Goal: Task Accomplishment & Management: Complete application form

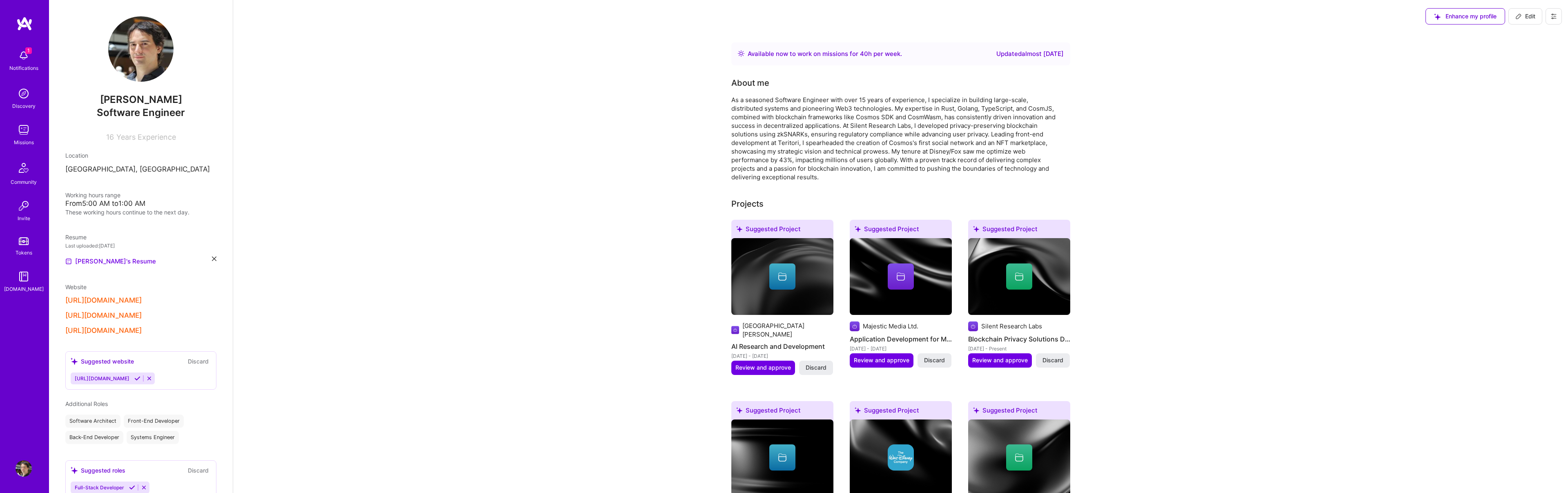
click at [1521, 17] on span "Edit" at bounding box center [1526, 16] width 20 height 8
select select "US"
select select "Right Now"
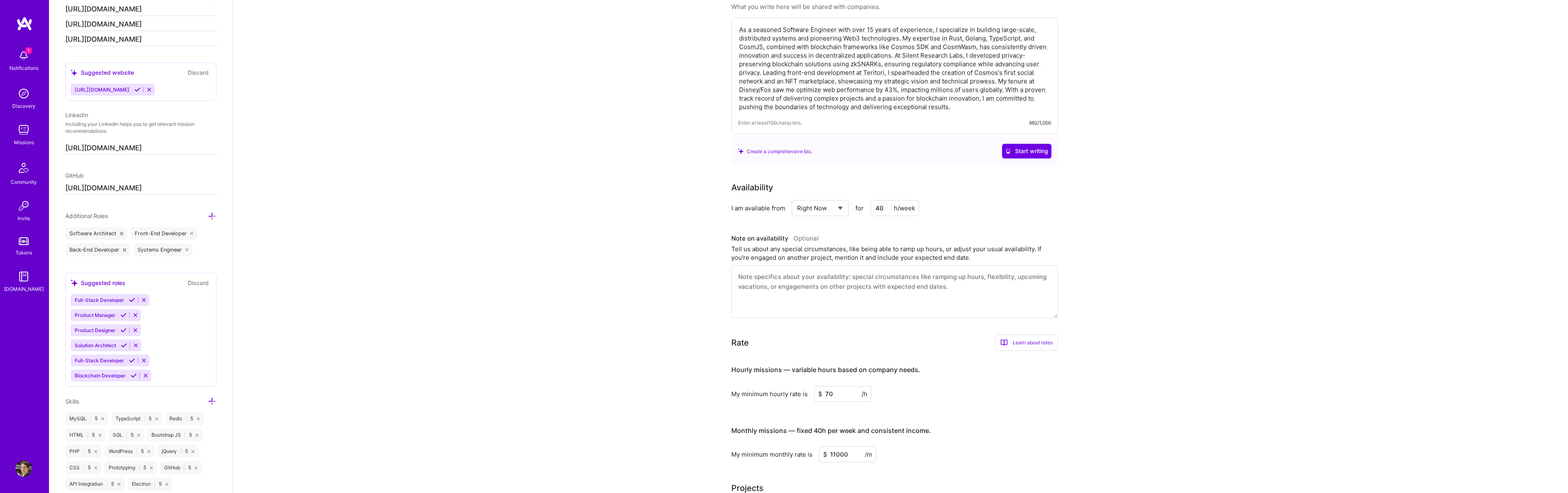
scroll to position [67, 0]
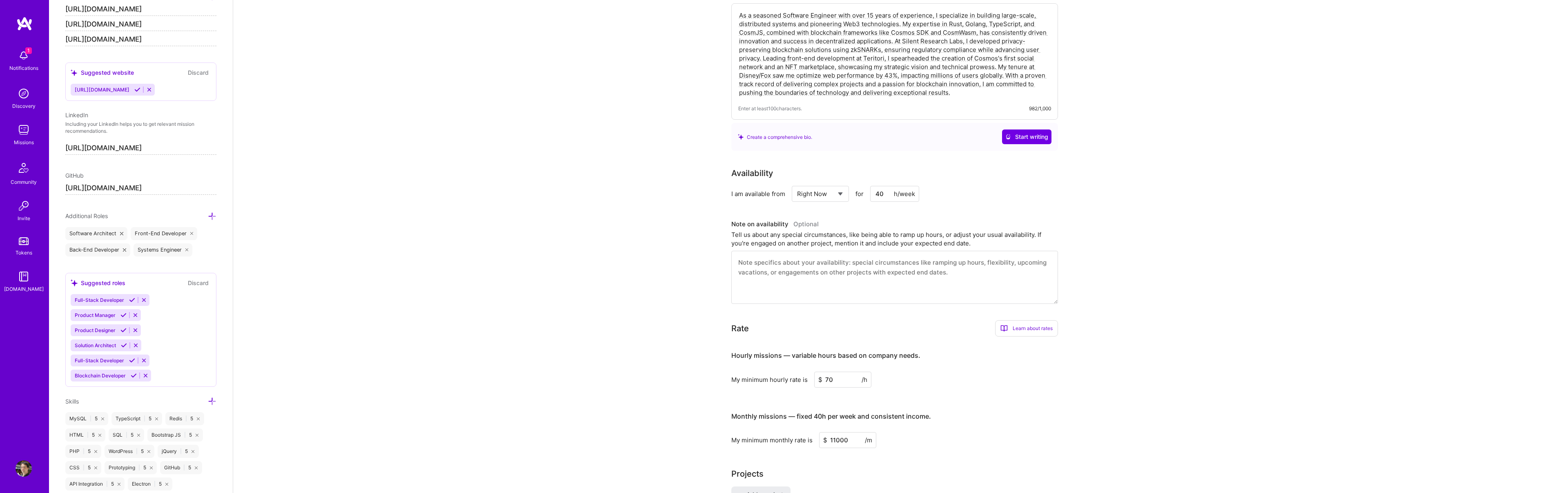
click at [210, 399] on icon at bounding box center [212, 401] width 8 height 8
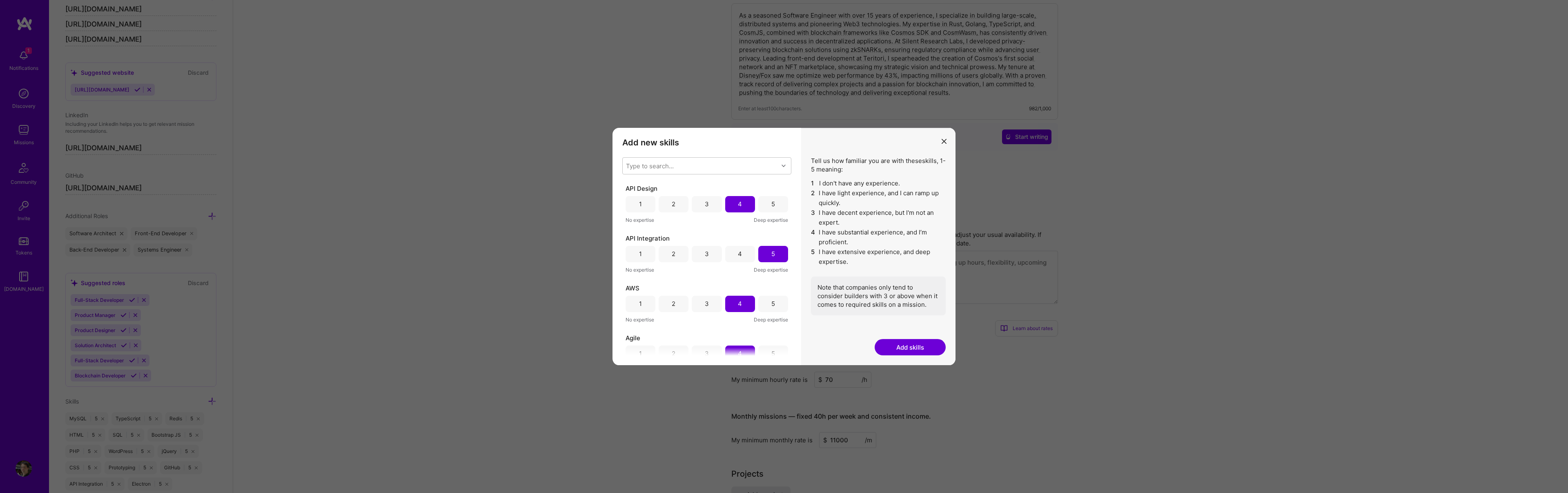
click at [677, 164] on div "Type to search..." at bounding box center [700, 165] width 156 height 16
click at [673, 165] on div "Type to search..." at bounding box center [650, 166] width 47 height 8
click at [781, 161] on div "modal" at bounding box center [784, 166] width 13 height 11
click at [784, 167] on icon "modal" at bounding box center [783, 166] width 4 height 4
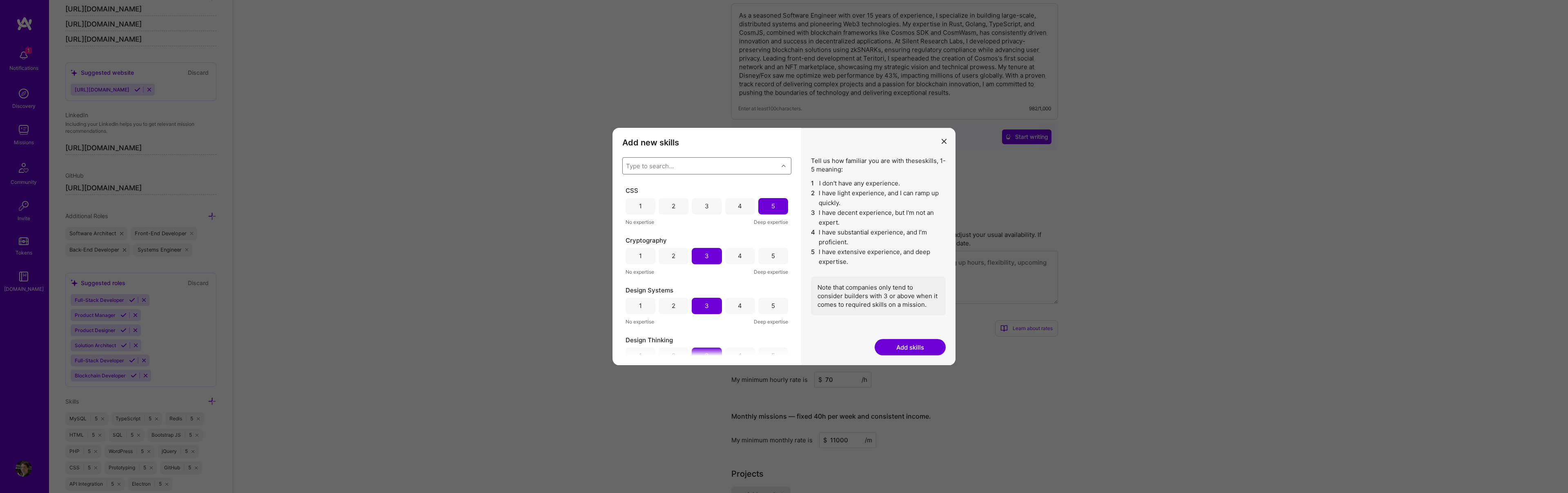
click at [792, 209] on div "Add new skills Tell us how familiar you are with given skills, using between 1 …" at bounding box center [706, 246] width 189 height 238
click at [738, 171] on div "Type to search..." at bounding box center [700, 165] width 156 height 16
type input "ka"
click at [631, 200] on input "modal" at bounding box center [632, 202] width 6 height 6
checkbox input "false"
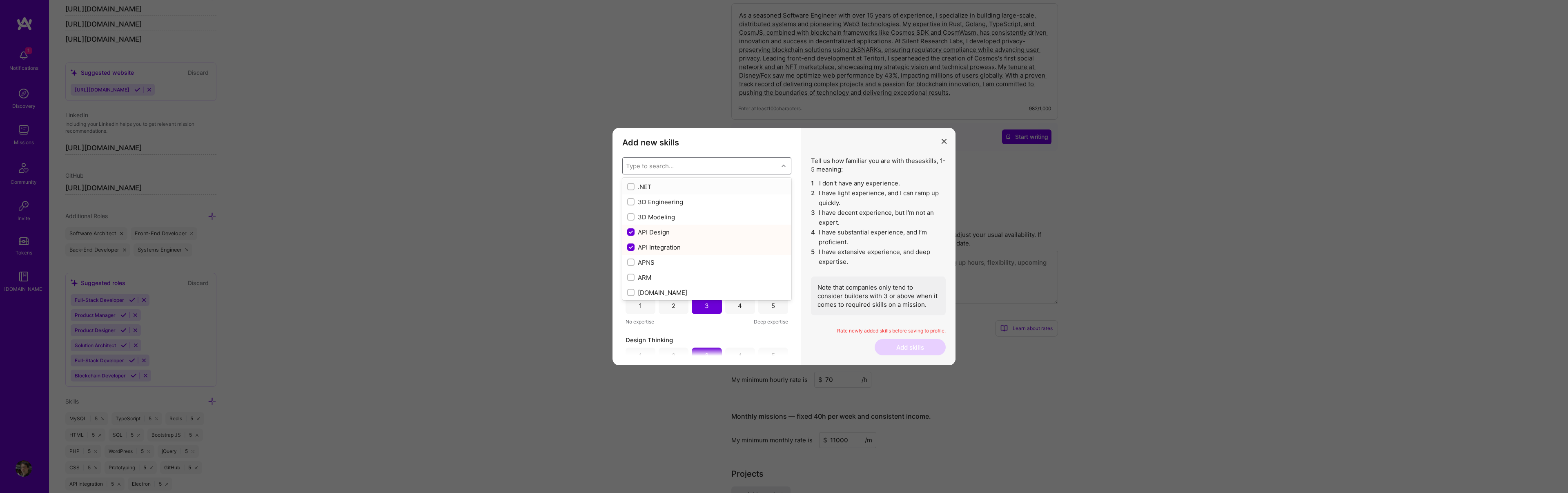
click at [631, 186] on input "modal" at bounding box center [632, 187] width 6 height 6
click at [631, 186] on input "modal" at bounding box center [632, 187] width 8 height 8
checkbox input "false"
click at [644, 171] on div "Type to search..." at bounding box center [700, 165] width 156 height 16
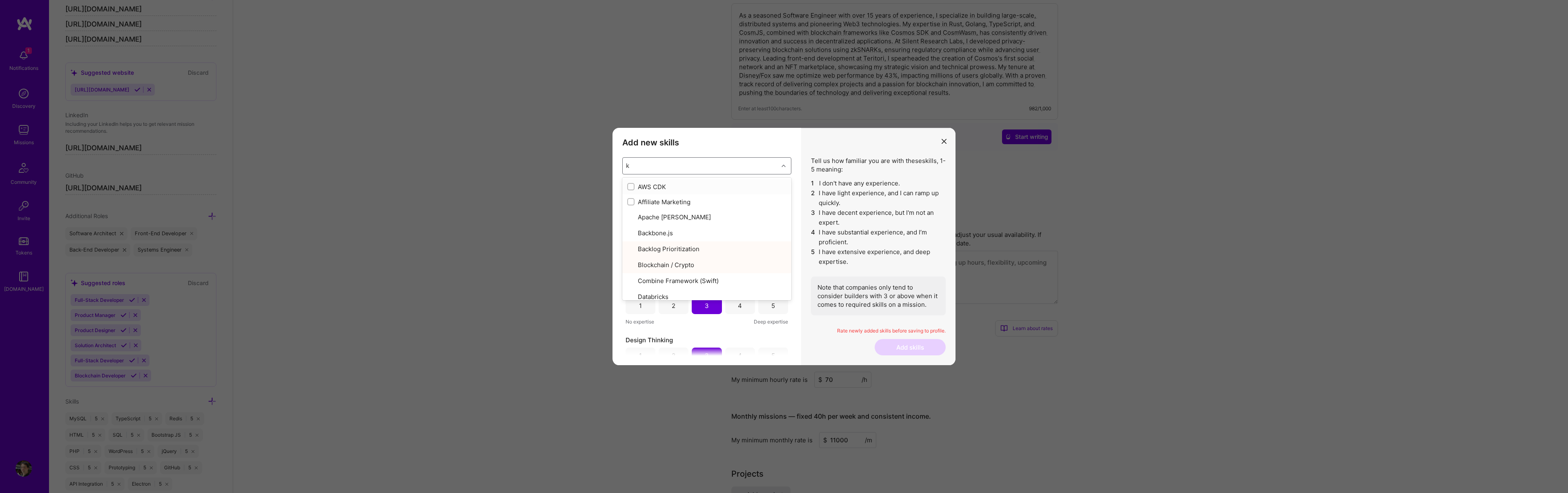
type input "ka"
checkbox input "true"
click at [631, 184] on input "modal" at bounding box center [632, 187] width 6 height 6
checkbox input "false"
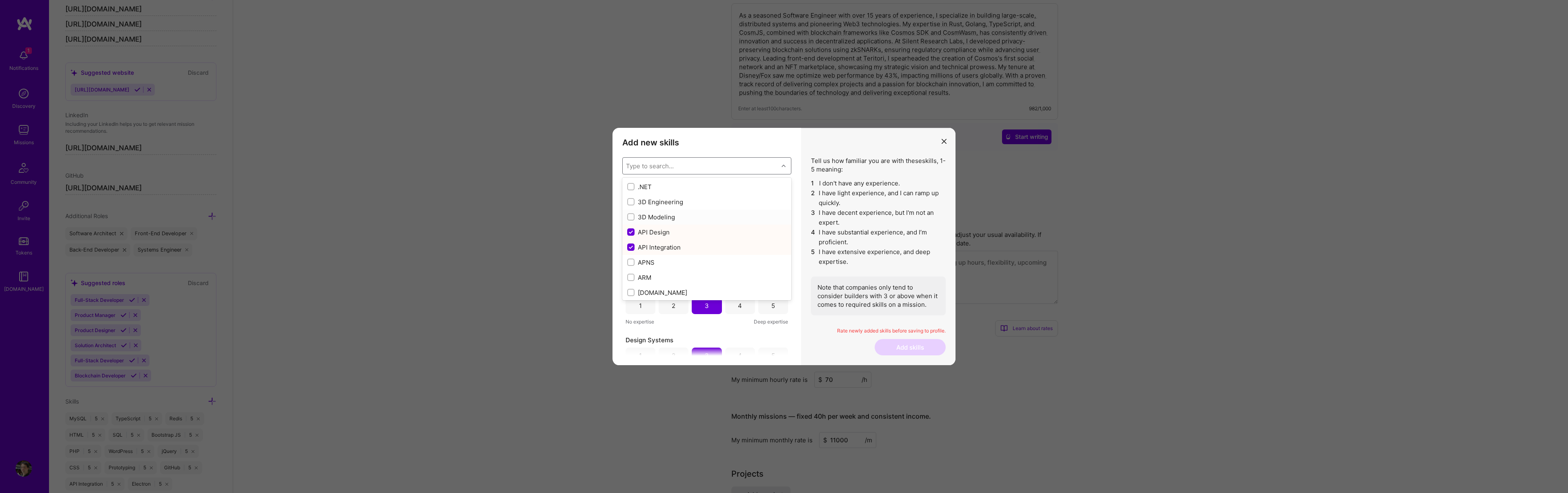
scroll to position [546, 0]
click at [848, 224] on li "3 I have decent experience, but I'm not an expert." at bounding box center [878, 217] width 134 height 19
click at [712, 254] on div "3" at bounding box center [706, 254] width 30 height 16
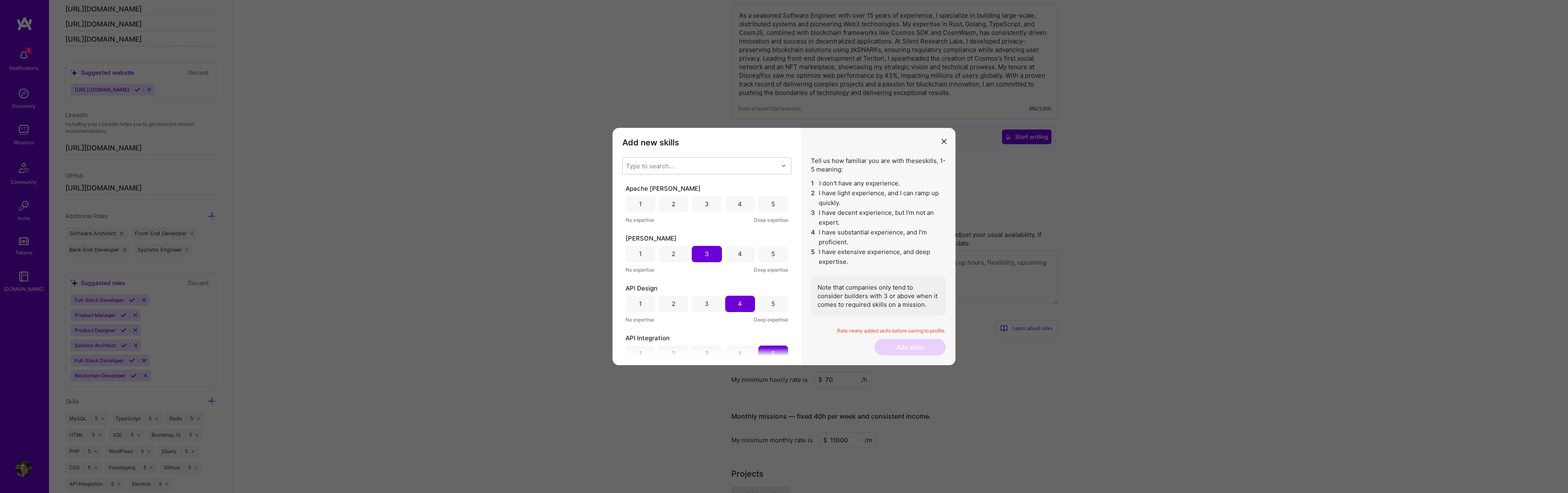
click at [712, 205] on div "3" at bounding box center [706, 204] width 30 height 16
click at [731, 201] on div "4" at bounding box center [739, 204] width 30 height 16
click at [713, 200] on div "3" at bounding box center [706, 204] width 30 height 16
click at [742, 205] on div "4" at bounding box center [739, 204] width 30 height 16
click at [734, 253] on div "4" at bounding box center [739, 254] width 30 height 16
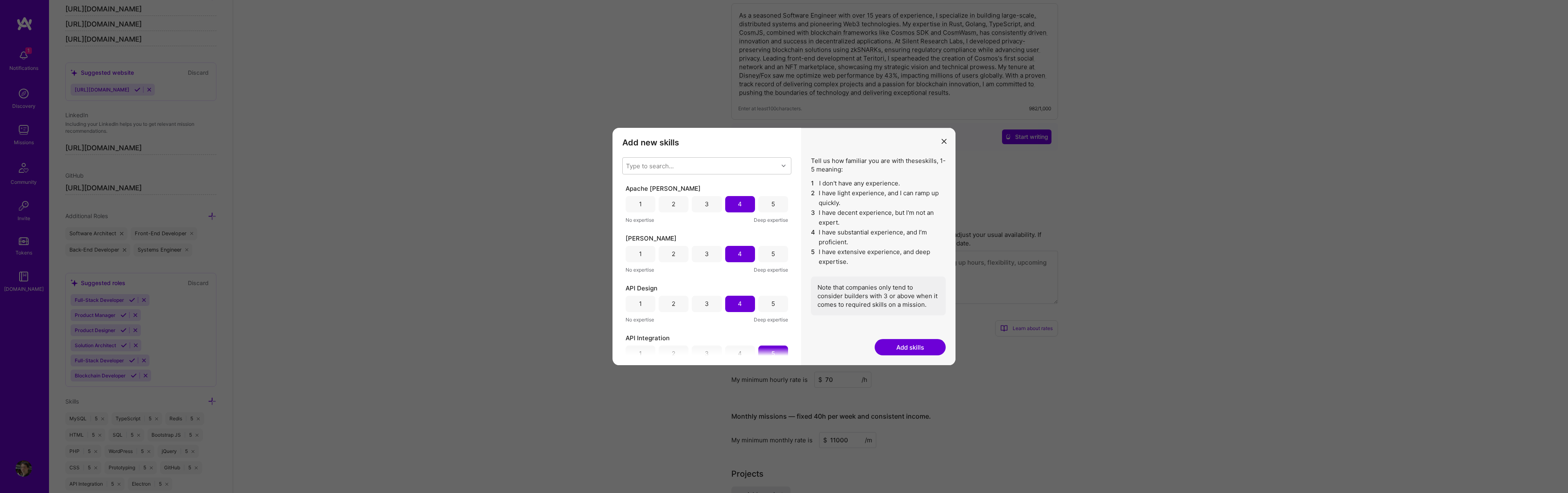
click at [734, 255] on div "4" at bounding box center [739, 254] width 30 height 16
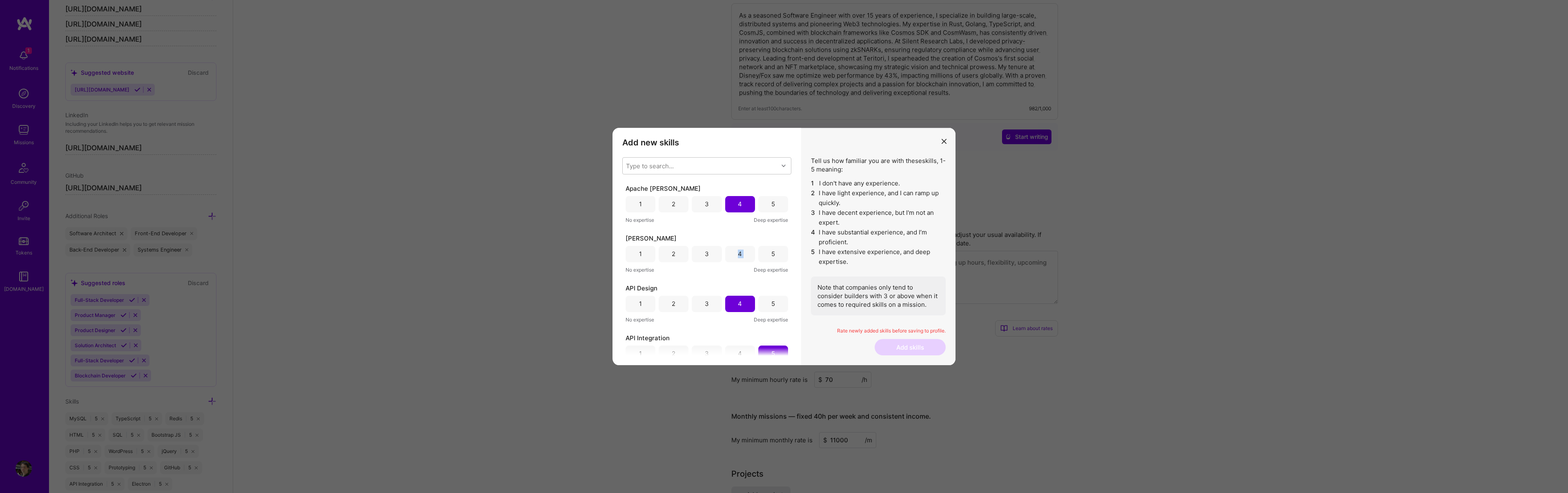
click at [734, 255] on div "4" at bounding box center [739, 254] width 30 height 16
click at [1315, 126] on div "Add new skills Tell us how familiar you are with given skills, using between 1 …" at bounding box center [784, 246] width 1568 height 493
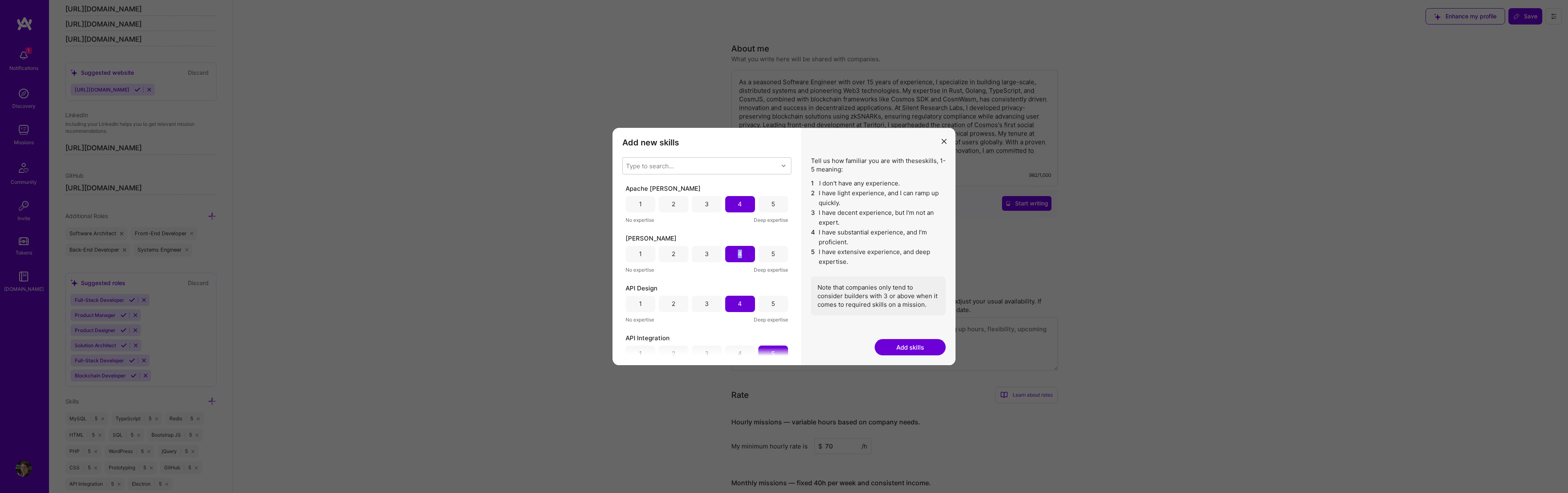
click at [1535, 19] on div "Add new skills Tell us how familiar you are with given skills, using between 1 …" at bounding box center [784, 246] width 1568 height 493
click at [523, 285] on div "Add new skills Tell us how familiar you are with given skills, using between 1 …" at bounding box center [784, 246] width 1568 height 493
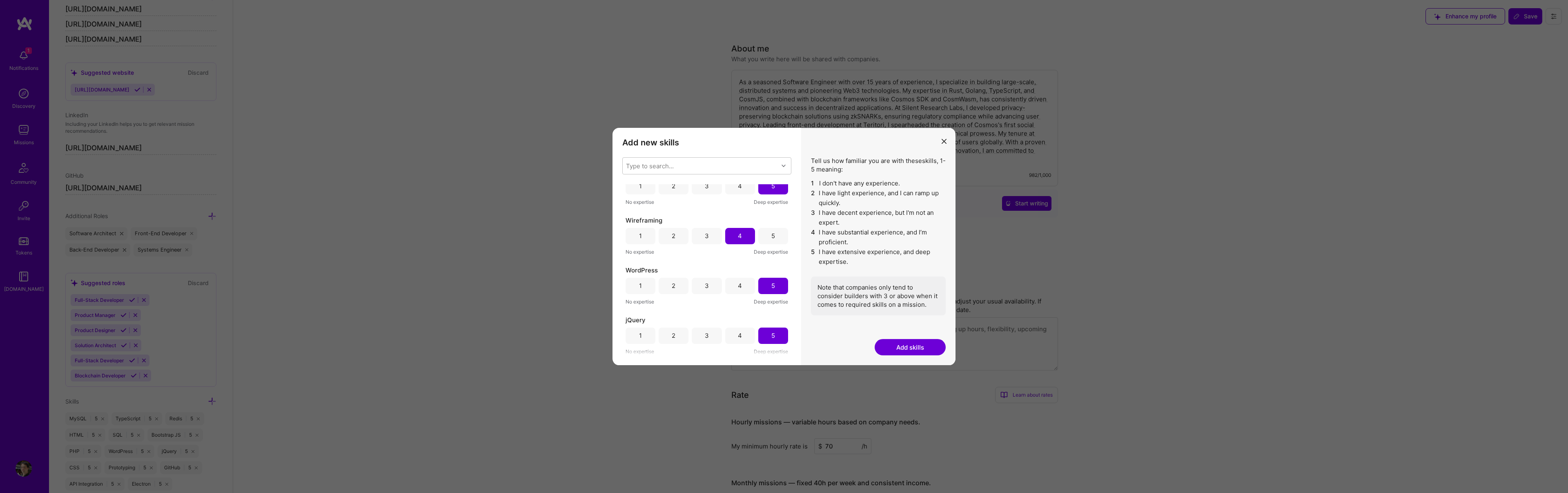
click at [737, 283] on div "4" at bounding box center [739, 286] width 4 height 8
click at [705, 288] on div "3" at bounding box center [706, 286] width 4 height 8
click at [1153, 339] on div "Add new skills Tell us how familiar you are with given skills, using between 1 …" at bounding box center [784, 246] width 1568 height 493
click at [1342, 150] on div "Add new skills Tell us how familiar you are with given skills, using between 1 …" at bounding box center [784, 246] width 1568 height 493
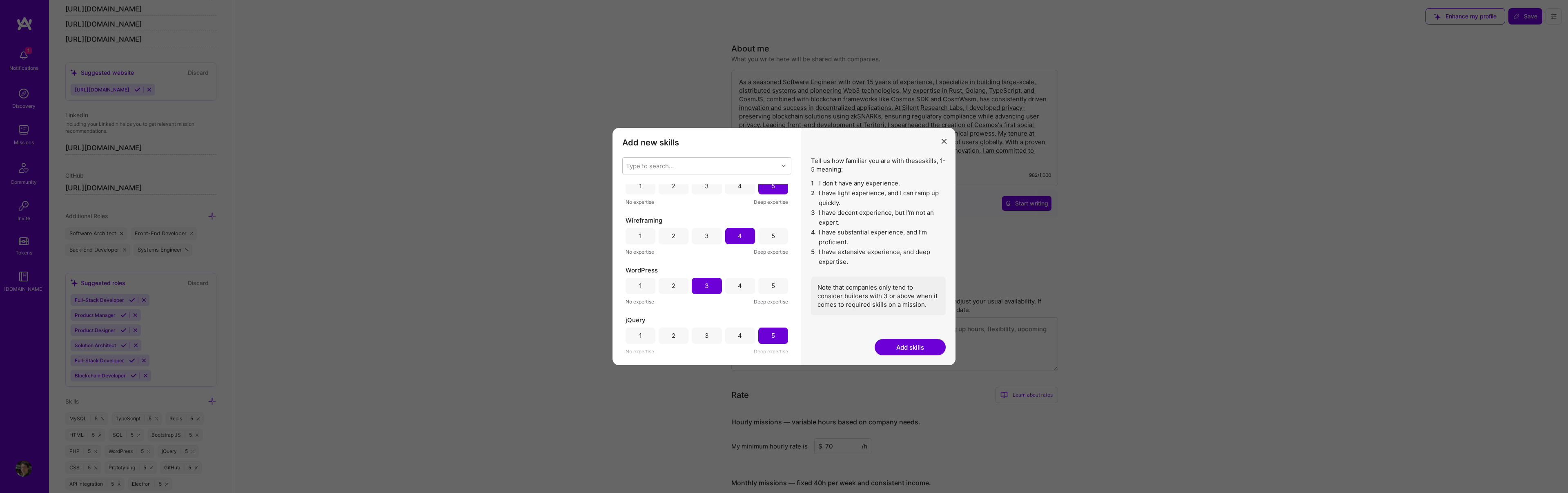
click at [946, 140] on icon "modal" at bounding box center [944, 141] width 5 height 5
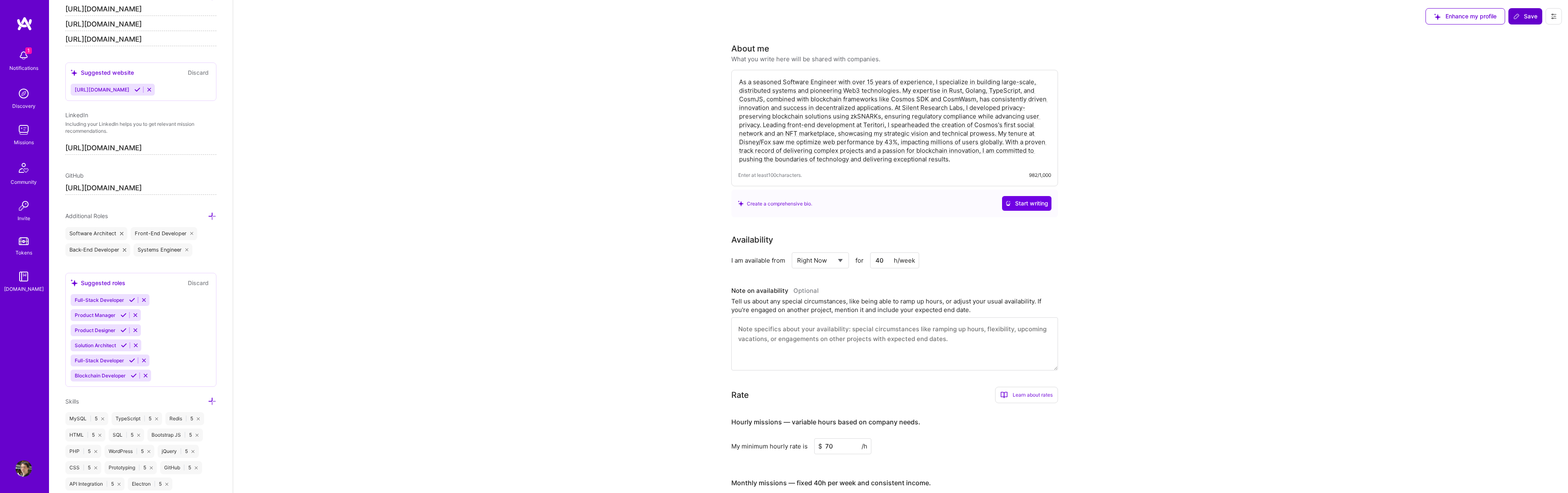
click at [1526, 14] on span "Save" at bounding box center [1525, 16] width 24 height 8
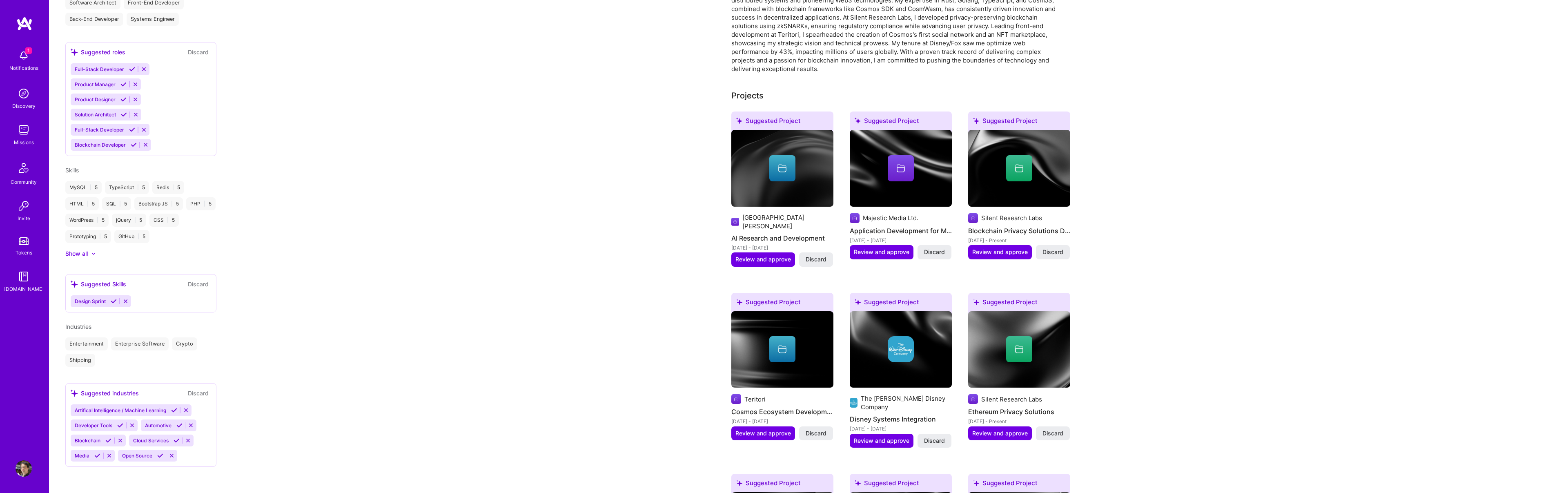
scroll to position [128, 0]
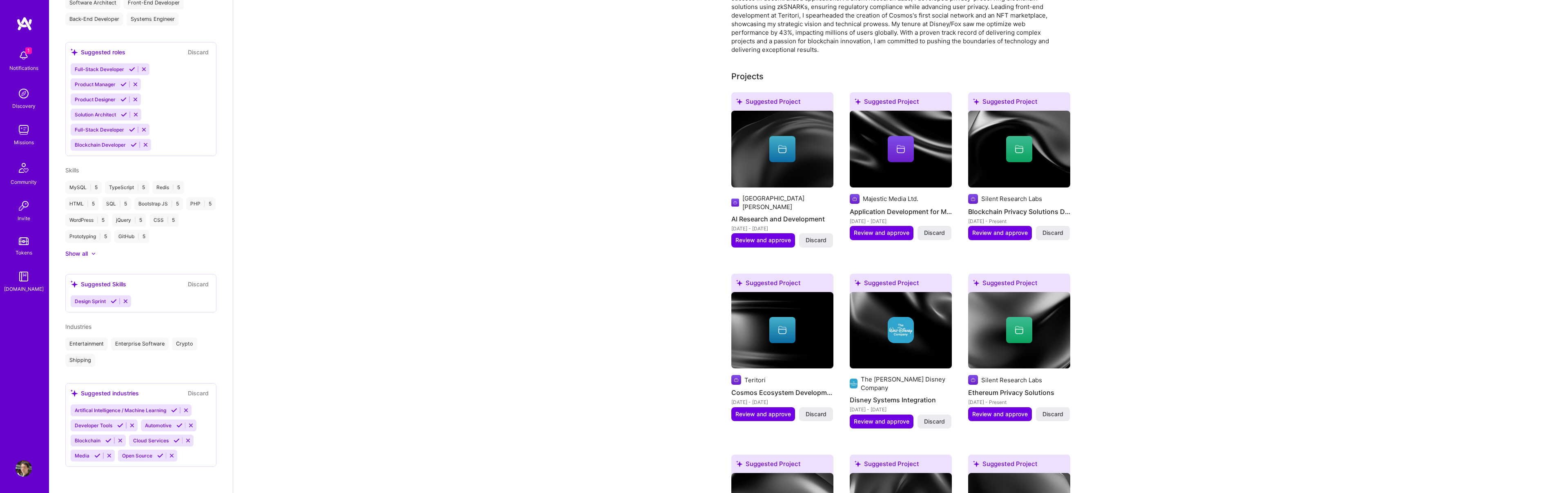
click at [103, 439] on button at bounding box center [108, 441] width 11 height 7
click at [164, 440] on icon at bounding box center [165, 440] width 6 height 6
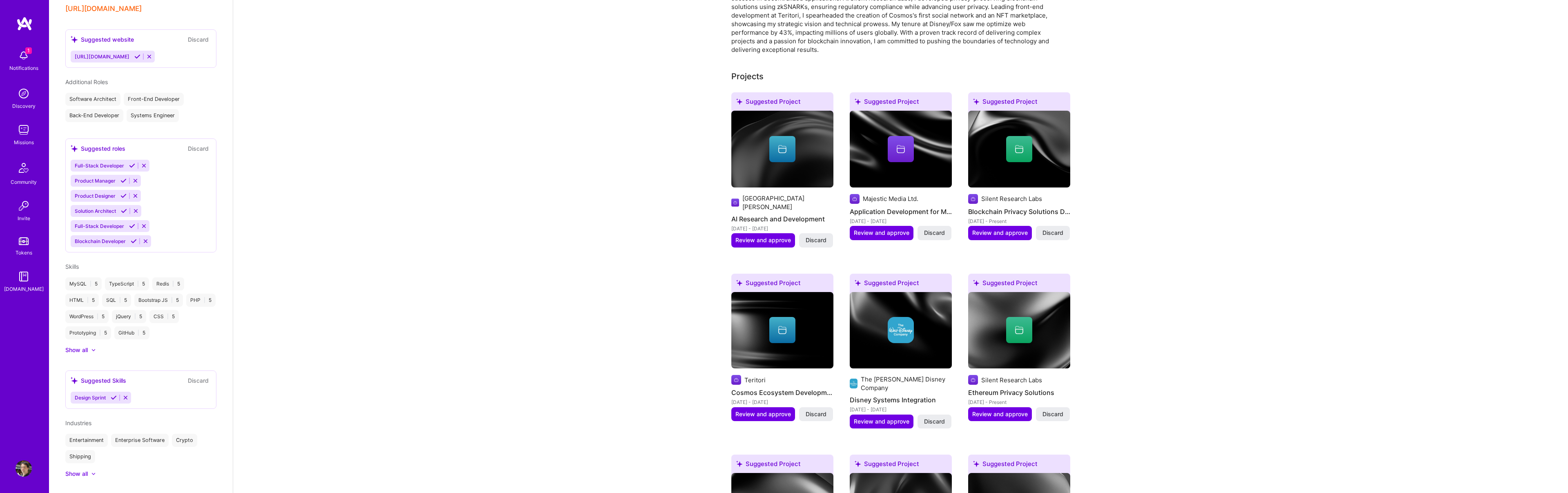
scroll to position [313, 0]
click at [79, 360] on div "Show all" at bounding box center [76, 359] width 23 height 8
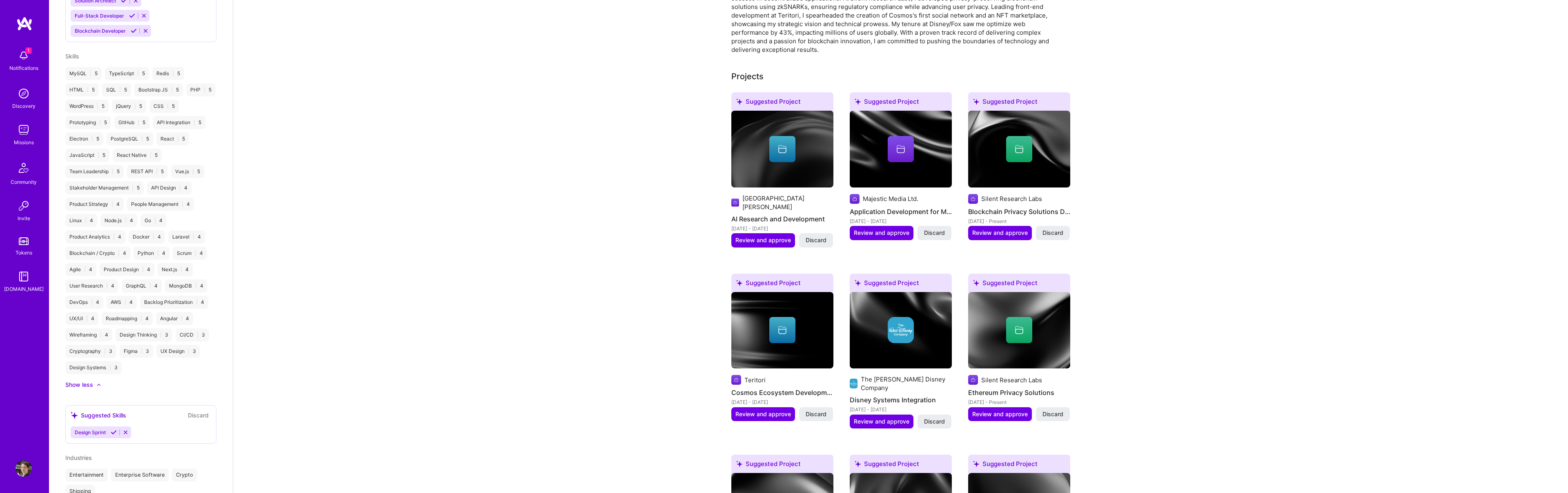
scroll to position [528, 0]
click at [136, 440] on div "Design Sprint" at bounding box center [141, 436] width 140 height 12
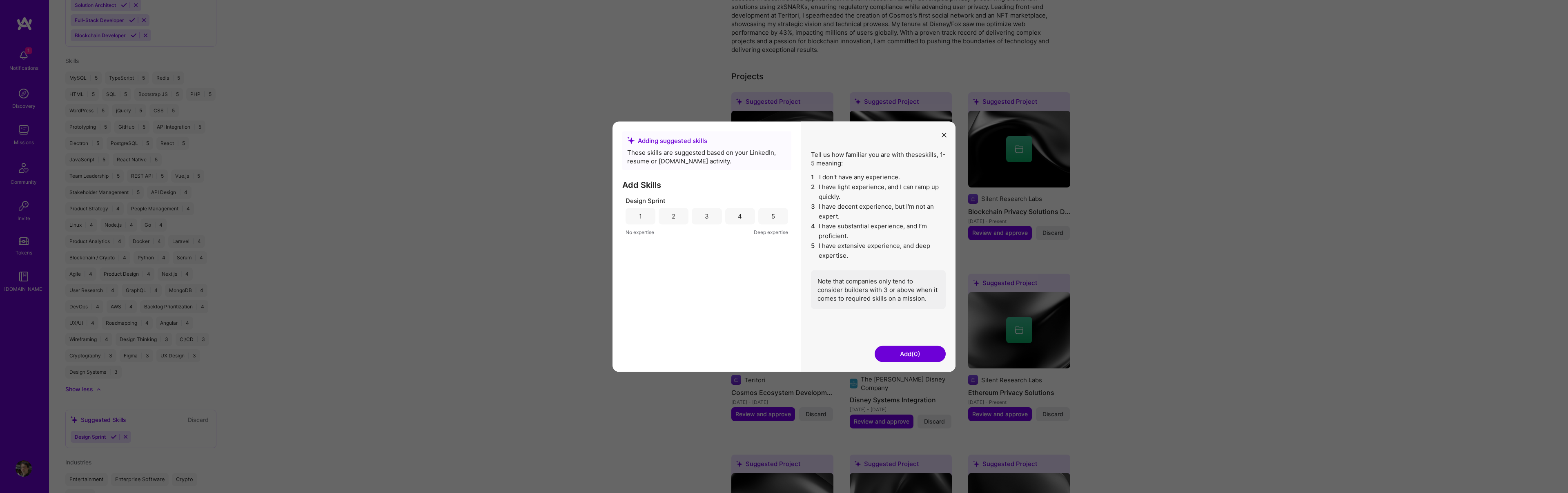
click at [946, 138] on button "modal" at bounding box center [944, 134] width 10 height 14
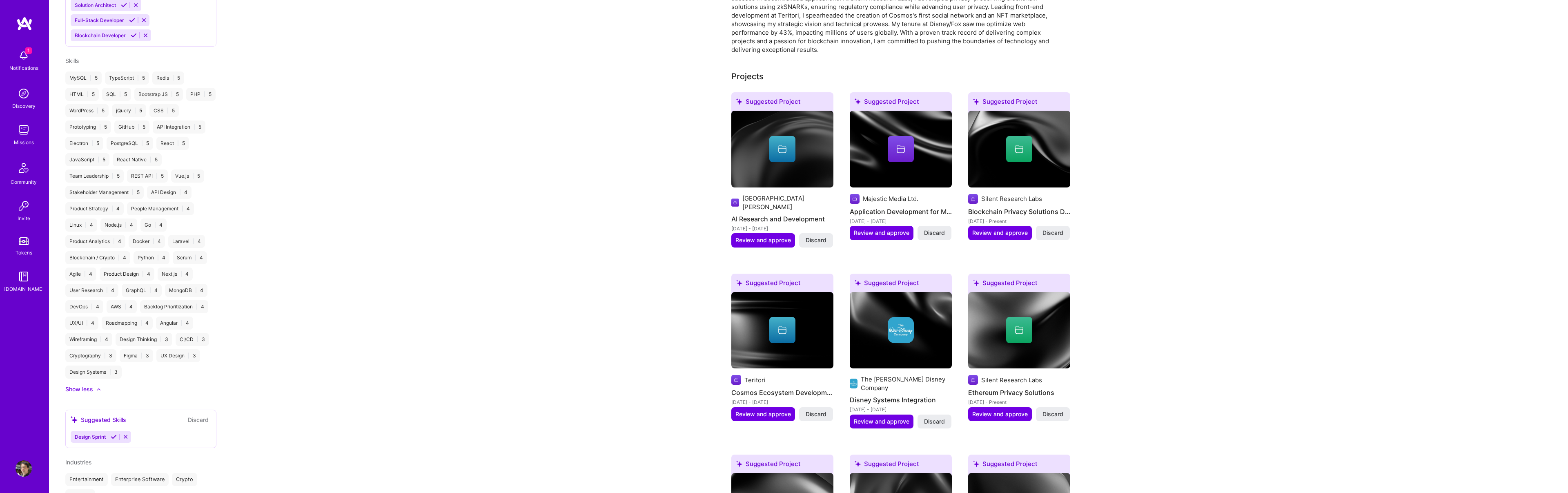
click at [114, 228] on div "Node.js | 4" at bounding box center [118, 224] width 36 height 13
click at [115, 225] on div "Node.js | 4" at bounding box center [118, 224] width 36 height 13
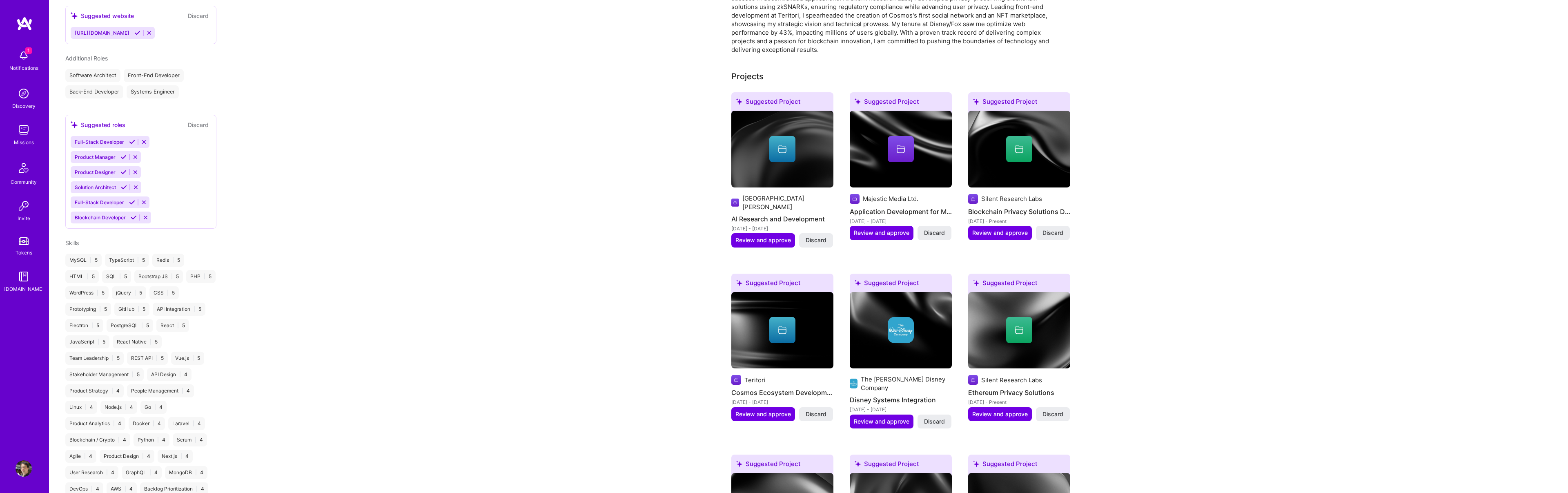
scroll to position [337, 0]
click at [129, 212] on icon at bounding box center [132, 211] width 6 height 6
click at [130, 211] on div "Full-Stack Developer Product Manager Product Designer Solution Architect Blockc…" at bounding box center [141, 180] width 140 height 72
click at [132, 227] on icon at bounding box center [133, 225] width 6 height 6
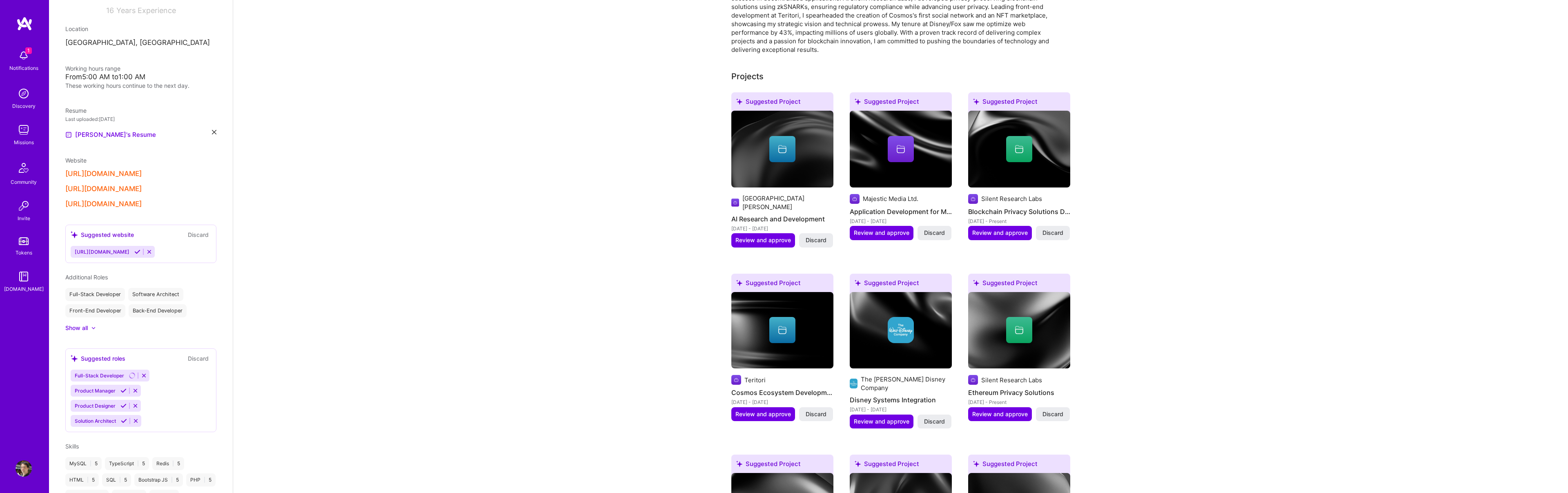
scroll to position [123, 0]
click at [216, 134] on icon at bounding box center [214, 135] width 4 height 4
click at [110, 135] on span "PDF file format" at bounding box center [110, 138] width 56 height 8
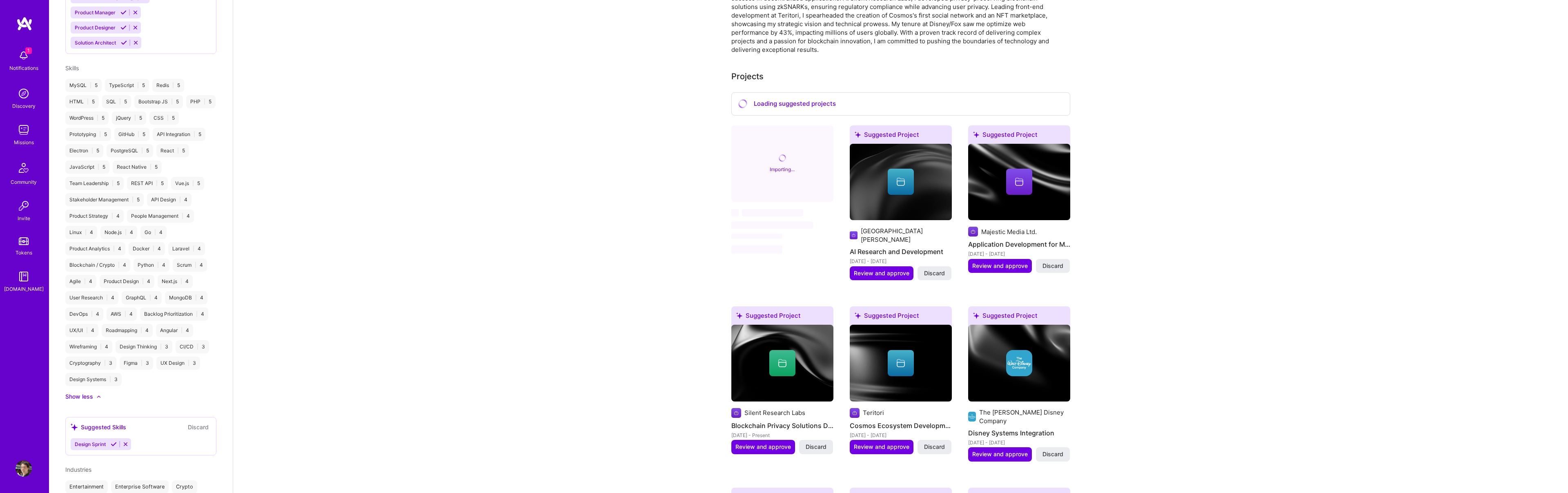
scroll to position [512, 0]
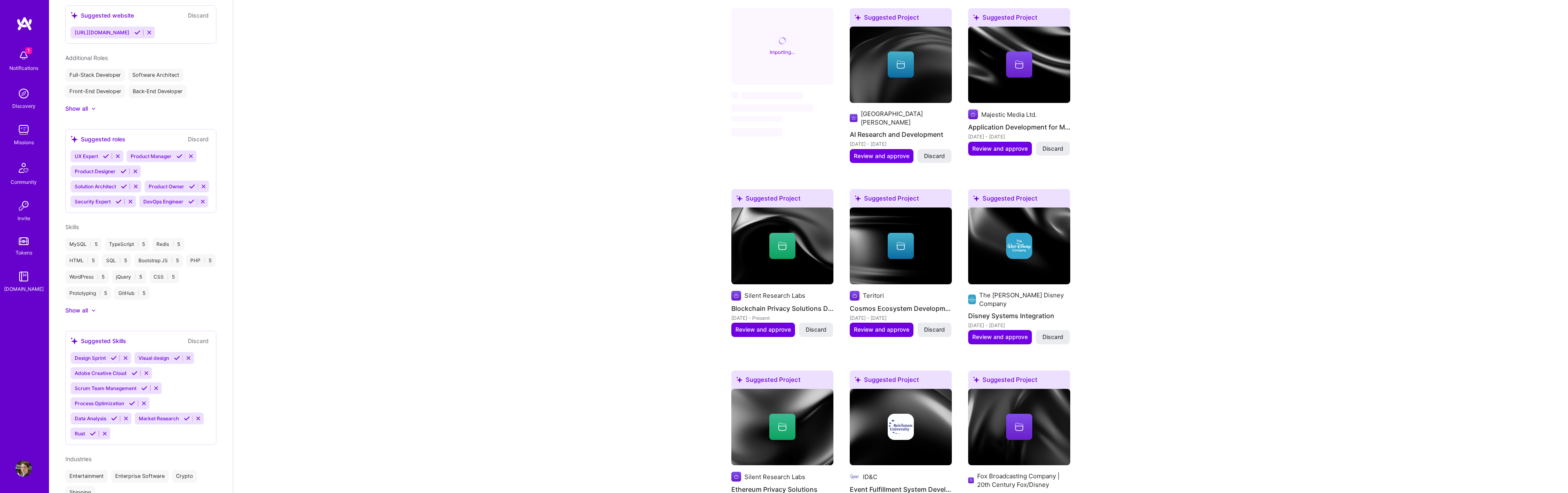
scroll to position [328, 0]
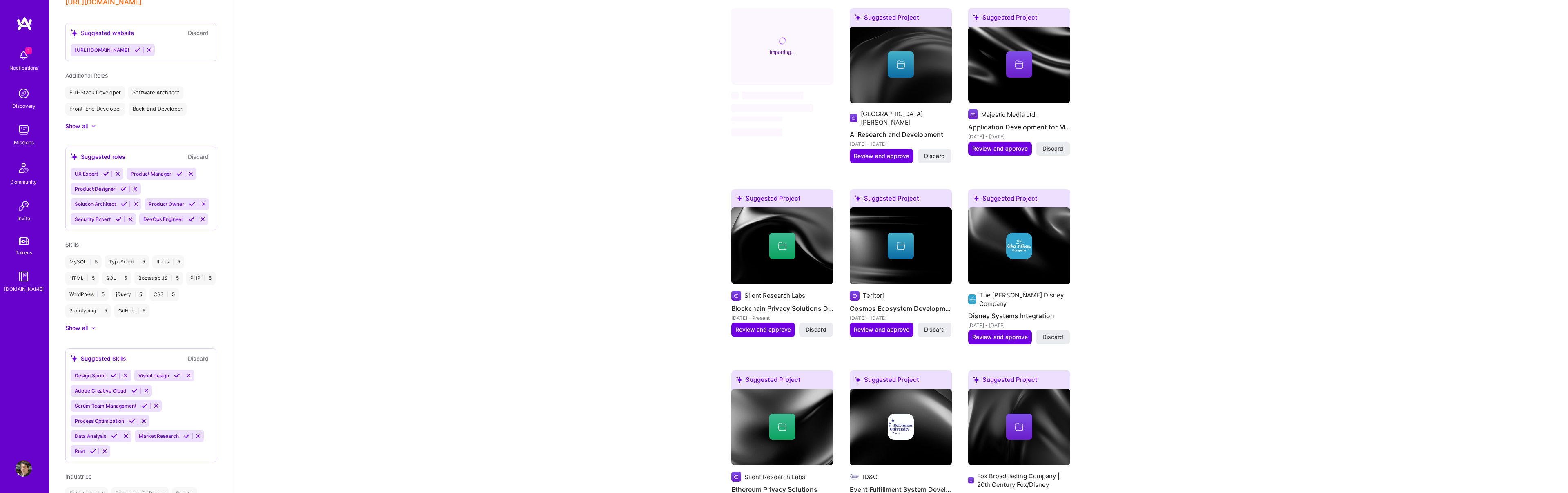
click at [75, 332] on div "[PERSON_NAME] Software Engineer 16 Years Experience Location [GEOGRAPHIC_DATA],…" at bounding box center [140, 246] width 184 height 493
click at [85, 326] on div "Show all" at bounding box center [76, 328] width 23 height 8
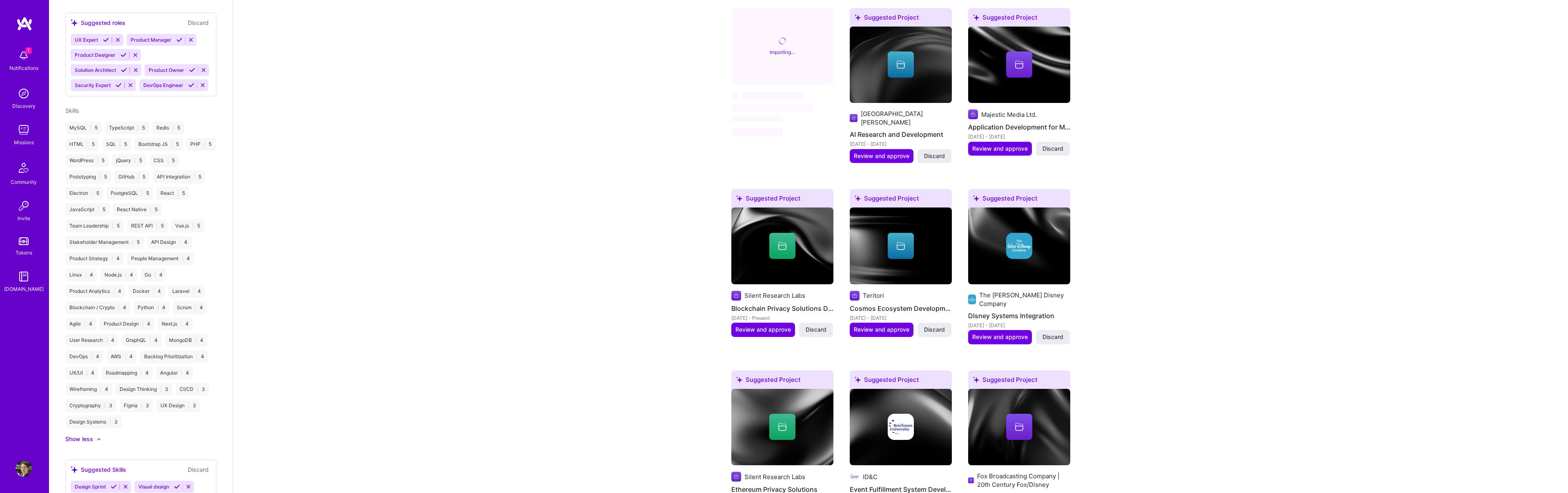
scroll to position [0, 0]
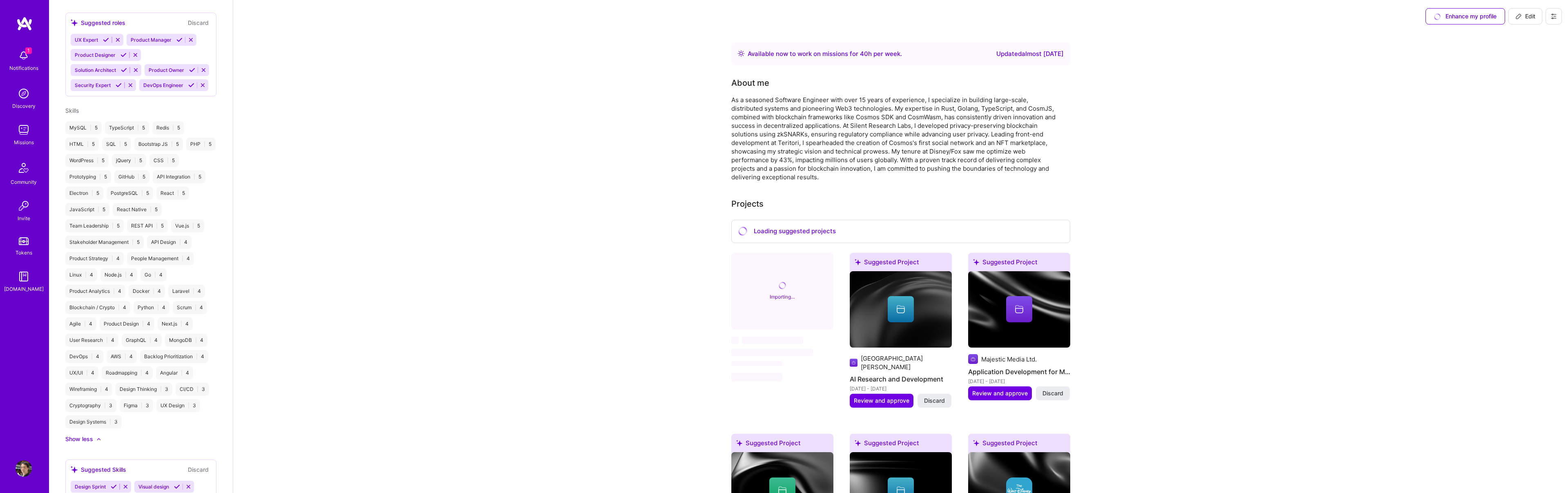
click at [1512, 18] on button "Edit" at bounding box center [1525, 16] width 34 height 16
select select "US"
select select "Right Now"
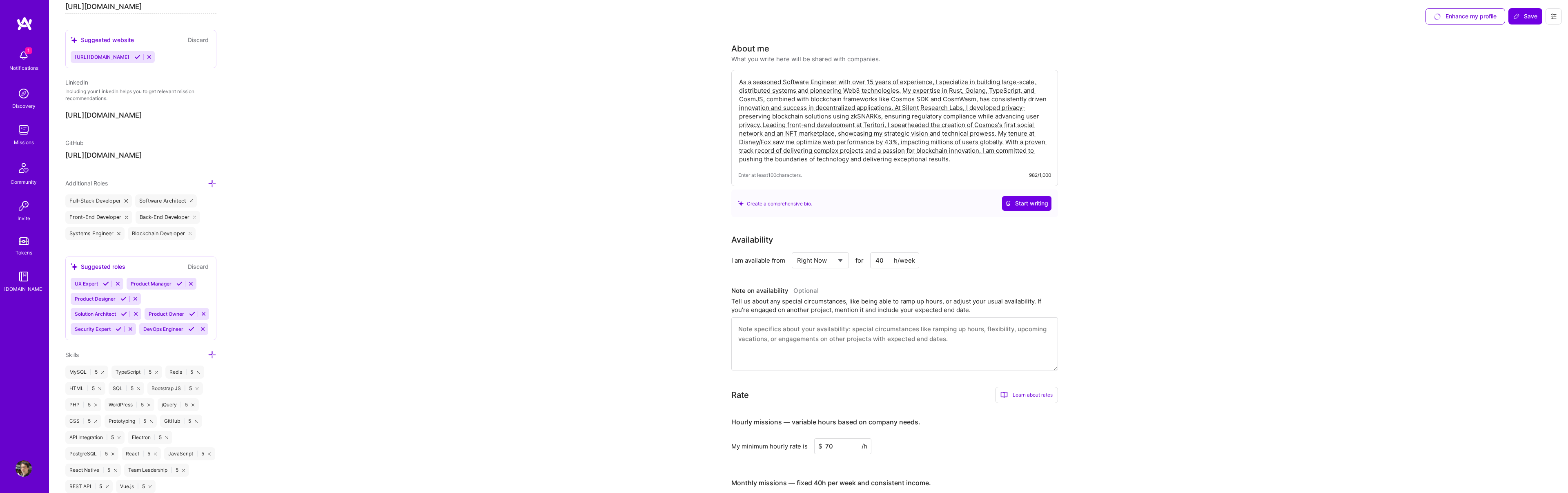
scroll to position [485, 0]
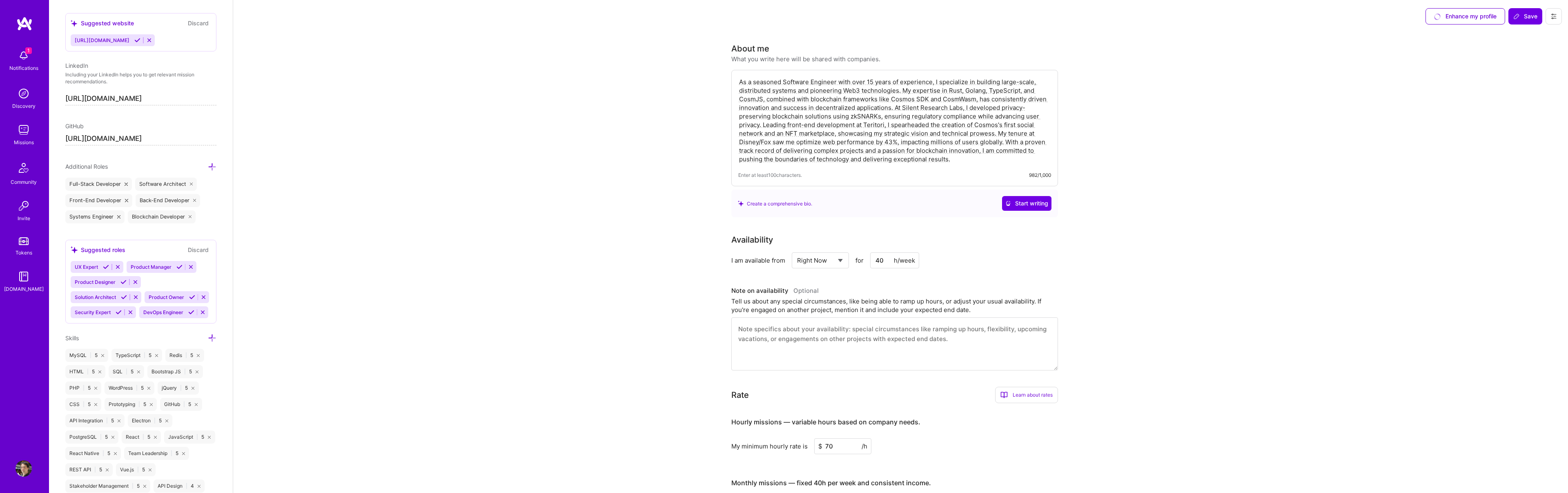
click at [214, 338] on icon at bounding box center [212, 337] width 8 height 8
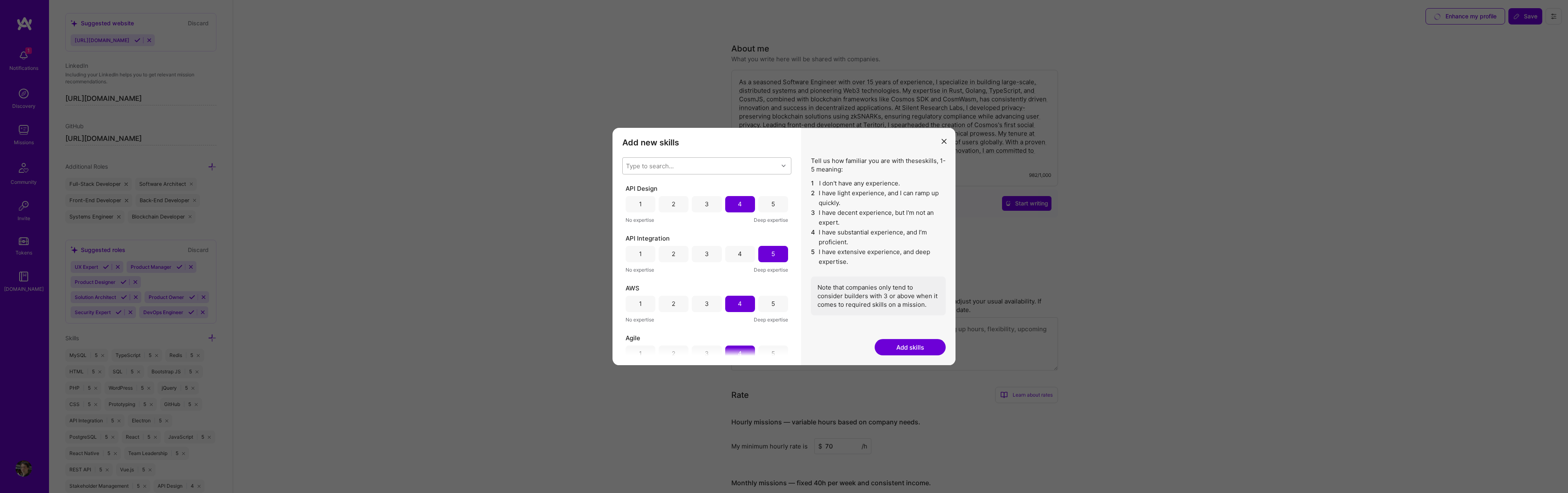
click at [704, 164] on div "Type to search..." at bounding box center [700, 165] width 156 height 16
click at [688, 164] on div "Type to search..." at bounding box center [700, 165] width 156 height 16
click at [668, 164] on div "Type to search..." at bounding box center [650, 166] width 47 height 8
click at [783, 164] on icon "modal" at bounding box center [783, 166] width 4 height 4
click at [725, 163] on div "Type to search..." at bounding box center [700, 165] width 156 height 16
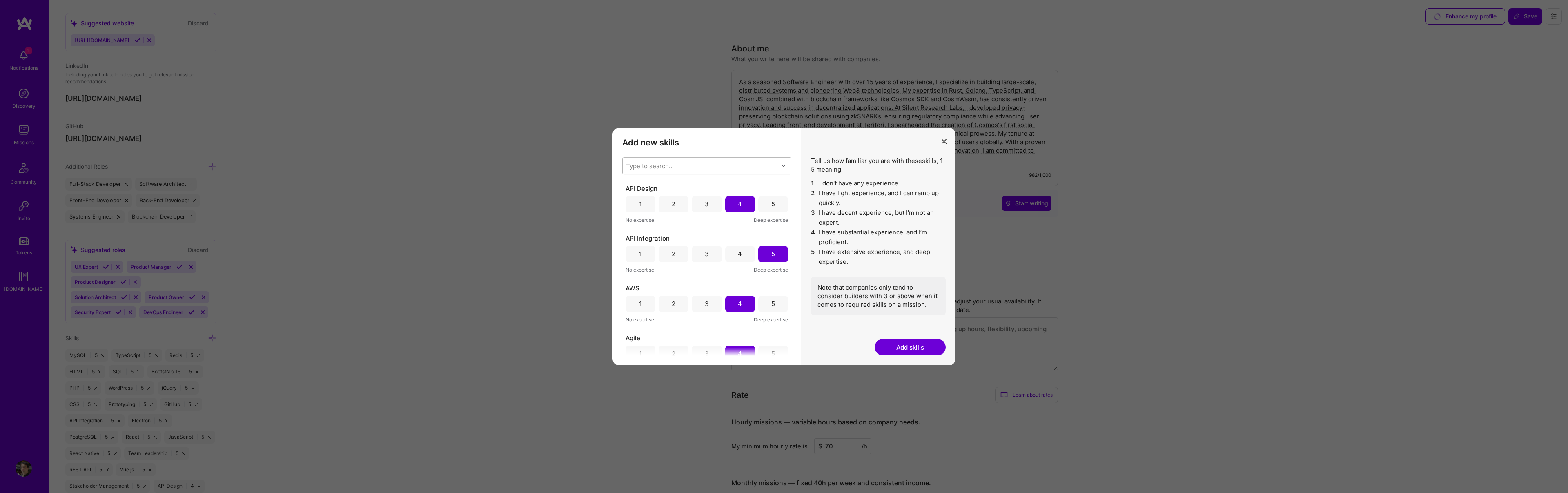
type input "k"
click at [787, 167] on div "modal" at bounding box center [784, 166] width 13 height 11
type input "ka"
click at [628, 201] on div "modal" at bounding box center [631, 201] width 8 height 8
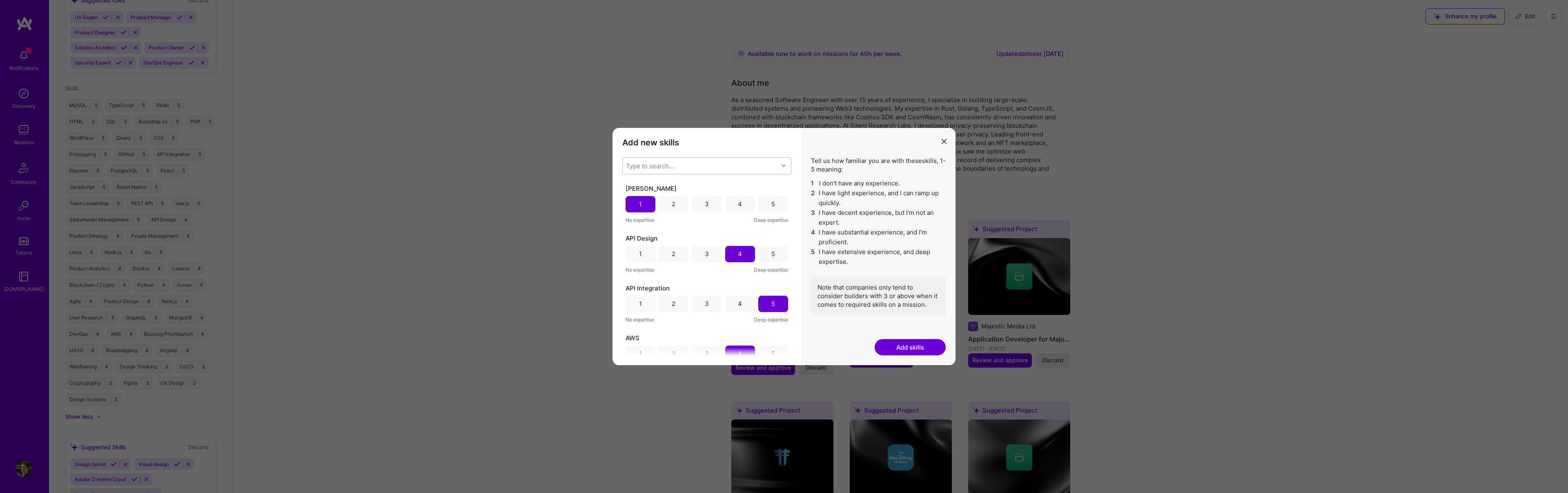
click at [668, 163] on div "Type to search..." at bounding box center [650, 166] width 47 height 8
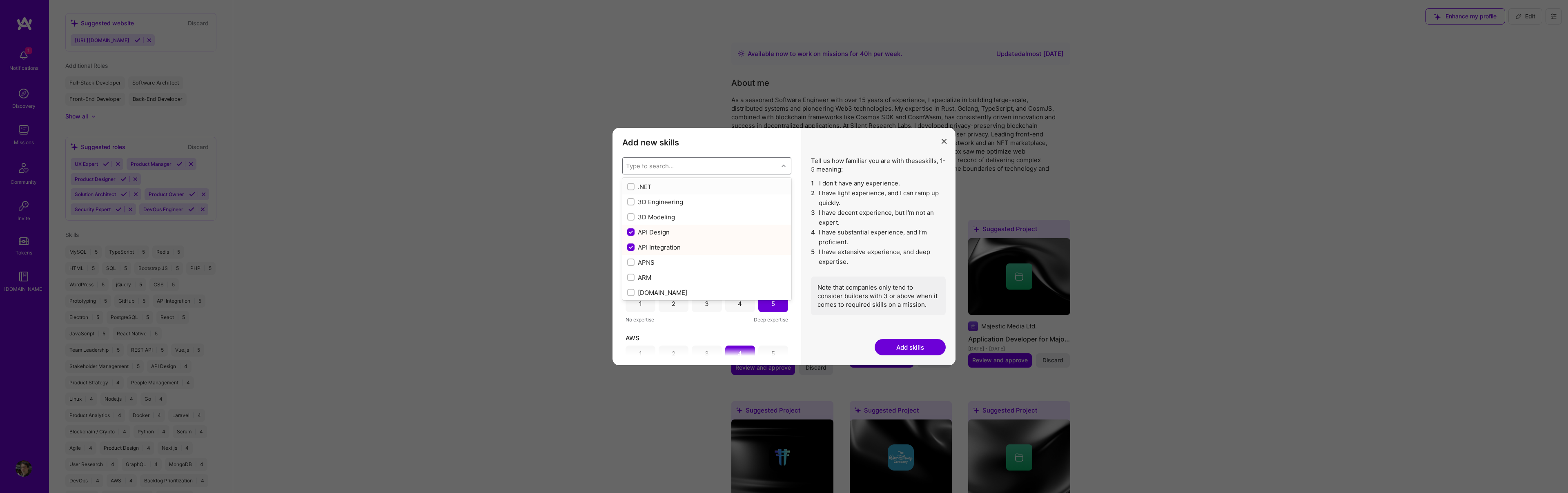
type input "k"
checkbox input "false"
checkbox input "true"
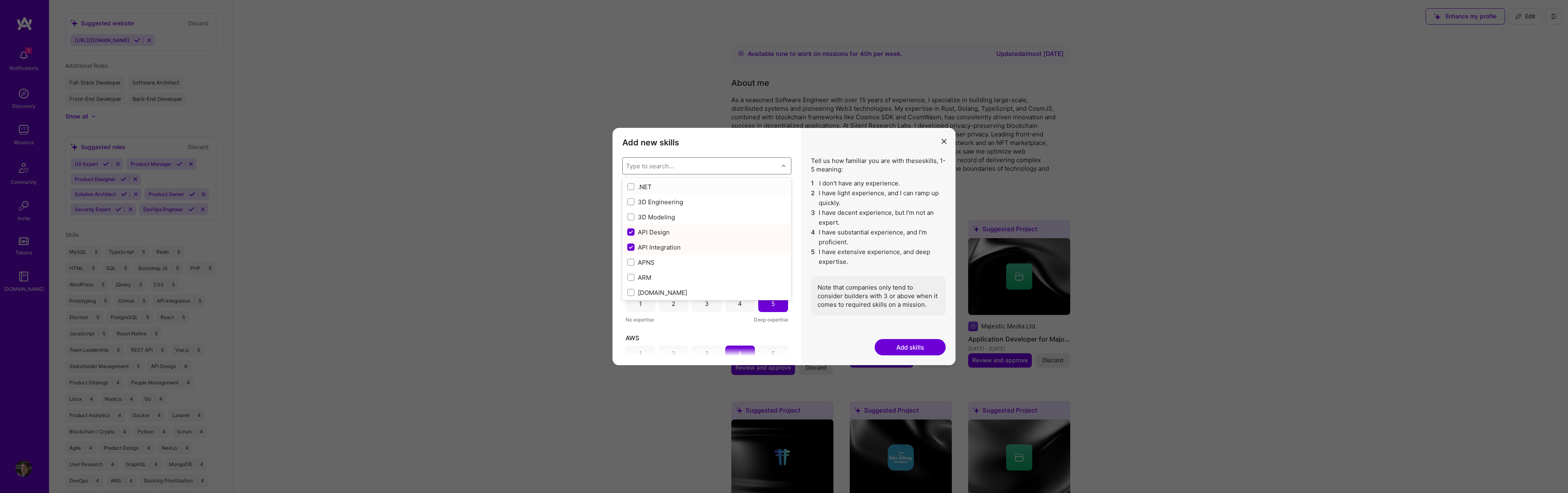
checkbox input "false"
checkbox input "true"
type input "ka"
checkbox input "true"
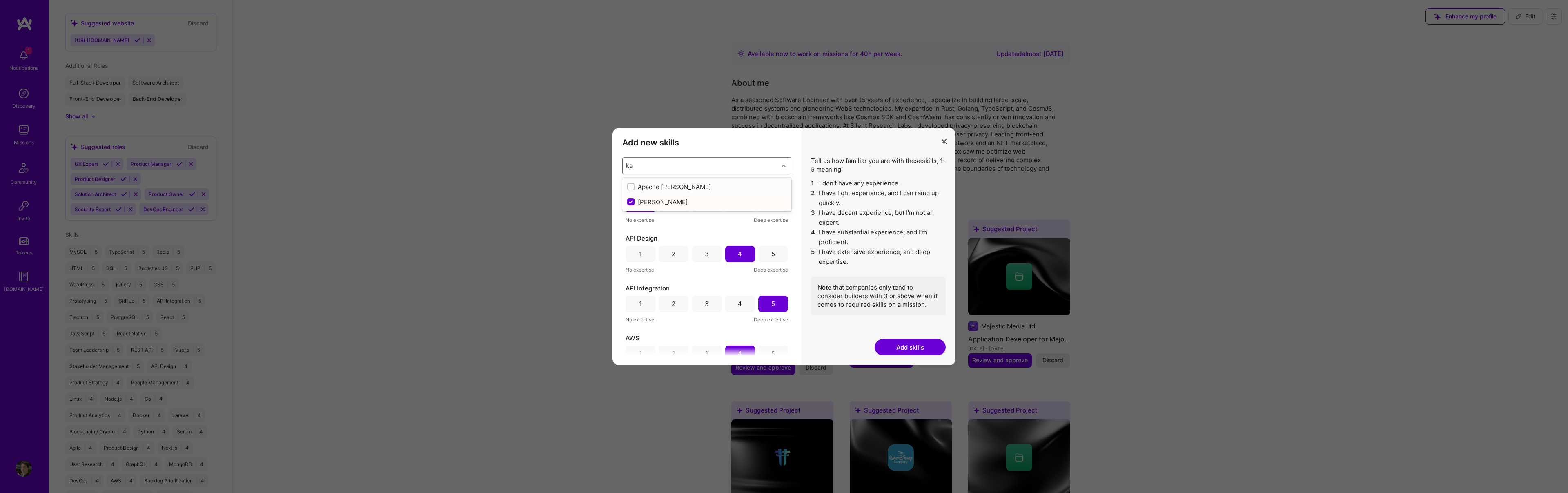
drag, startPoint x: 633, startPoint y: 184, endPoint x: 764, endPoint y: 201, distance: 132.1
click at [632, 184] on input "modal" at bounding box center [632, 187] width 6 height 6
checkbox input "false"
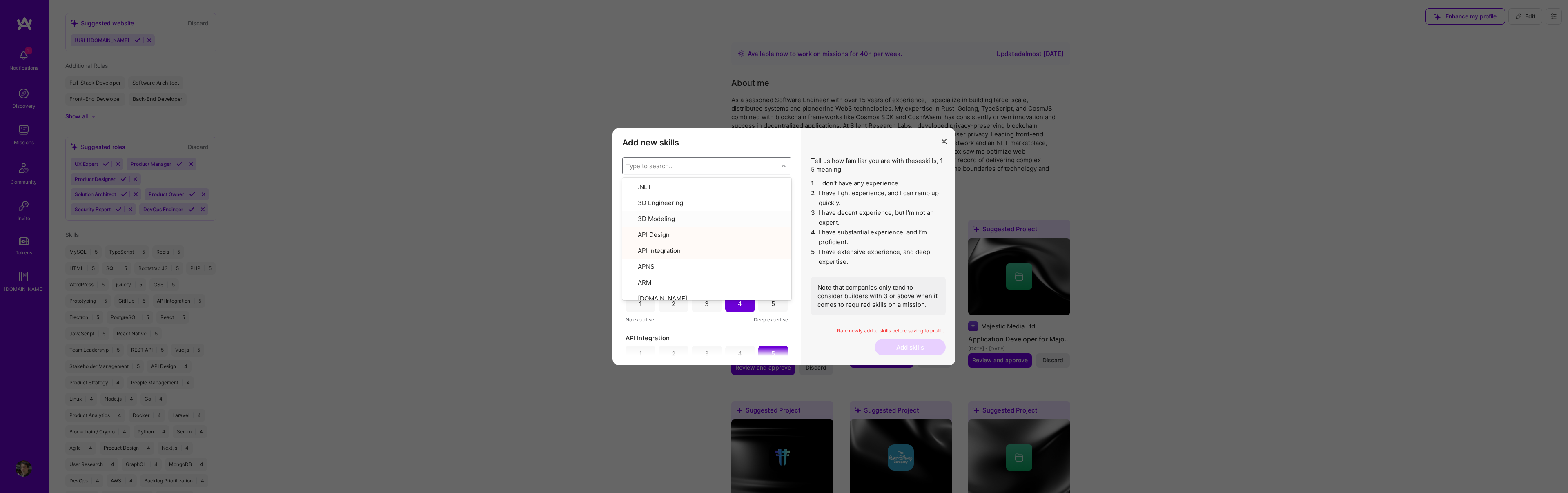
click at [832, 227] on li "4 I have substantial experience, and I’m proficient." at bounding box center [878, 237] width 134 height 19
click at [716, 255] on div "3" at bounding box center [706, 254] width 30 height 16
click at [716, 196] on div "3" at bounding box center [706, 204] width 30 height 16
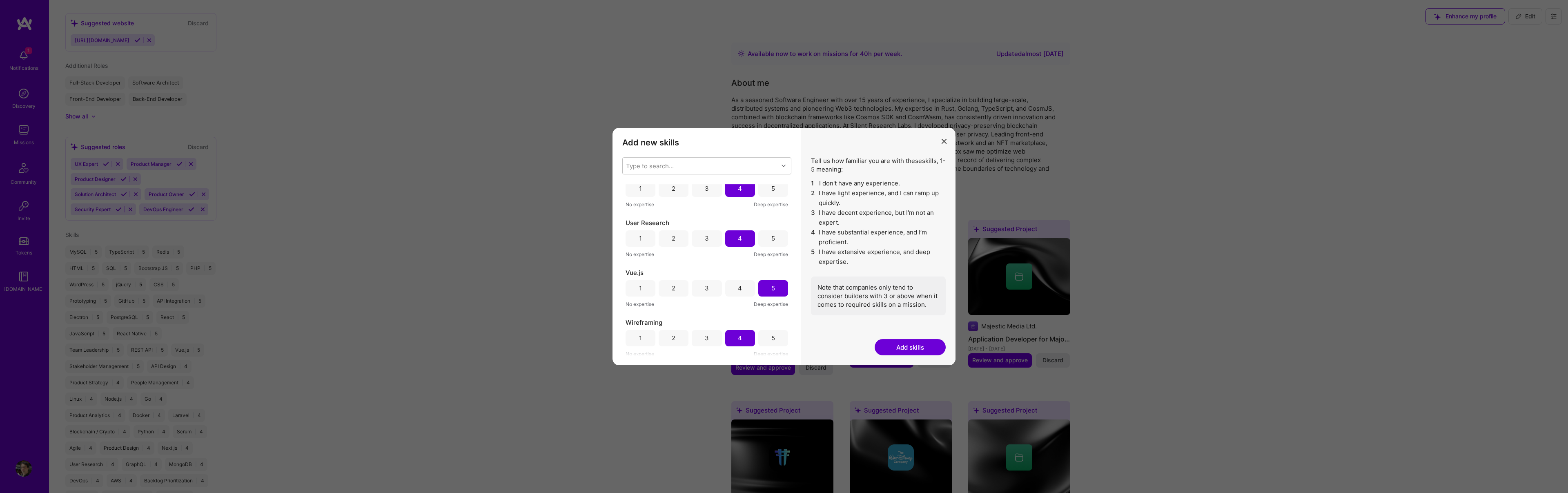
scroll to position [2454, 0]
click at [613, 81] on div "Add new skills Tell us how familiar you are with given skills, using between 1 …" at bounding box center [784, 246] width 1568 height 493
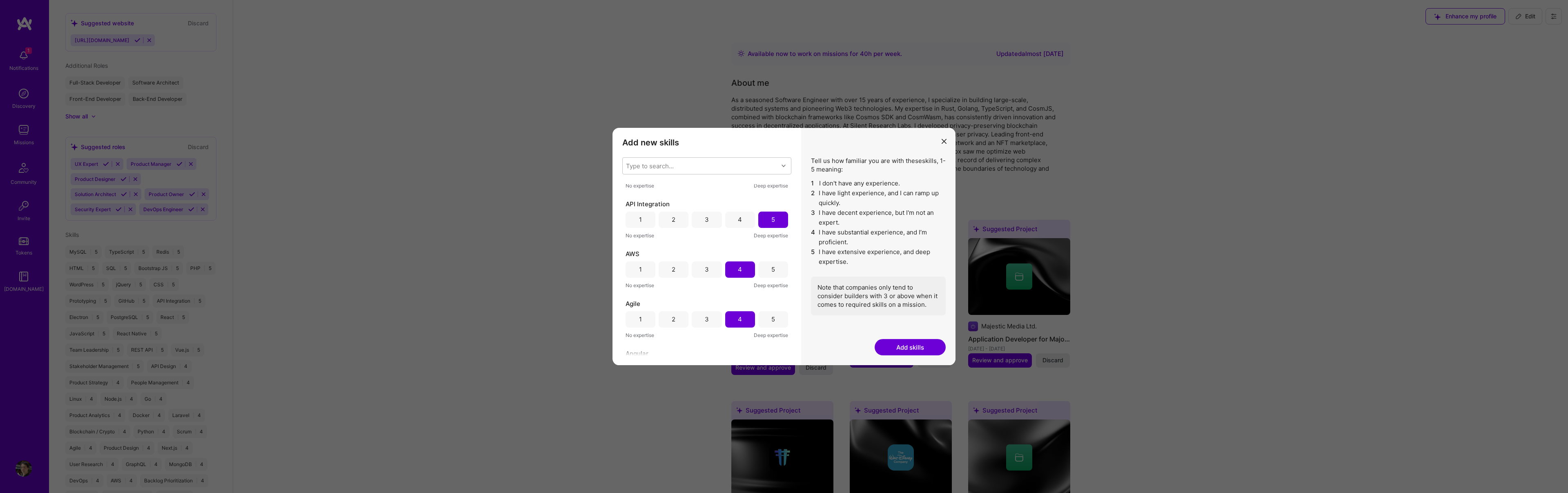
scroll to position [63, 0]
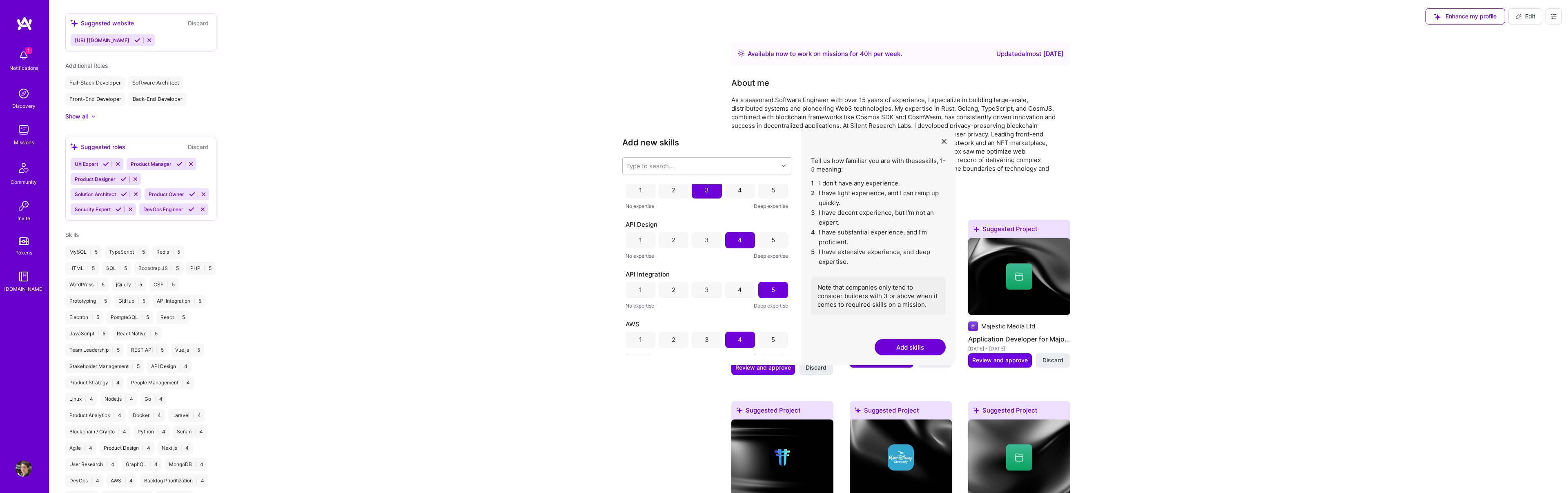
drag, startPoint x: 1137, startPoint y: 296, endPoint x: 1136, endPoint y: 241, distance: 55.0
drag, startPoint x: 1000, startPoint y: 145, endPoint x: 1040, endPoint y: 165, distance: 44.7
click at [1040, 165] on div "As a seasoned Software Engineer with over 15 years of experience, I specialize …" at bounding box center [895, 138] width 326 height 85
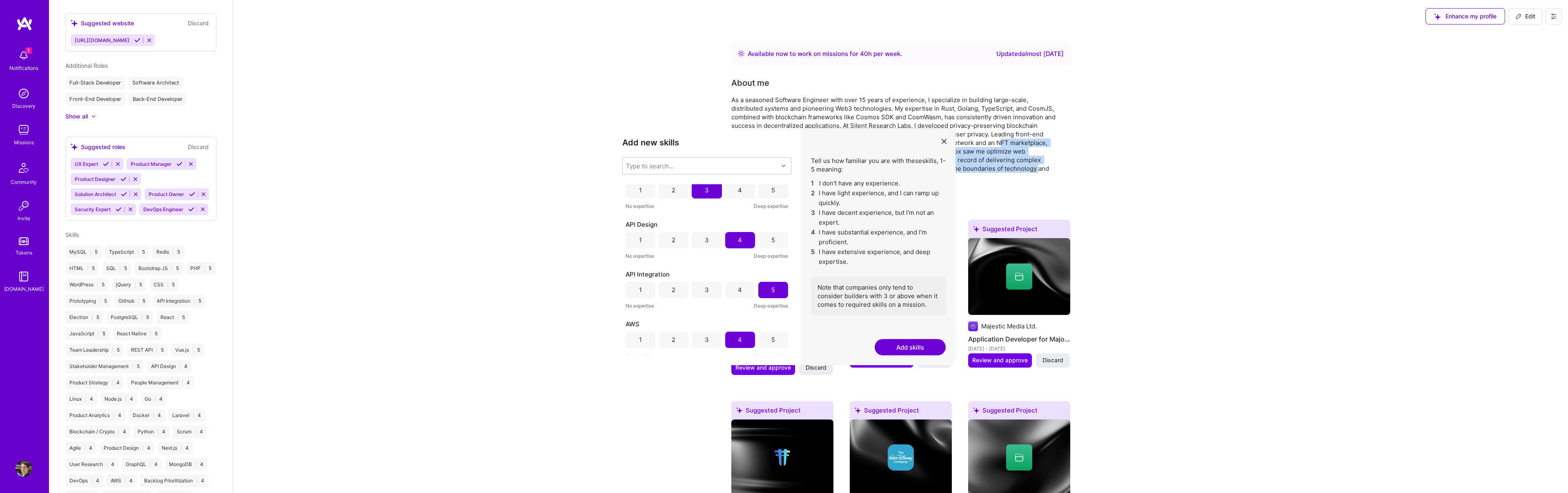
click at [1040, 164] on div "As a seasoned Software Engineer with over 15 years of experience, I specialize …" at bounding box center [895, 138] width 326 height 85
click at [1530, 20] on button "Edit" at bounding box center [1525, 16] width 34 height 16
select select "US"
select select "Right Now"
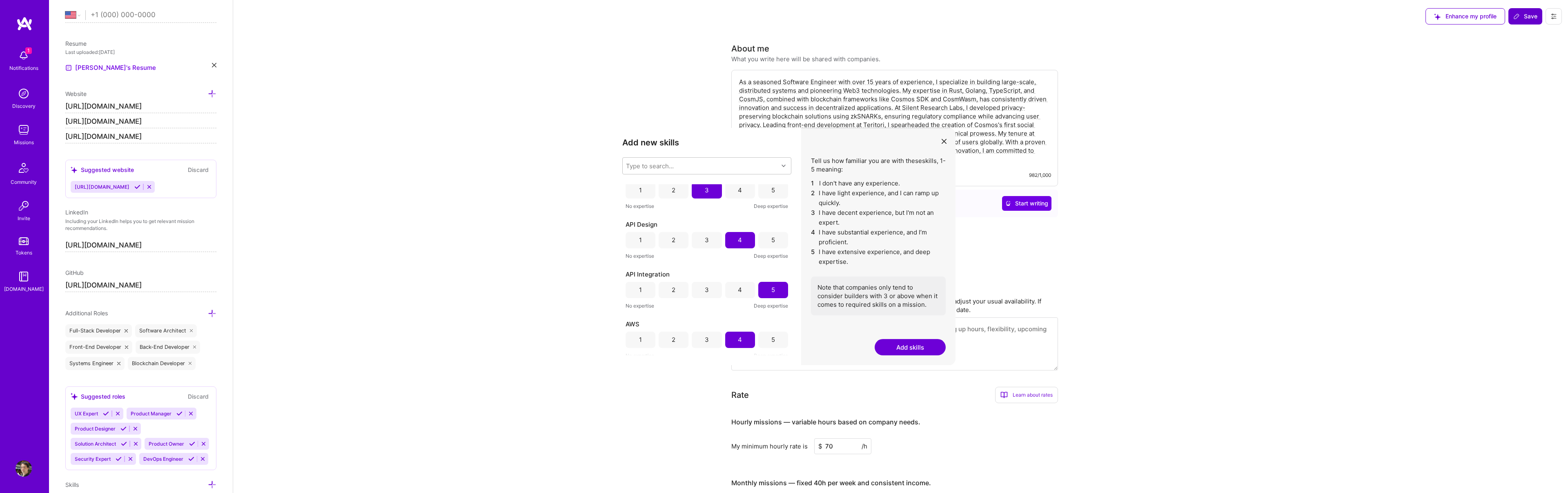
scroll to position [485, 0]
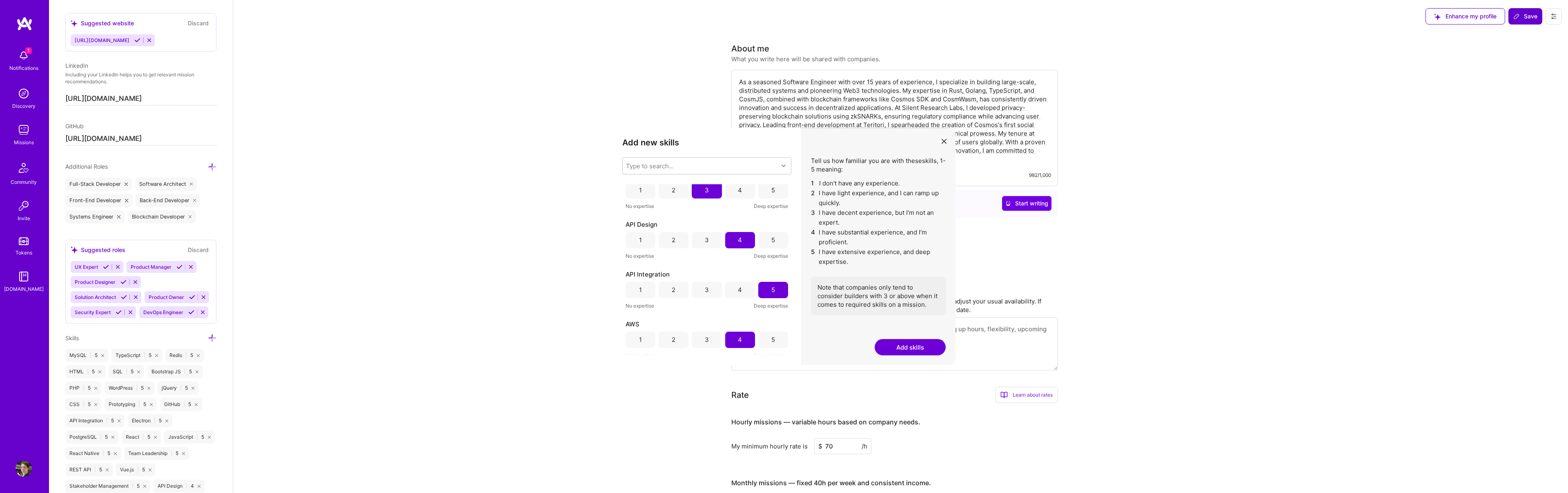
click at [1529, 19] on span "Save" at bounding box center [1525, 16] width 24 height 8
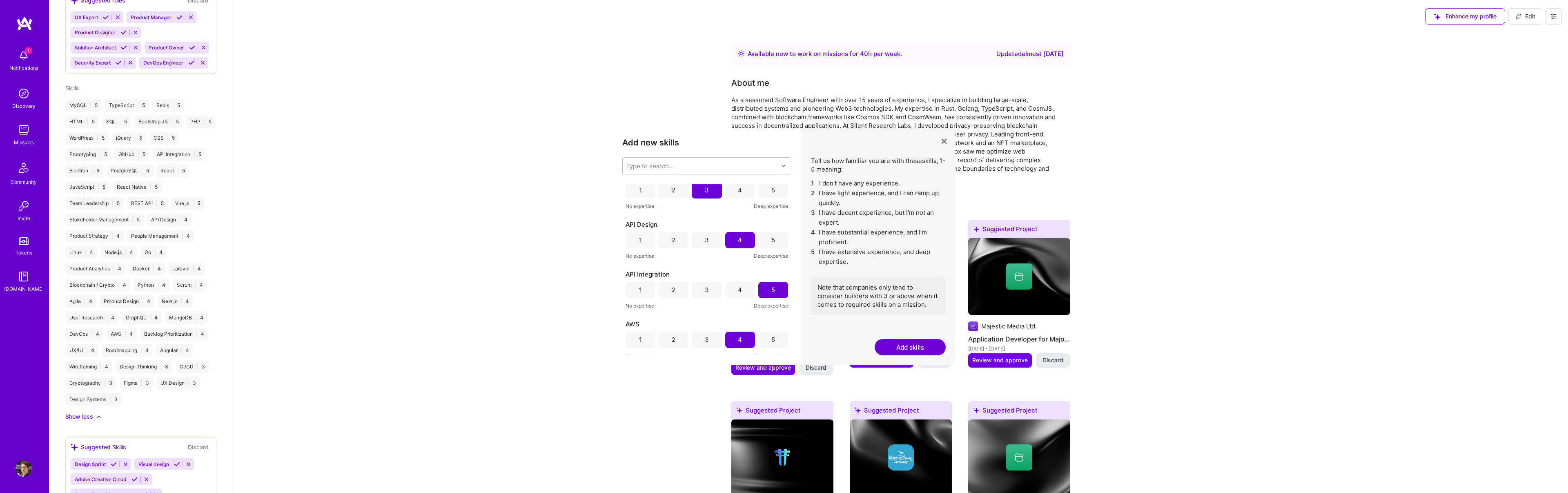
scroll to position [0, 0]
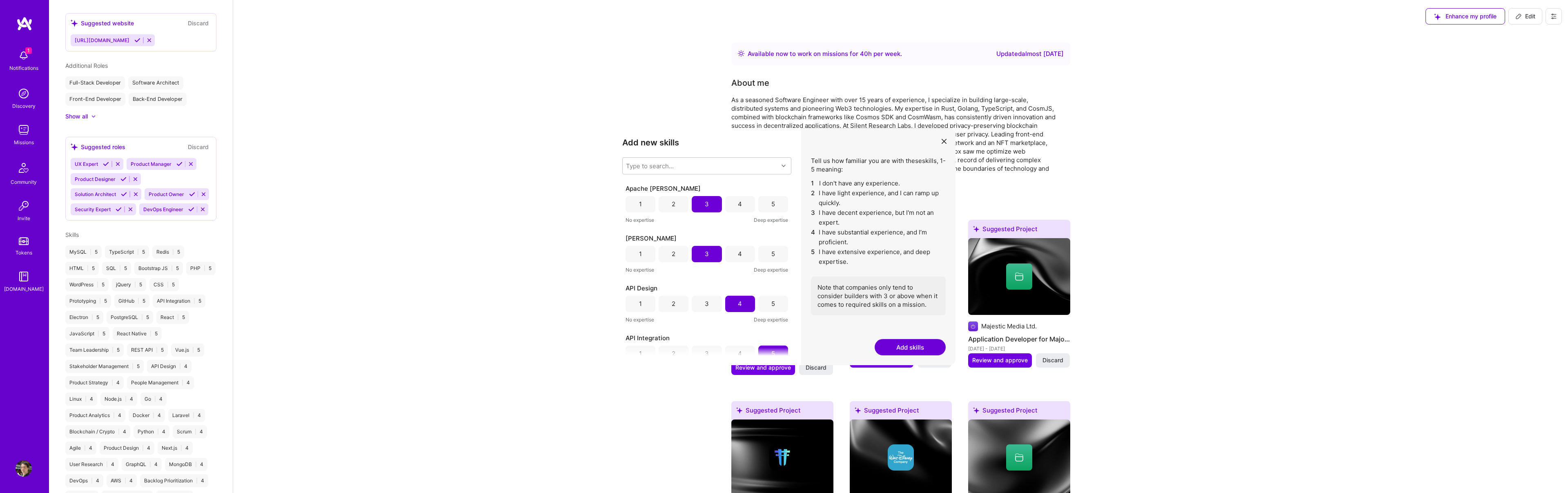
click at [1521, 19] on icon at bounding box center [1519, 16] width 7 height 7
select select "US"
select select "Right Now"
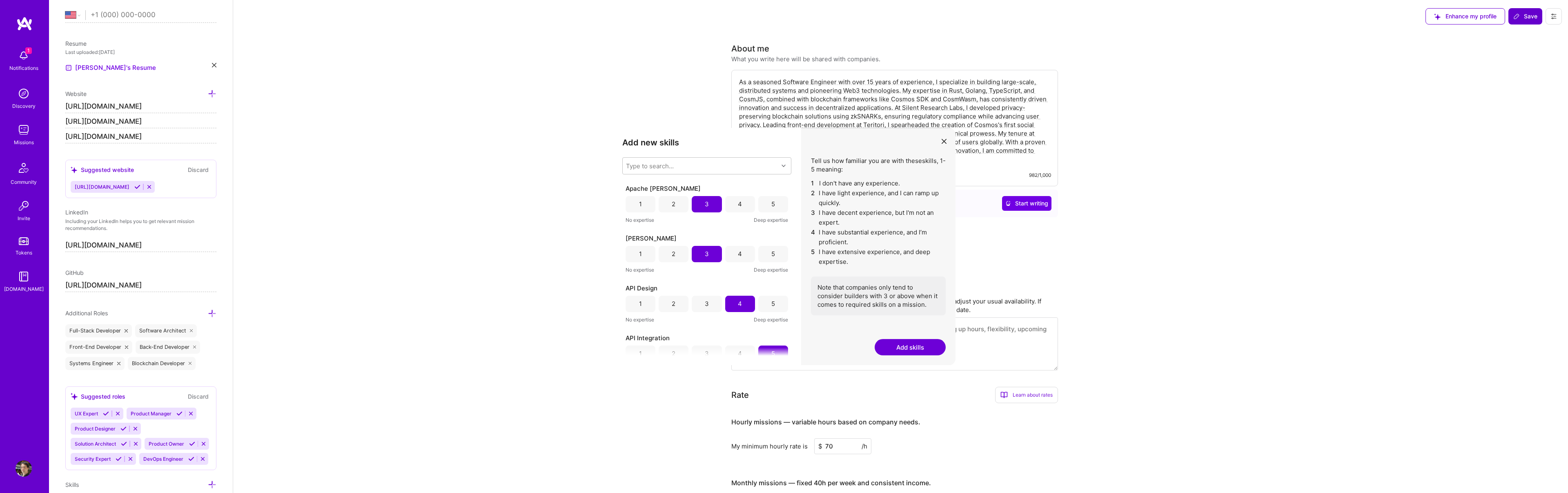
scroll to position [485, 0]
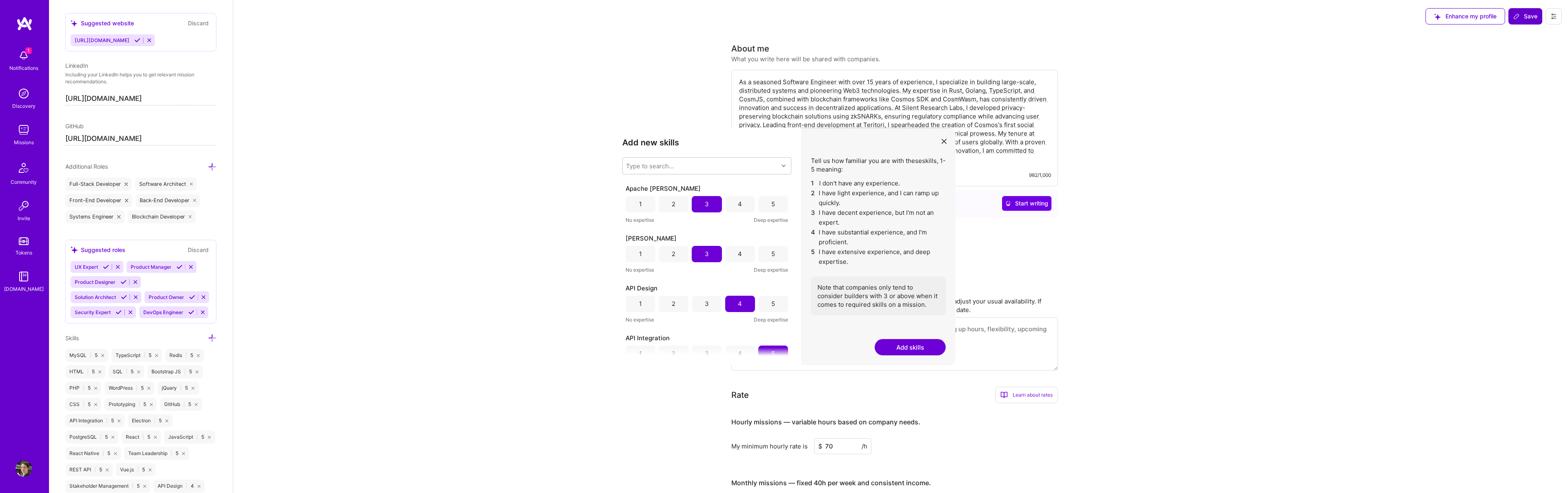
click at [1523, 18] on span "Save" at bounding box center [1525, 16] width 24 height 8
click at [743, 206] on div "4" at bounding box center [739, 204] width 30 height 16
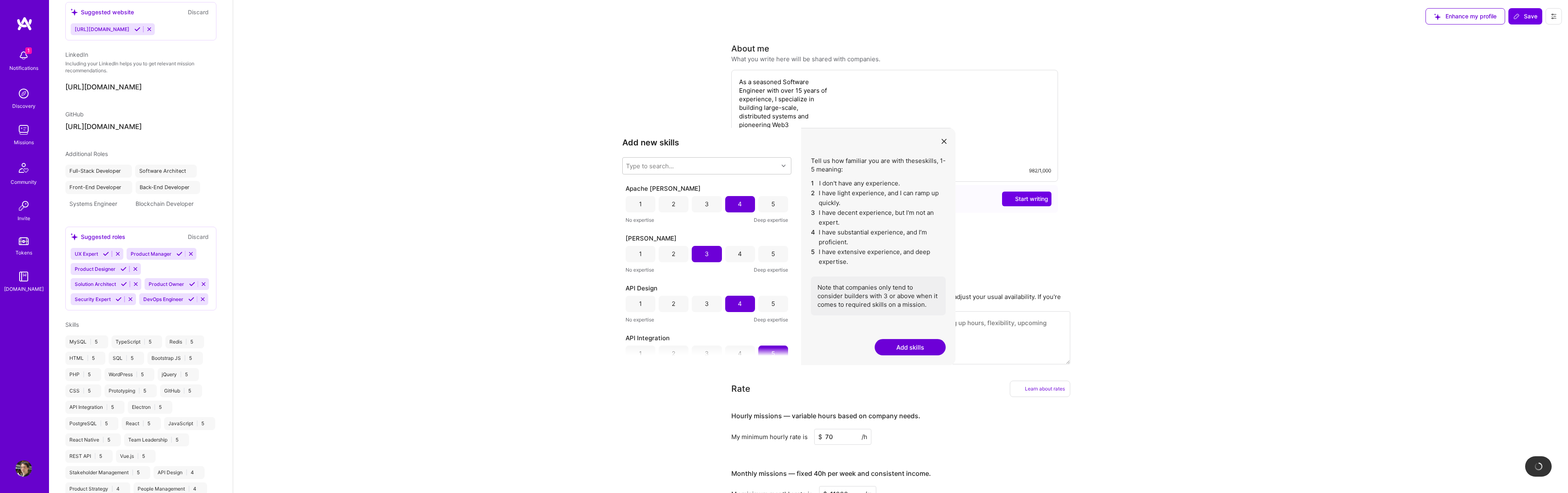
click at [735, 259] on div "4" at bounding box center [739, 254] width 30 height 16
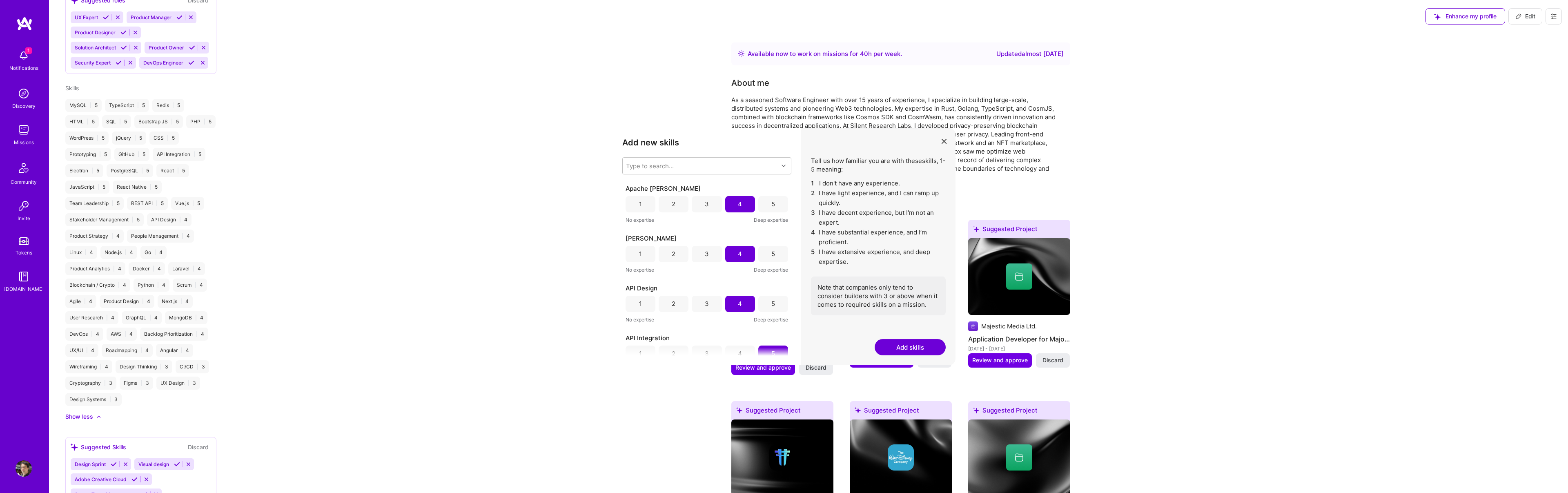
scroll to position [338, 0]
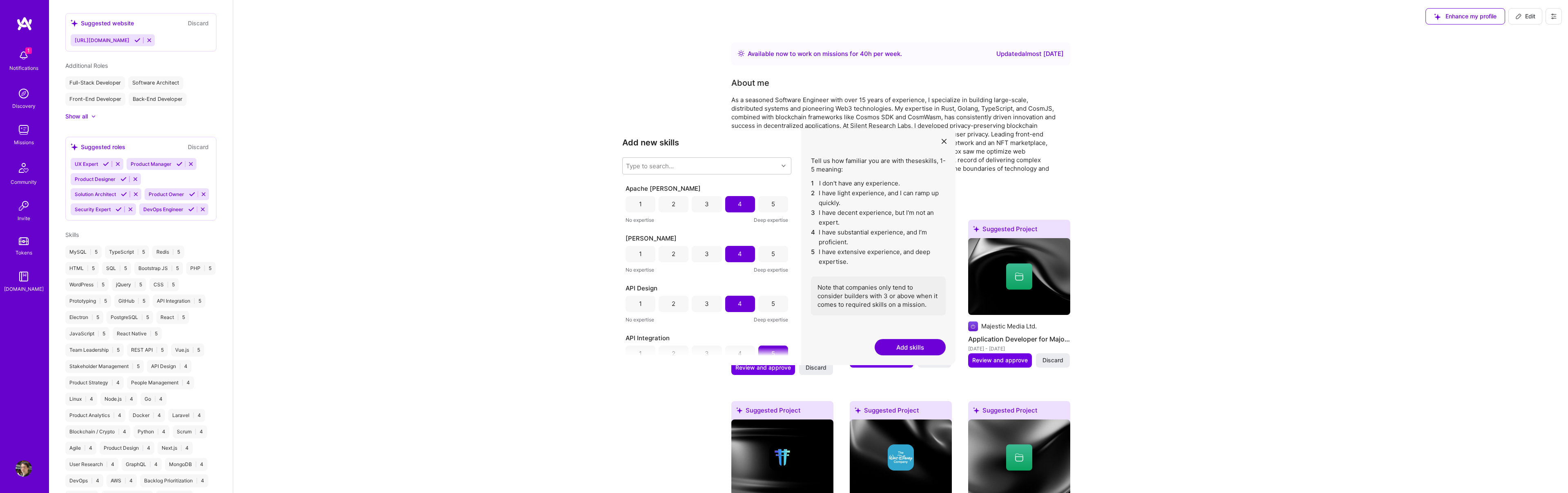
click at [1534, 13] on span "Edit" at bounding box center [1526, 16] width 20 height 8
select select "US"
select select "Right Now"
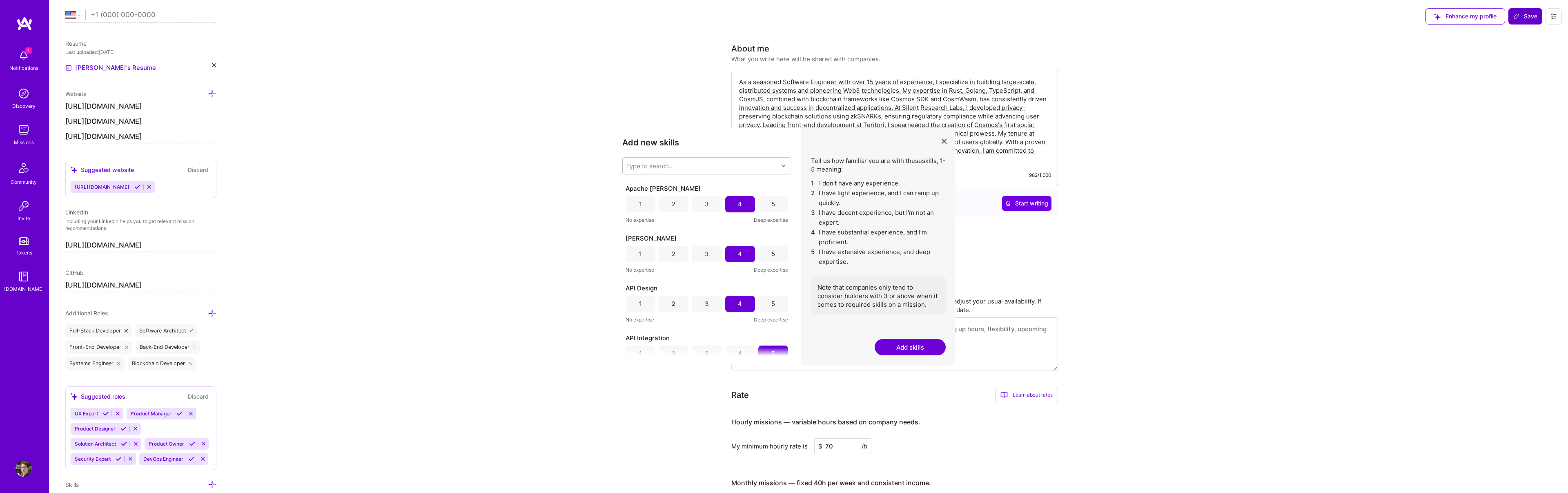
scroll to position [485, 0]
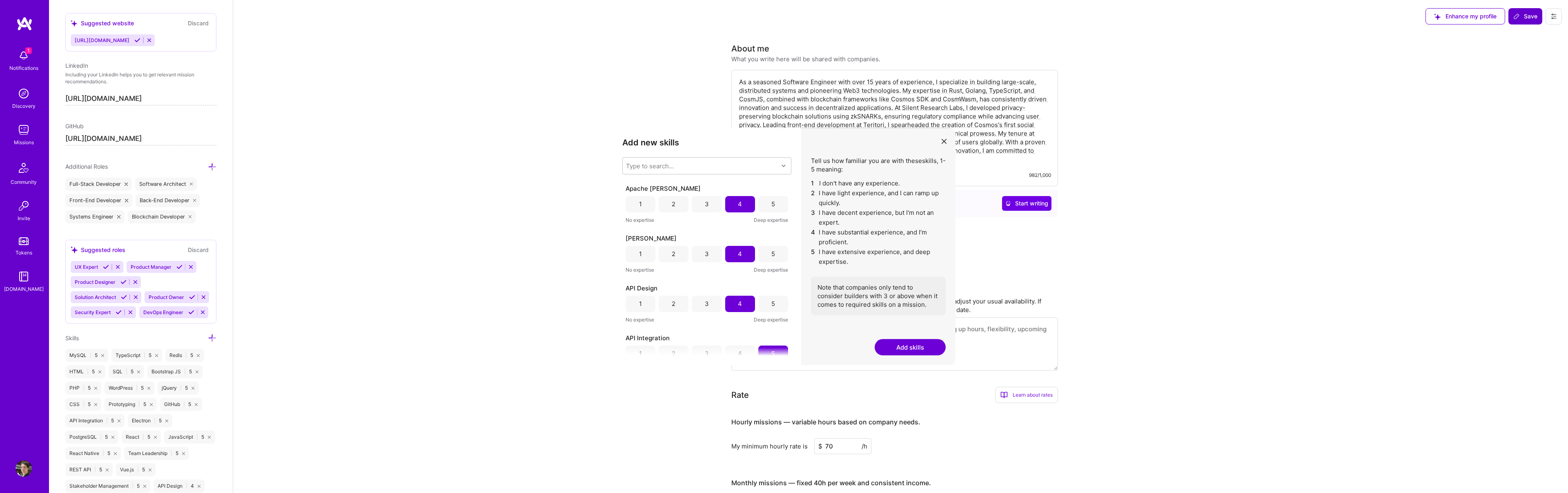
click at [1527, 14] on span "Save" at bounding box center [1525, 16] width 24 height 8
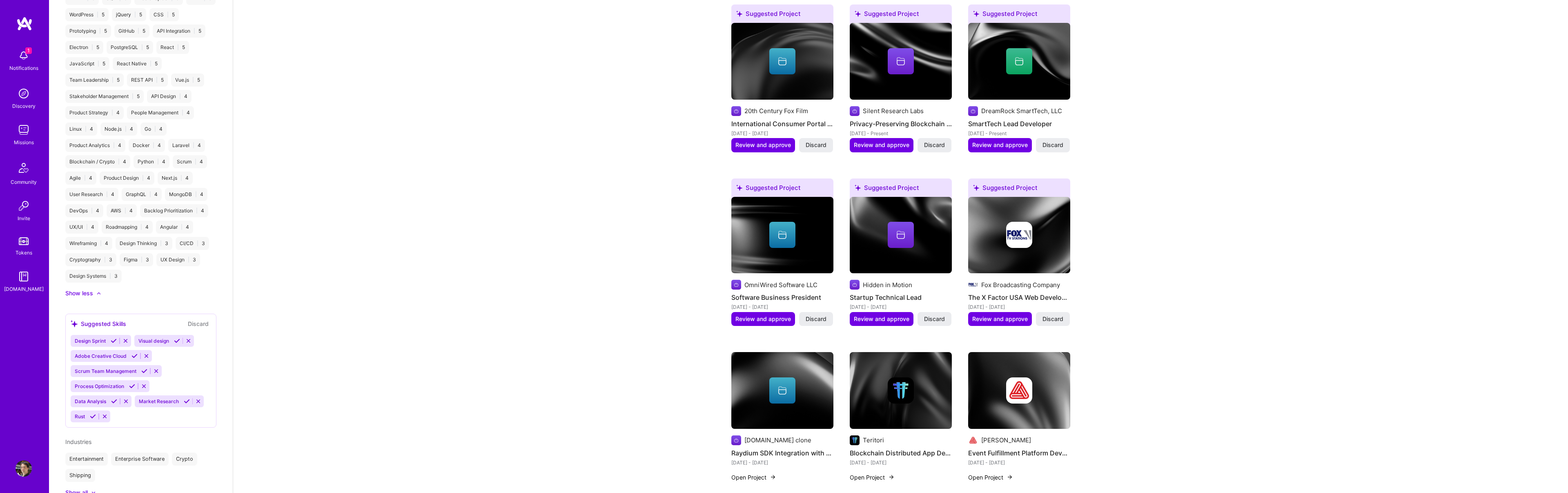
scroll to position [939, 0]
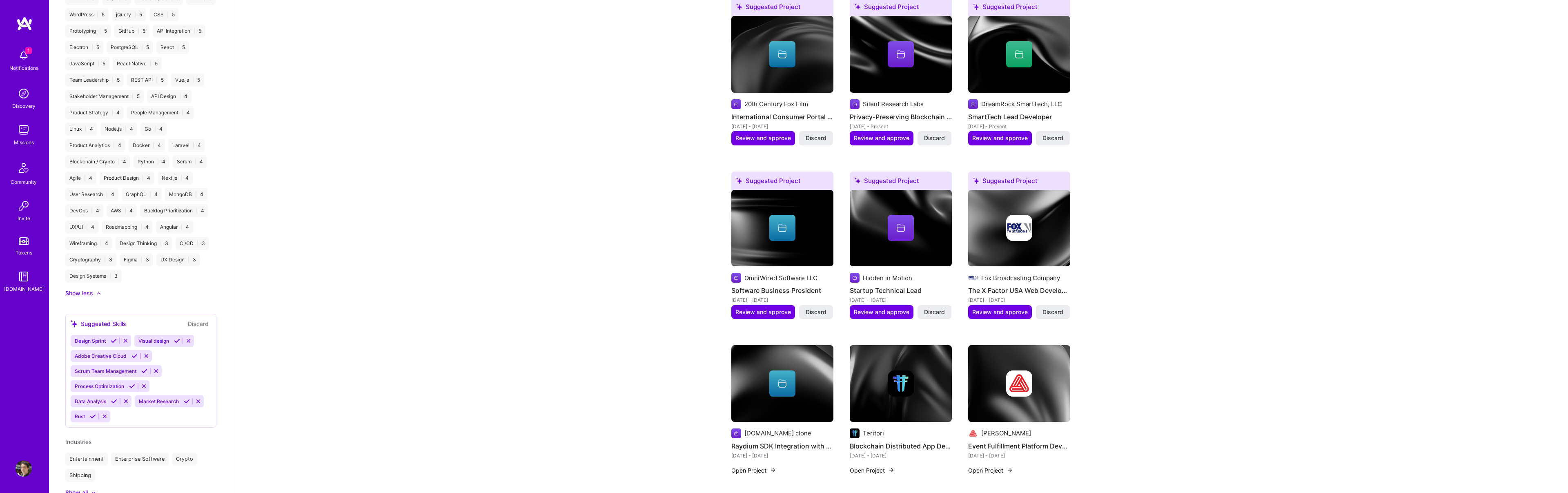
click at [871, 466] on button "Open Project" at bounding box center [872, 470] width 45 height 8
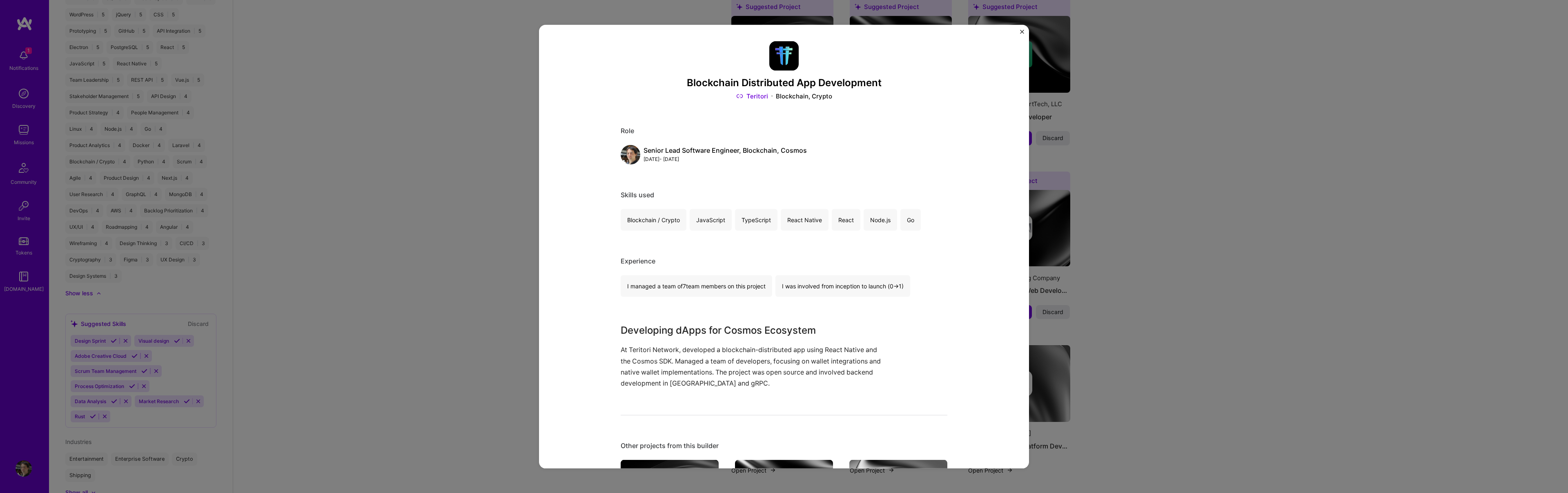
click at [1124, 293] on div "Blockchain Distributed App Development Teritori Blockchain, Crypto Role Senior …" at bounding box center [784, 246] width 1568 height 493
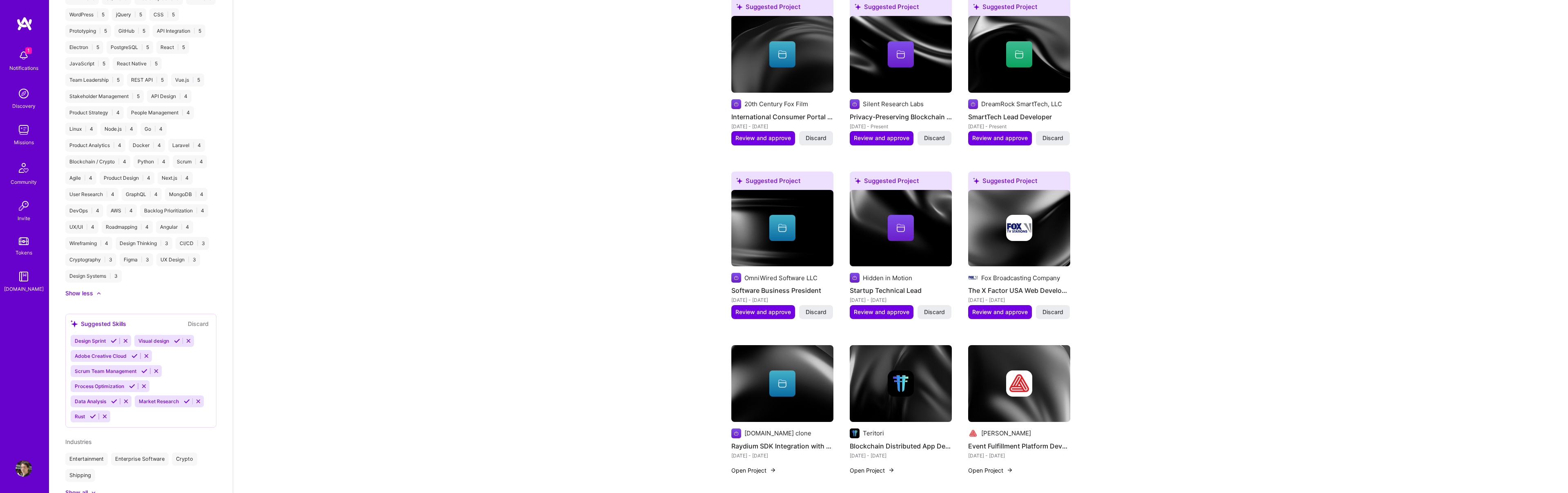
click at [879, 466] on button "Open Project" at bounding box center [872, 470] width 45 height 8
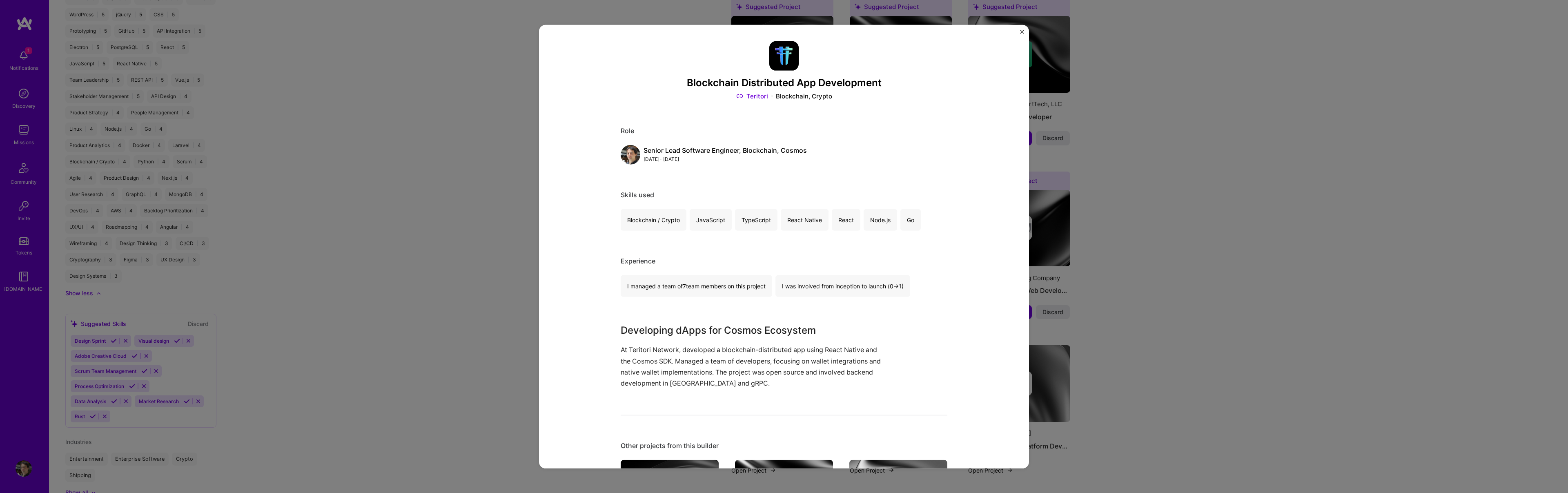
click at [677, 221] on div "Blockchain / Crypto" at bounding box center [654, 220] width 66 height 22
click at [1145, 264] on div "Blockchain Distributed App Development Teritori Blockchain, Crypto Role Senior …" at bounding box center [784, 246] width 1568 height 493
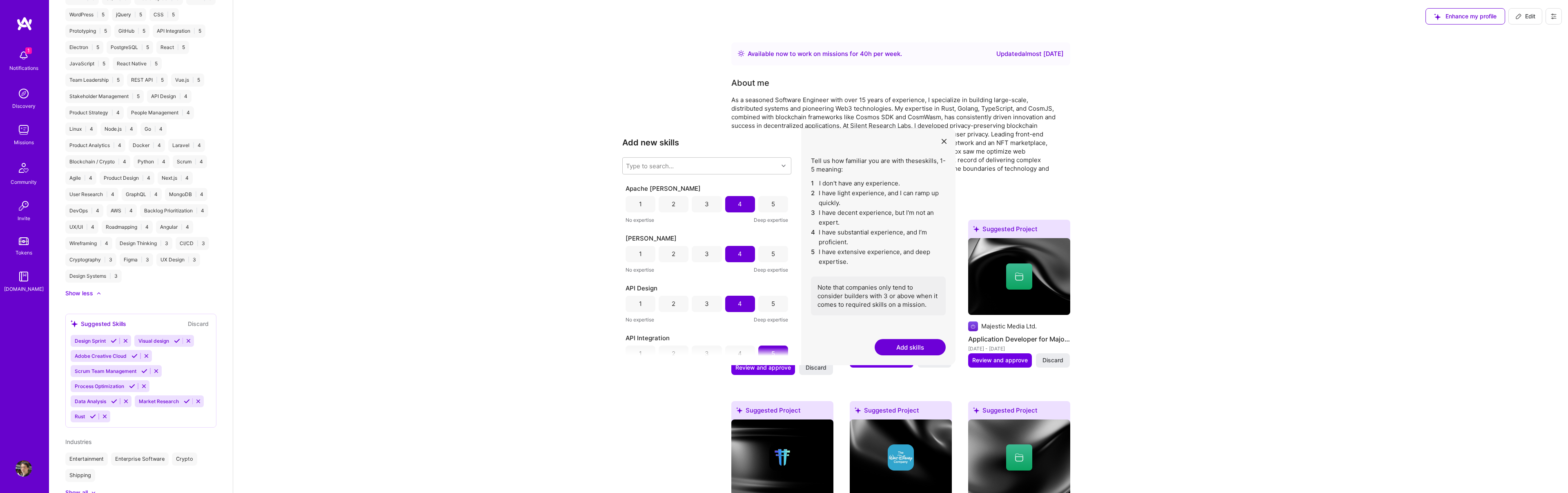
click at [1527, 17] on span "Edit" at bounding box center [1526, 16] width 20 height 8
select select "US"
select select "Right Now"
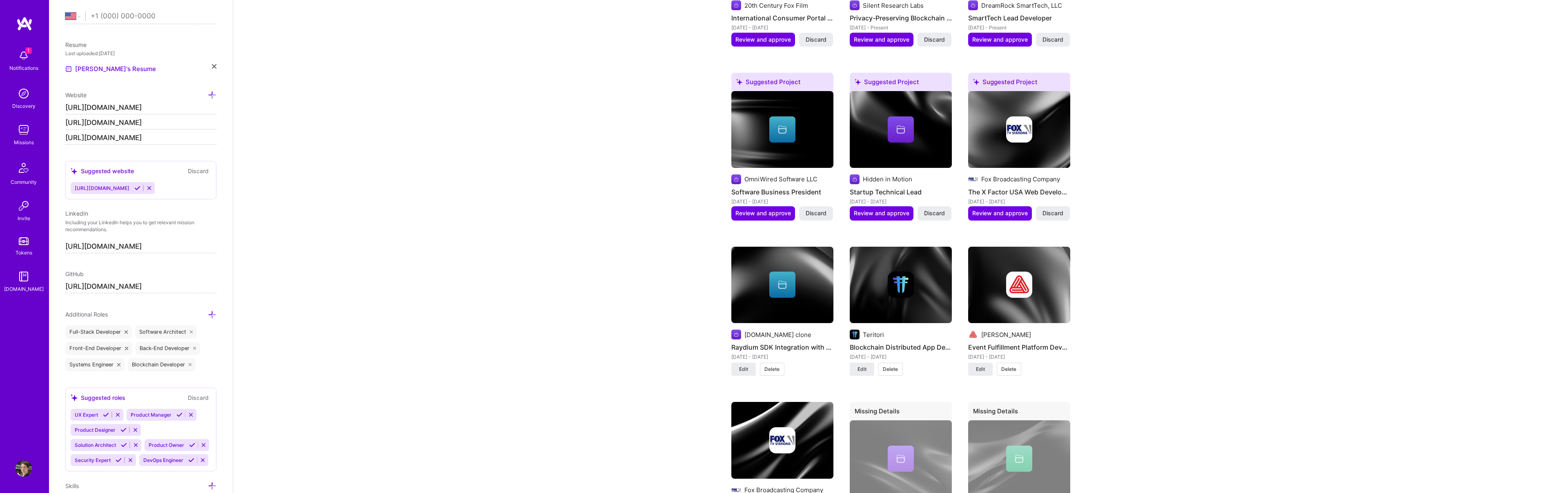
scroll to position [1413, 0]
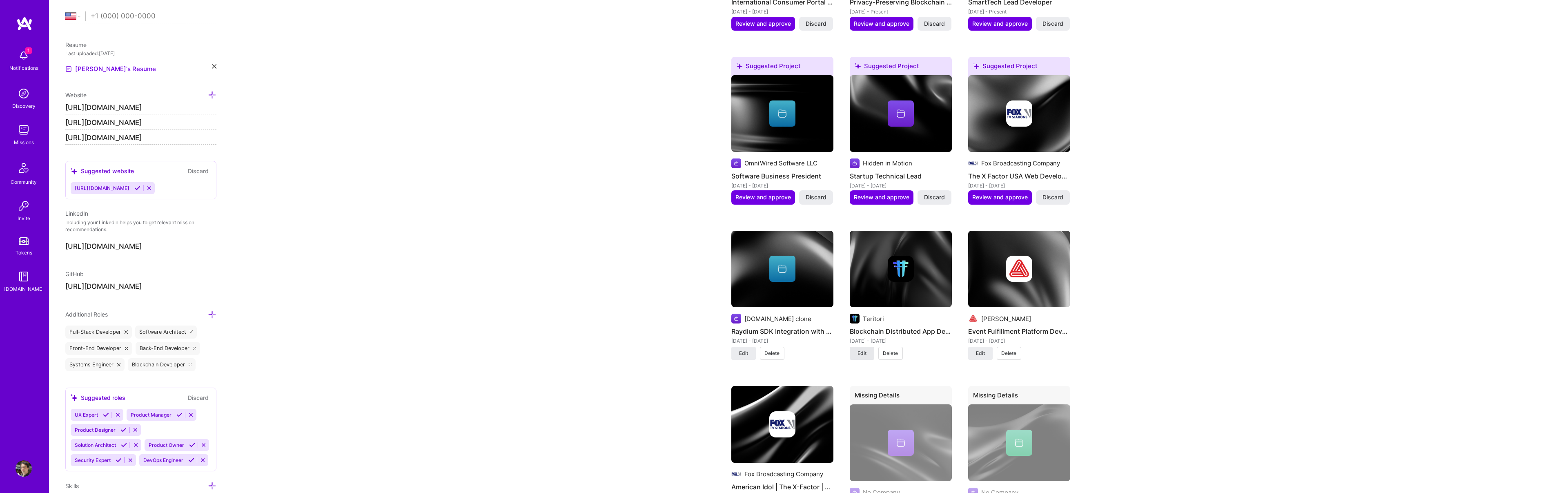
click at [853, 347] on button "Edit" at bounding box center [862, 353] width 25 height 13
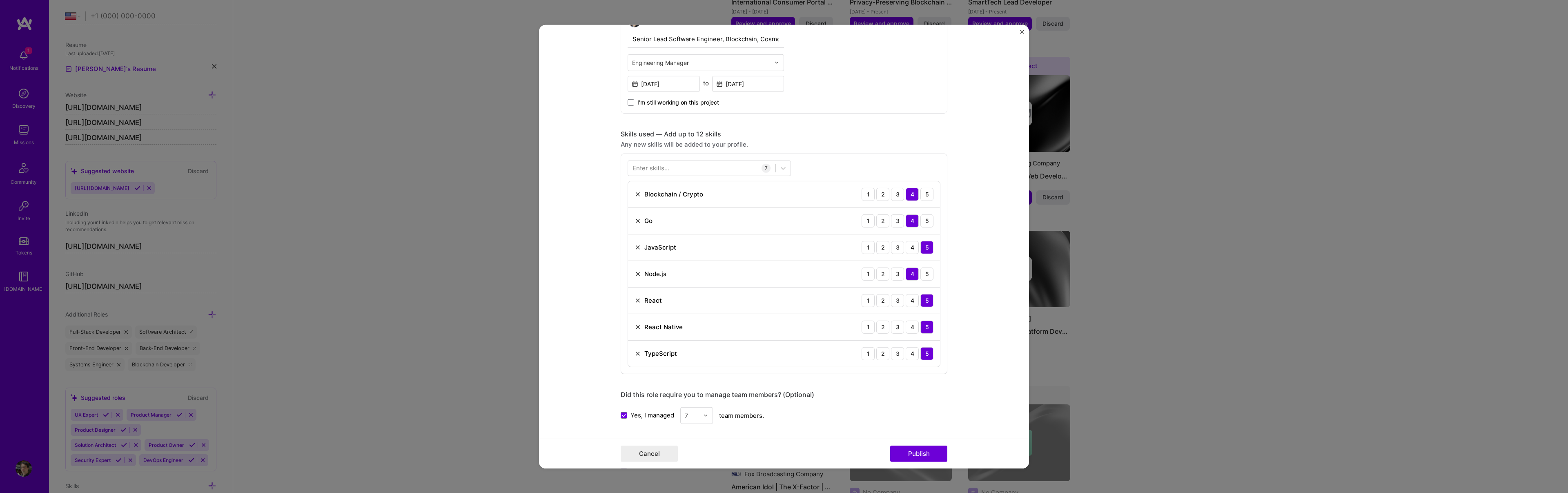
scroll to position [294, 0]
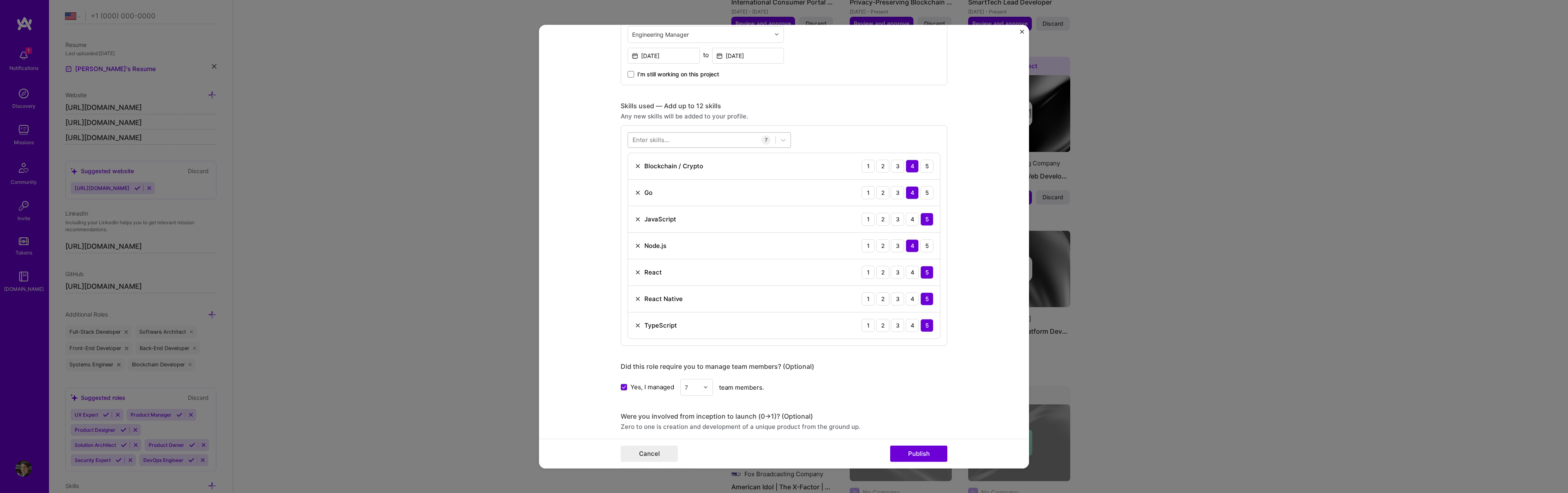
click at [689, 140] on div at bounding box center [702, 140] width 147 height 14
click at [633, 173] on span at bounding box center [636, 173] width 7 height 7
click at [0, 0] on input "checkbox" at bounding box center [0, 0] width 0 height 0
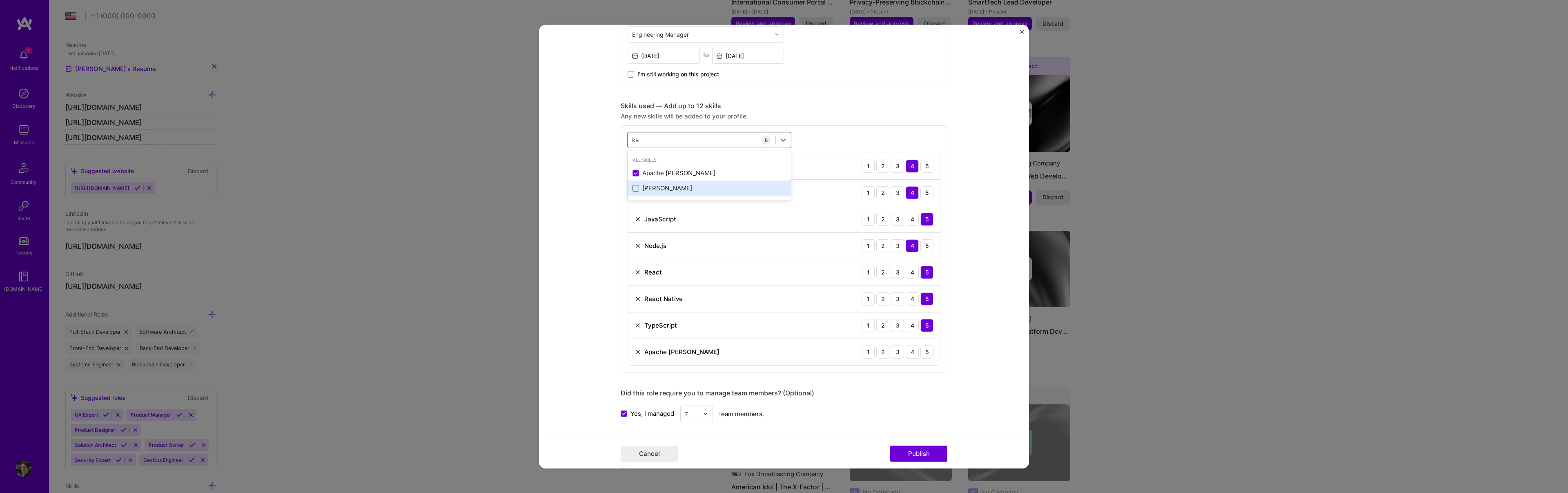
click at [633, 190] on span at bounding box center [636, 189] width 7 height 7
click at [0, 0] on input "checkbox" at bounding box center [0, 0] width 0 height 0
type input "ka"
click at [957, 357] on form "Project title Blockchain Distributed App Development Company Teritori Project i…" at bounding box center [783, 246] width 490 height 443
click at [902, 351] on div "3" at bounding box center [896, 351] width 13 height 13
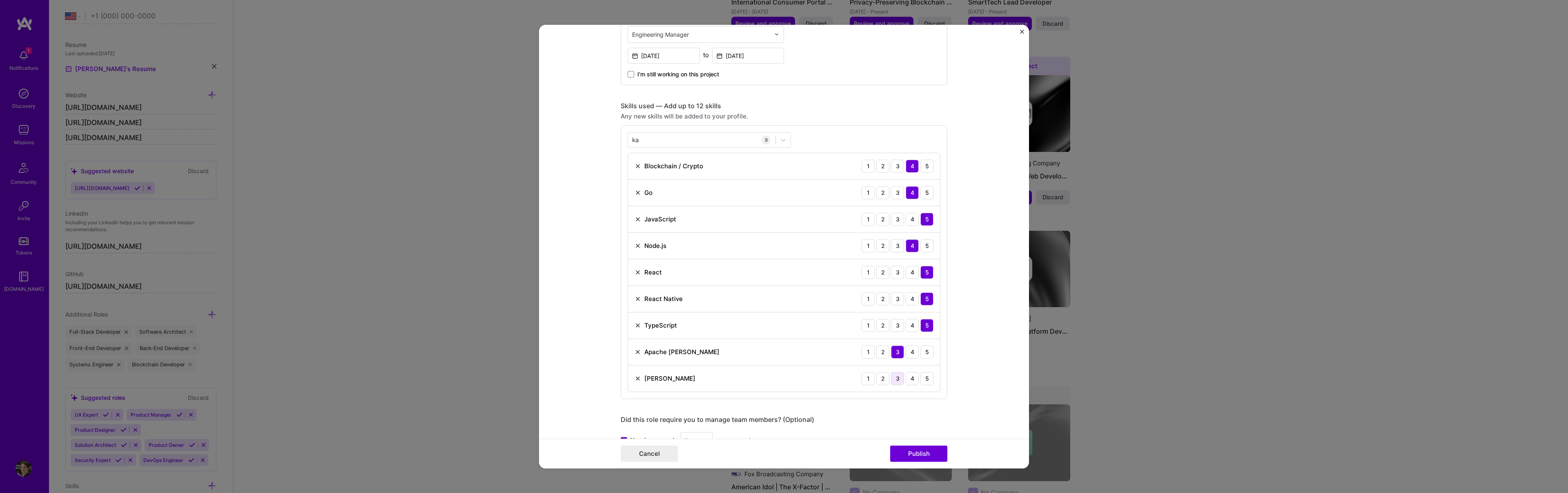
click at [902, 380] on div "3" at bounding box center [896, 377] width 13 height 13
click at [917, 455] on button "Publish" at bounding box center [919, 453] width 58 height 16
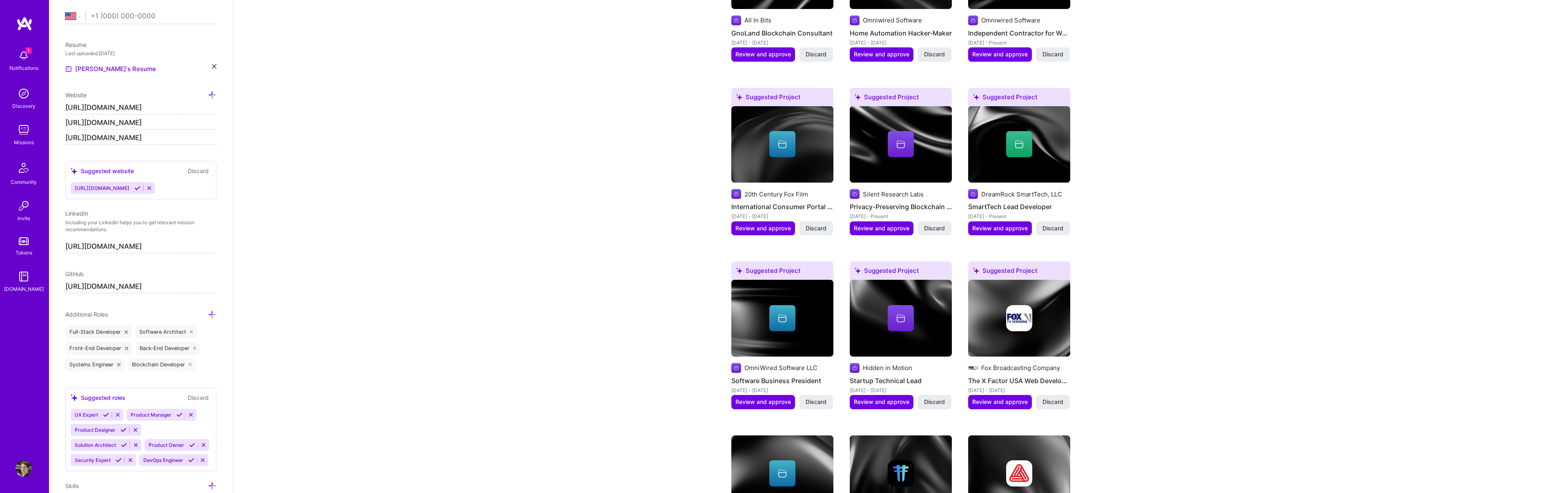
scroll to position [1198, 0]
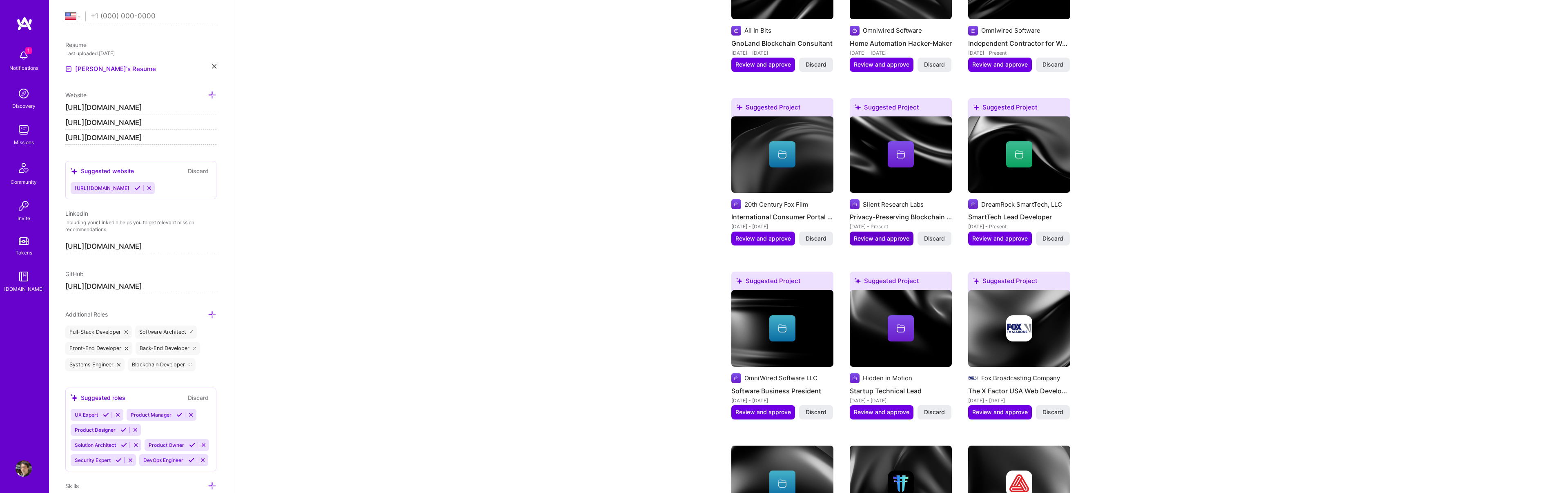
click at [890, 234] on span "Review and approve" at bounding box center [882, 238] width 56 height 8
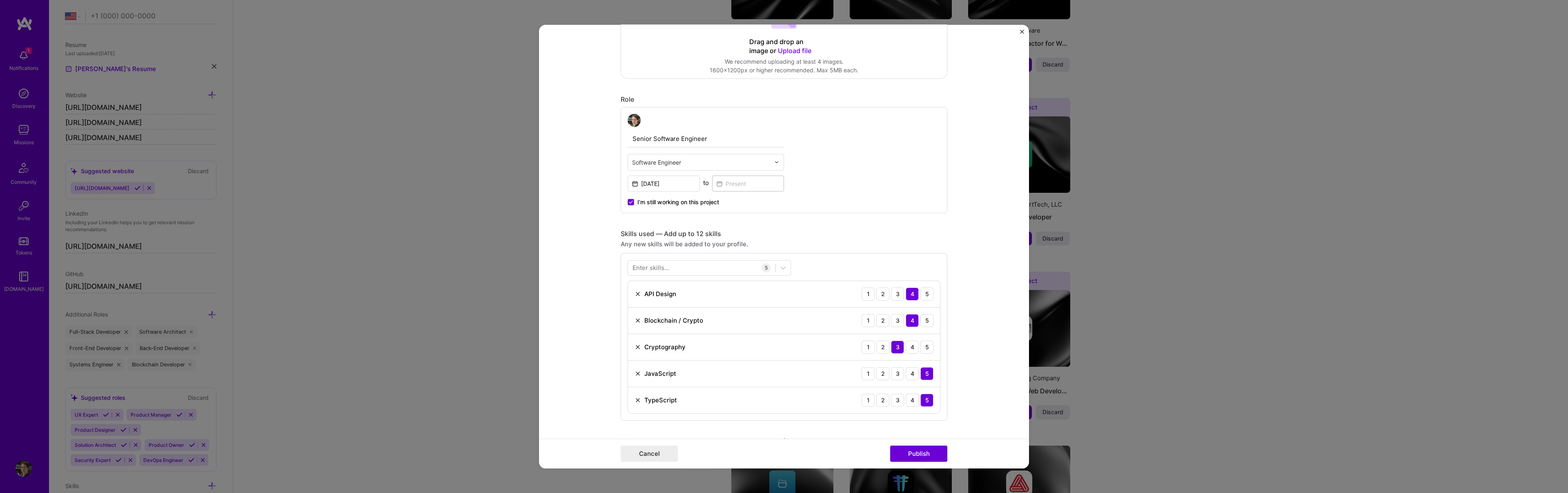
scroll to position [227, 0]
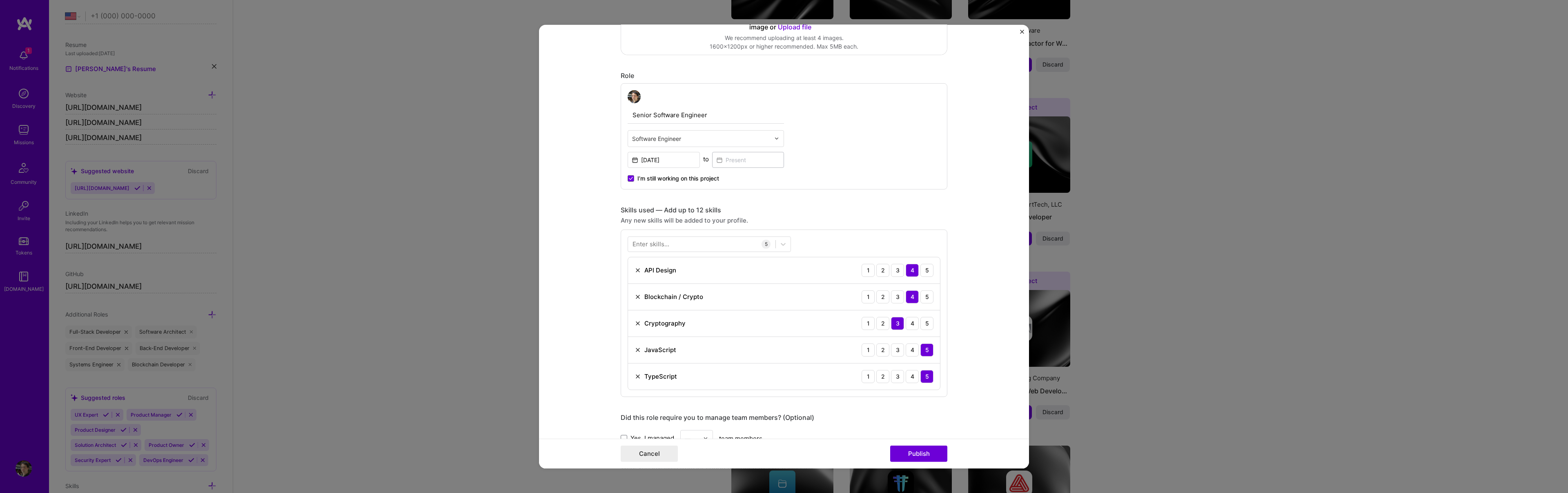
click at [666, 245] on div "Enter skills..." at bounding box center [650, 244] width 36 height 8
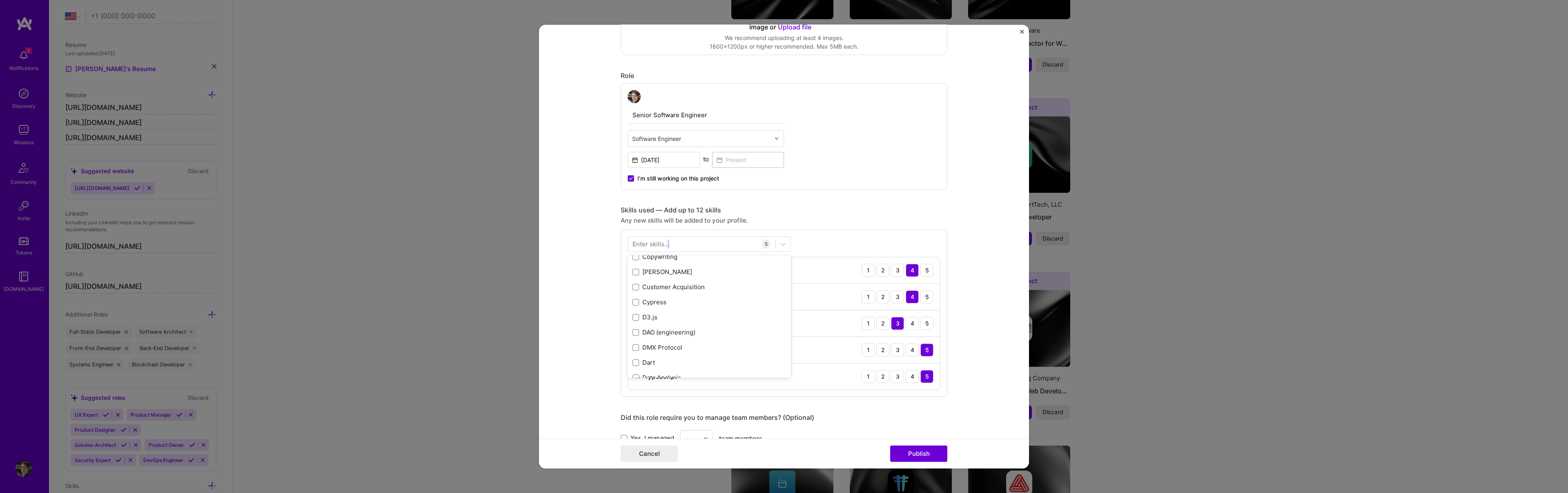
scroll to position [1846, 0]
click at [632, 323] on div "Your Skills JavaScript Laravel MySQL PHP TypeScript API Design Linux Python CSS…" at bounding box center [709, 315] width 163 height 123
click at [635, 277] on span at bounding box center [636, 277] width 7 height 7
click at [0, 0] on input "checkbox" at bounding box center [0, 0] width 0 height 0
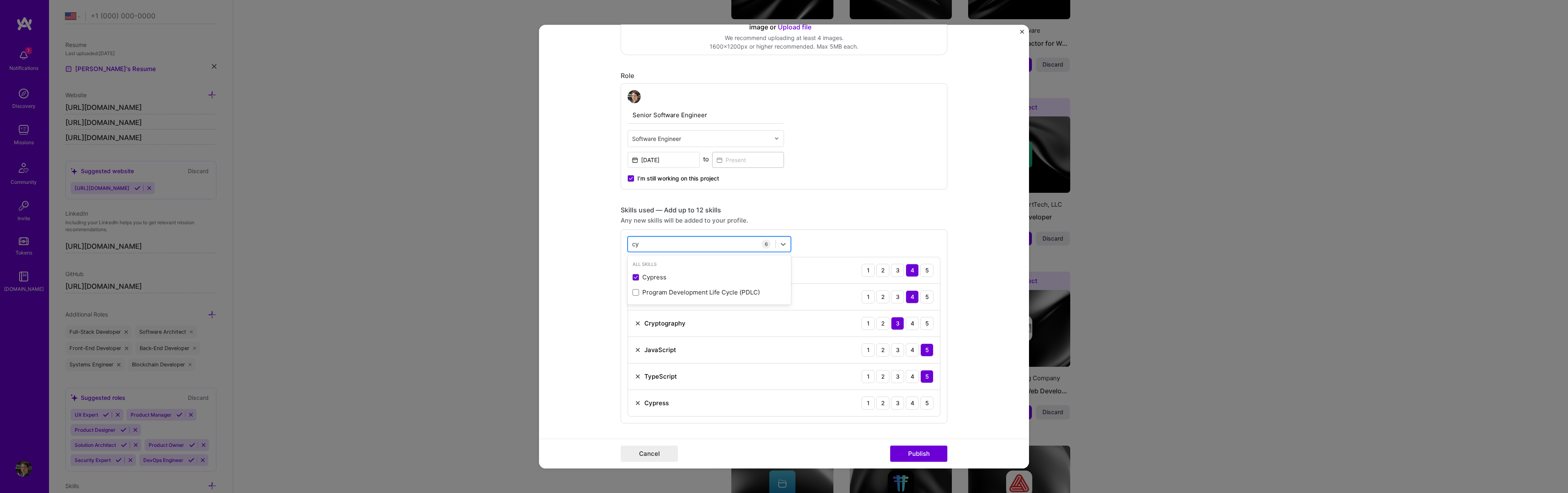
click at [657, 244] on div "cy cy" at bounding box center [702, 244] width 147 height 14
type input "c"
click at [637, 276] on span at bounding box center [636, 277] width 7 height 7
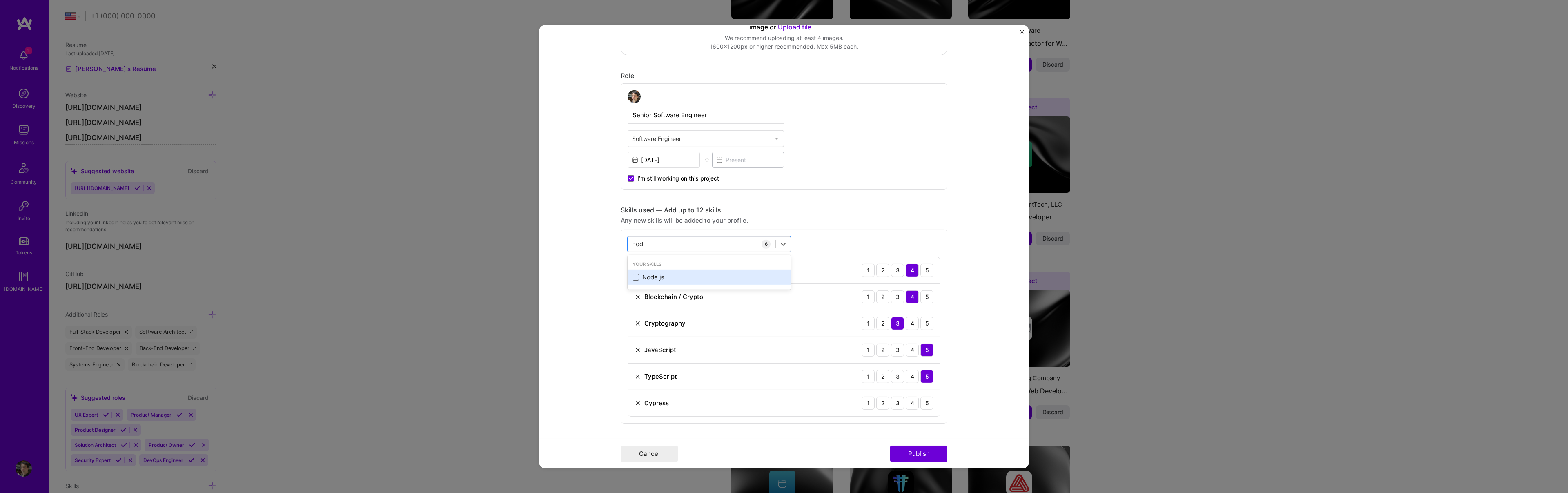
click at [0, 0] on input "checkbox" at bounding box center [0, 0] width 0 height 0
click at [661, 244] on div "nod nod" at bounding box center [702, 244] width 147 height 14
type input "n"
click at [635, 278] on span at bounding box center [636, 277] width 7 height 7
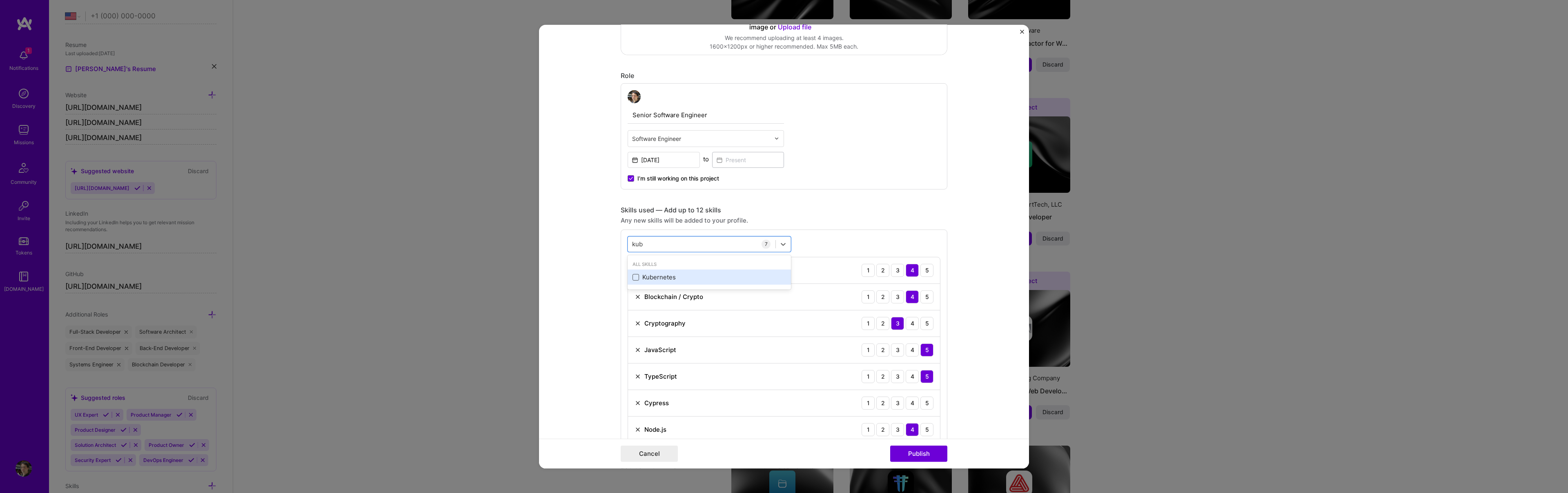
click at [0, 0] on input "checkbox" at bounding box center [0, 0] width 0 height 0
click at [661, 245] on div "kub kub" at bounding box center [702, 244] width 147 height 14
type input "k"
click at [633, 275] on span at bounding box center [636, 277] width 7 height 7
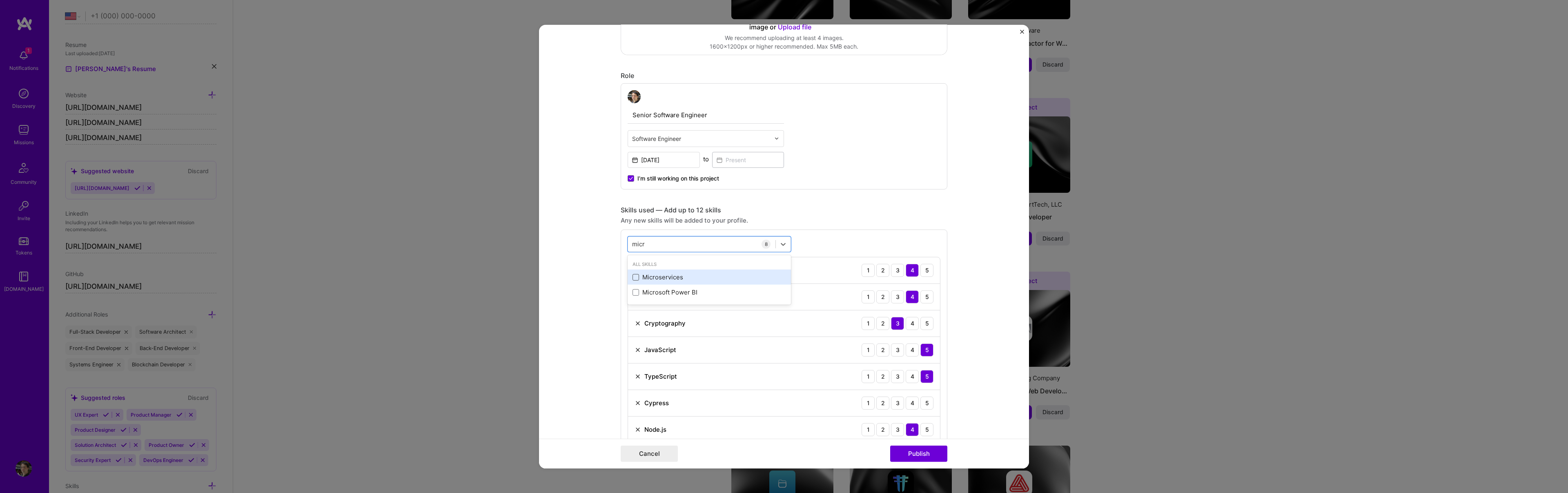
click at [0, 0] on input "checkbox" at bounding box center [0, 0] width 0 height 0
type input "m"
click at [633, 274] on span at bounding box center [636, 277] width 7 height 7
click at [0, 0] on input "checkbox" at bounding box center [0, 0] width 0 height 0
click at [658, 240] on div "git git" at bounding box center [702, 244] width 147 height 14
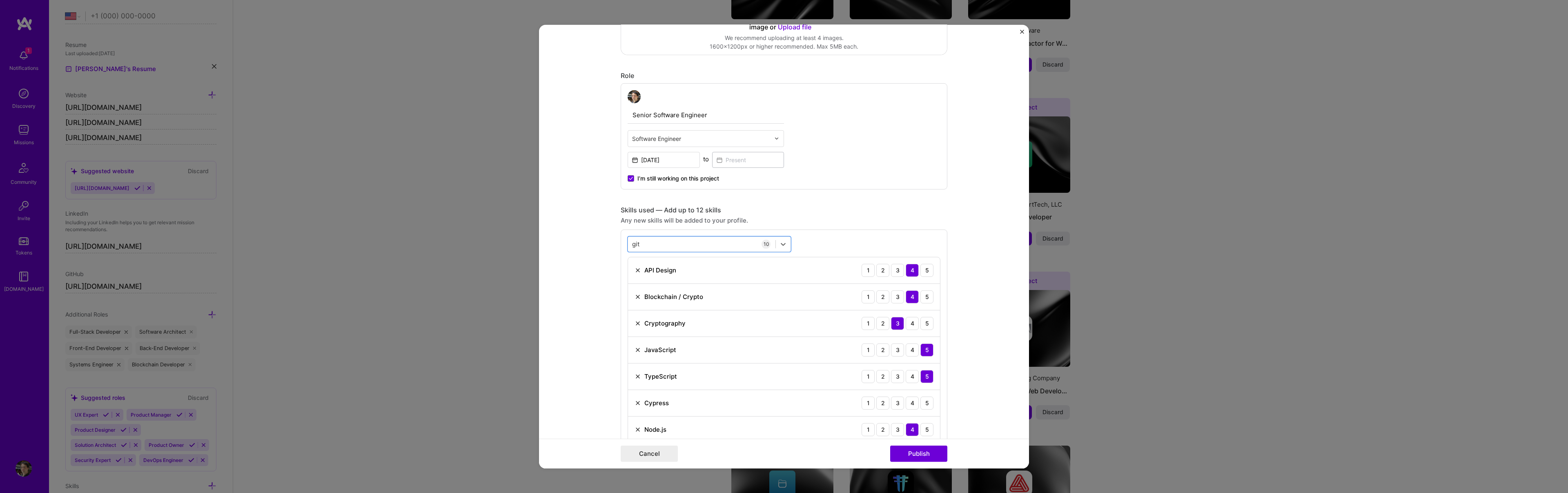
click at [609, 302] on form "Editing suggested project This project is suggested based on your LinkedIn, res…" at bounding box center [783, 246] width 490 height 443
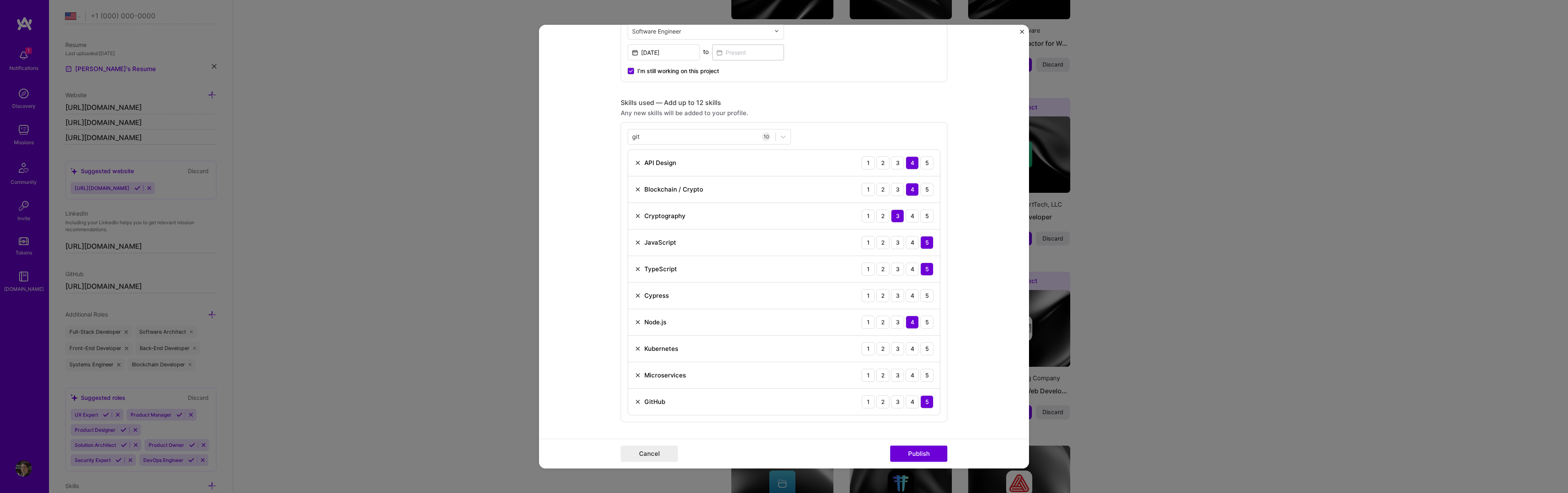
scroll to position [344, 0]
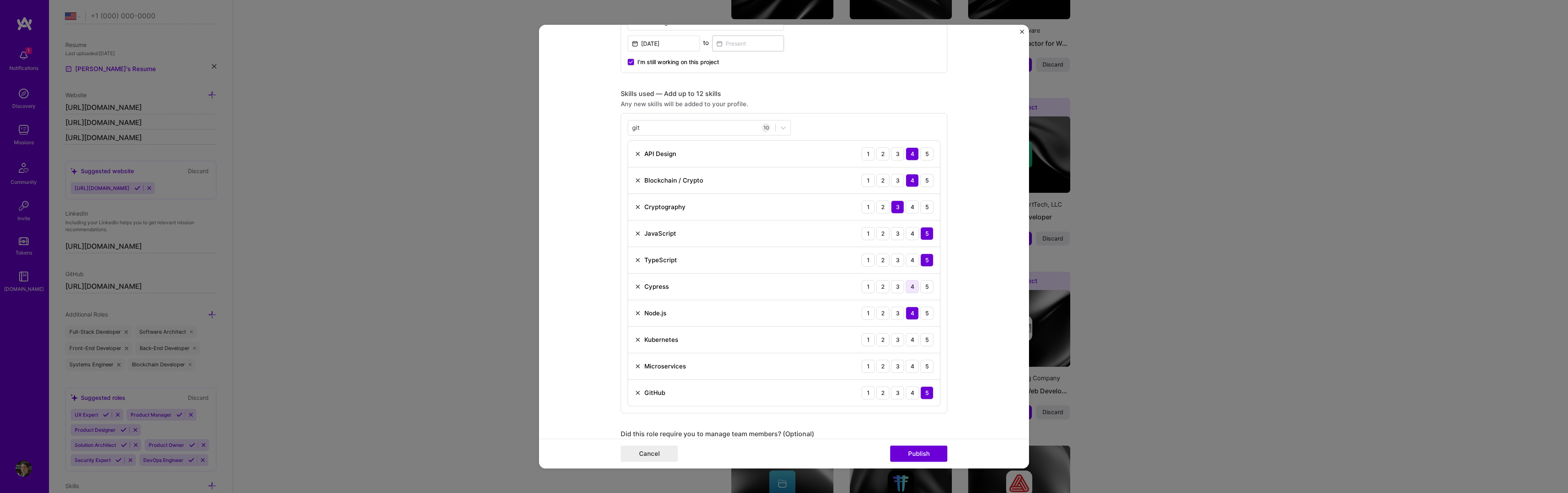
click at [914, 288] on div "4" at bounding box center [912, 286] width 13 height 13
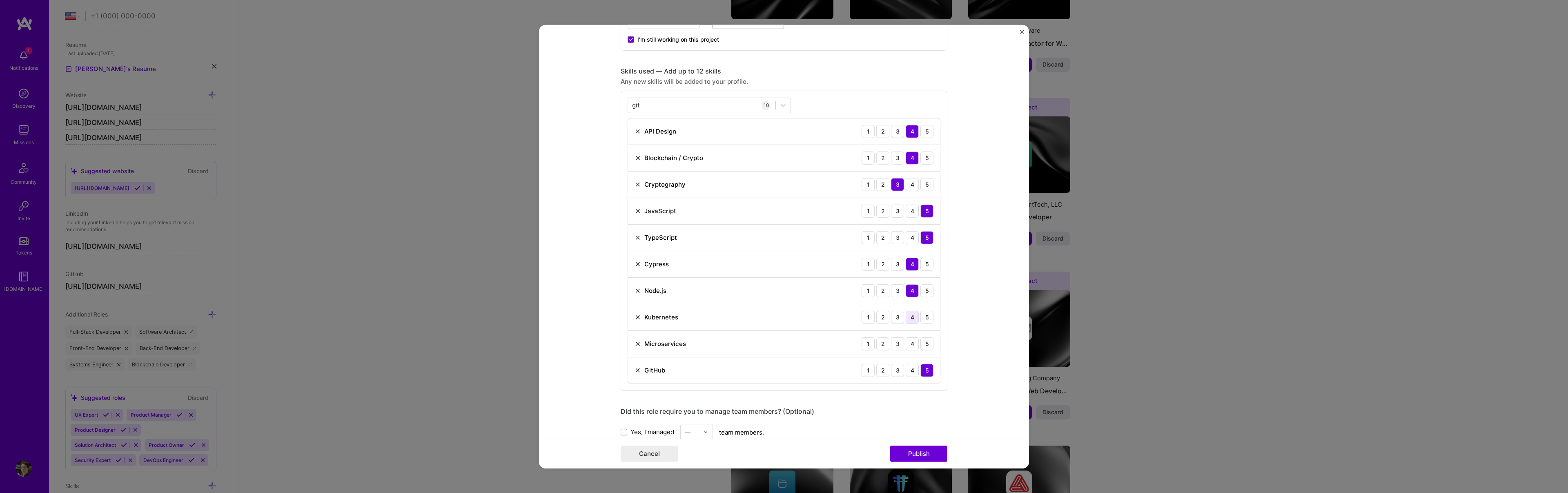
click at [913, 316] on div "4" at bounding box center [912, 316] width 13 height 13
click at [925, 345] on div "5" at bounding box center [926, 342] width 13 height 13
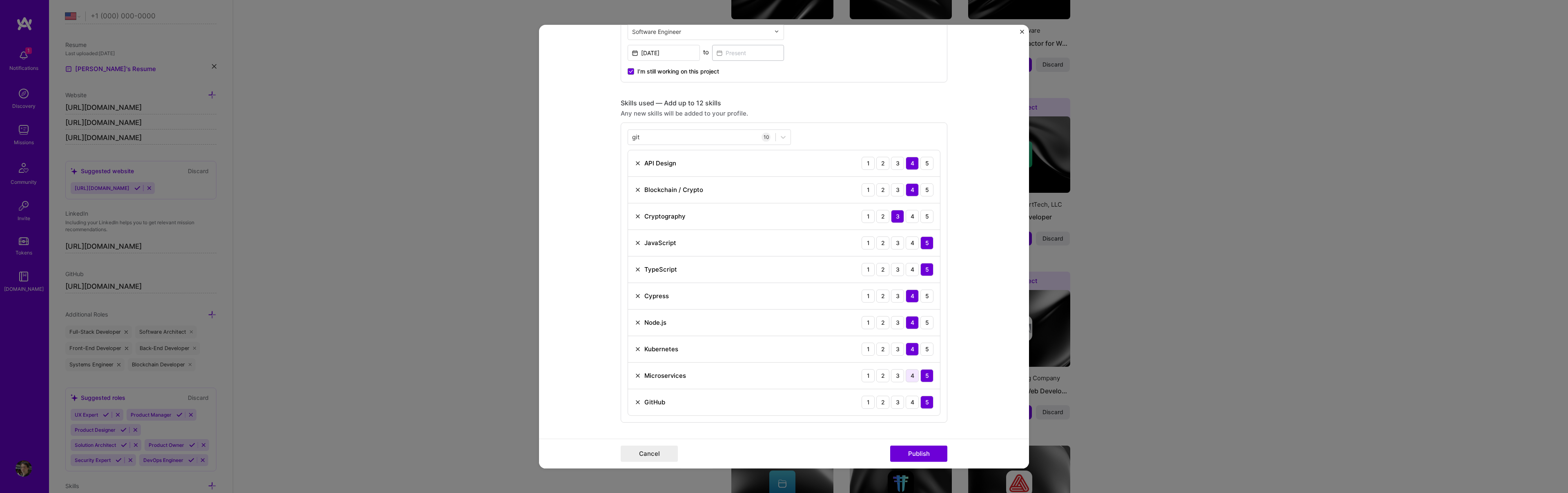
scroll to position [343, 0]
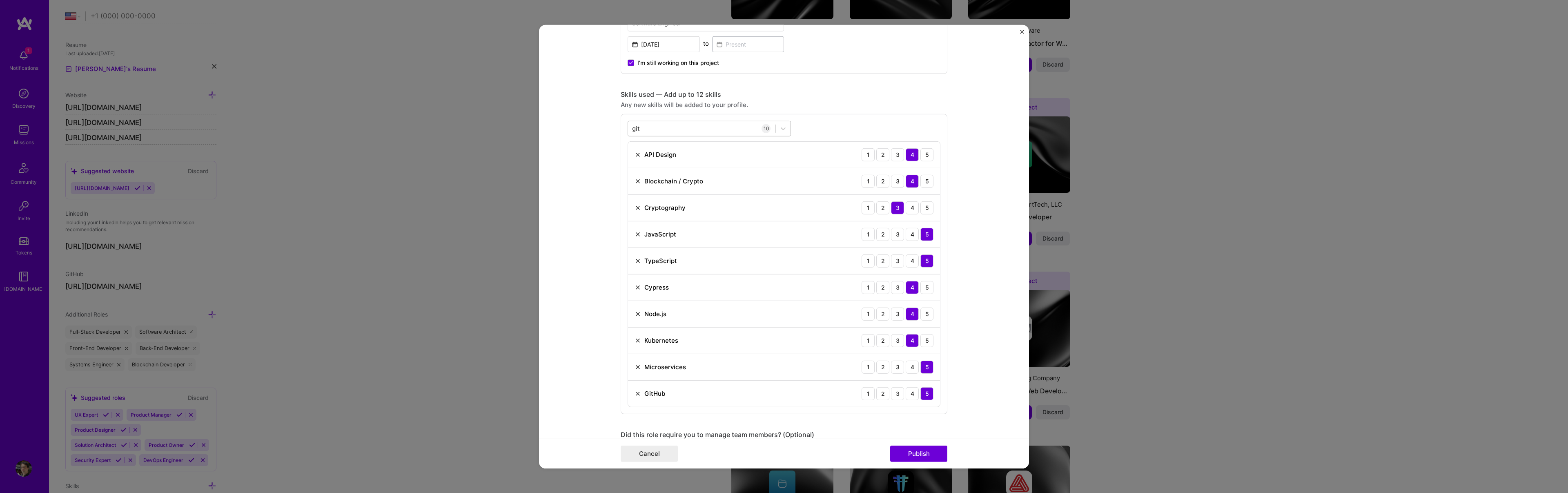
click at [683, 125] on div "git git" at bounding box center [702, 129] width 147 height 14
type input "g"
click at [634, 162] on span at bounding box center [636, 162] width 7 height 7
click at [0, 0] on input "checkbox" at bounding box center [0, 0] width 0 height 0
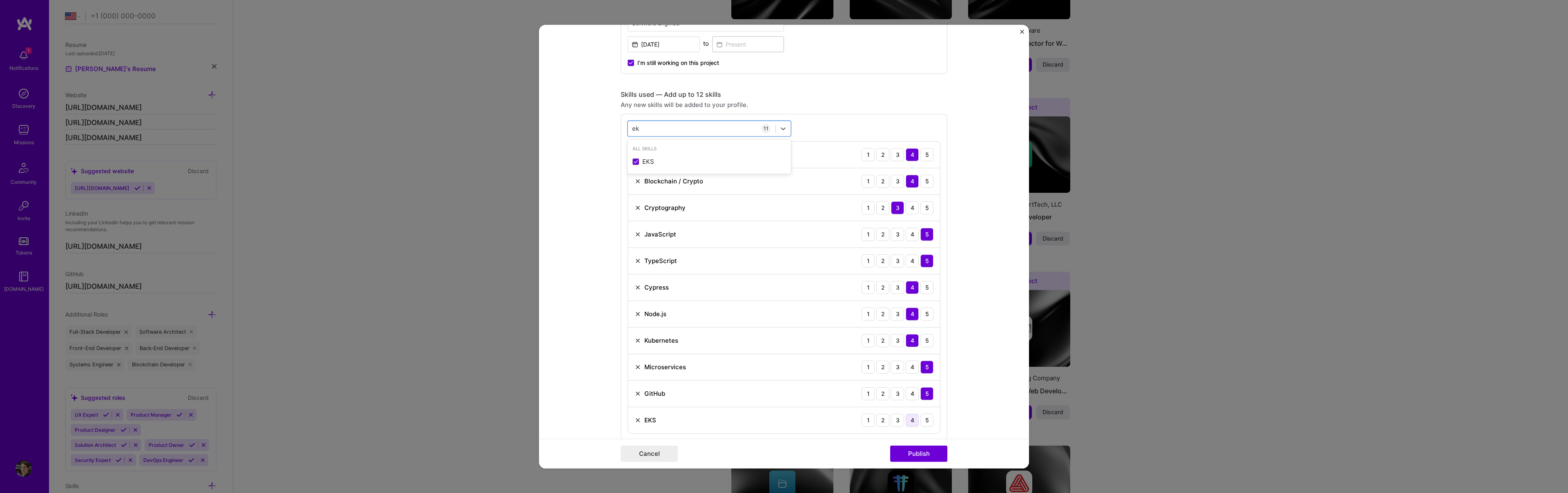
type input "ek"
click at [911, 419] on div "4" at bounding box center [912, 419] width 13 height 13
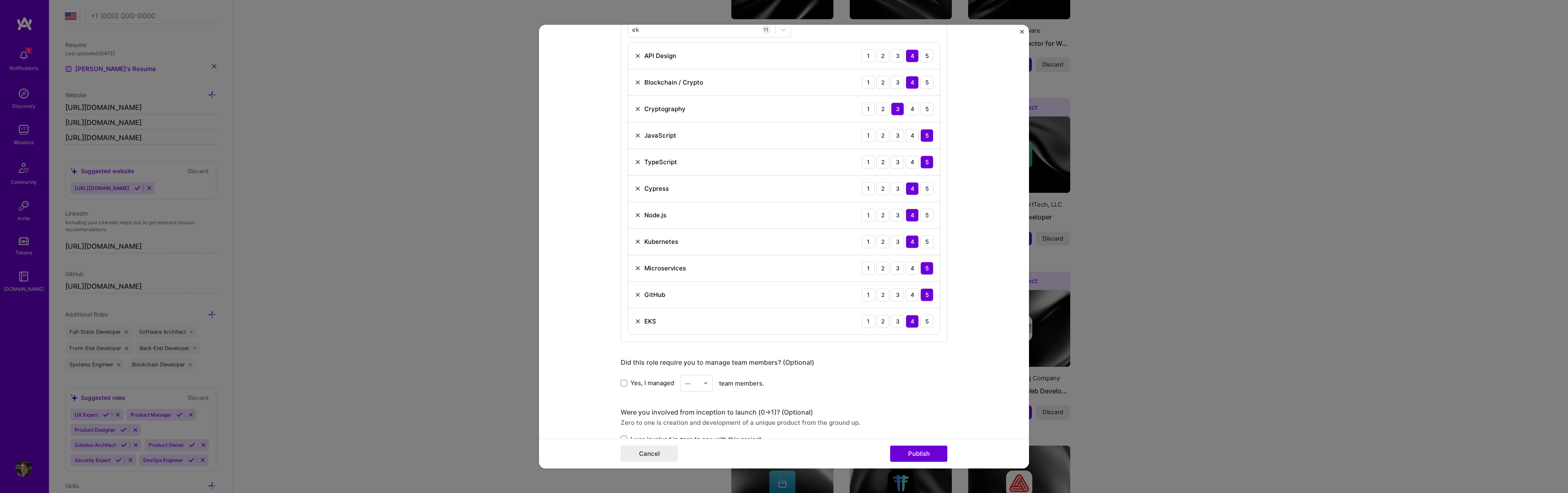
scroll to position [444, 0]
click at [638, 376] on div "Yes, I managed — team members." at bounding box center [784, 381] width 326 height 17
click at [636, 382] on span "Yes, I managed" at bounding box center [652, 381] width 44 height 8
click at [0, 0] on input "Yes, I managed" at bounding box center [0, 0] width 0 height 0
click at [709, 381] on div at bounding box center [707, 380] width 9 height 16
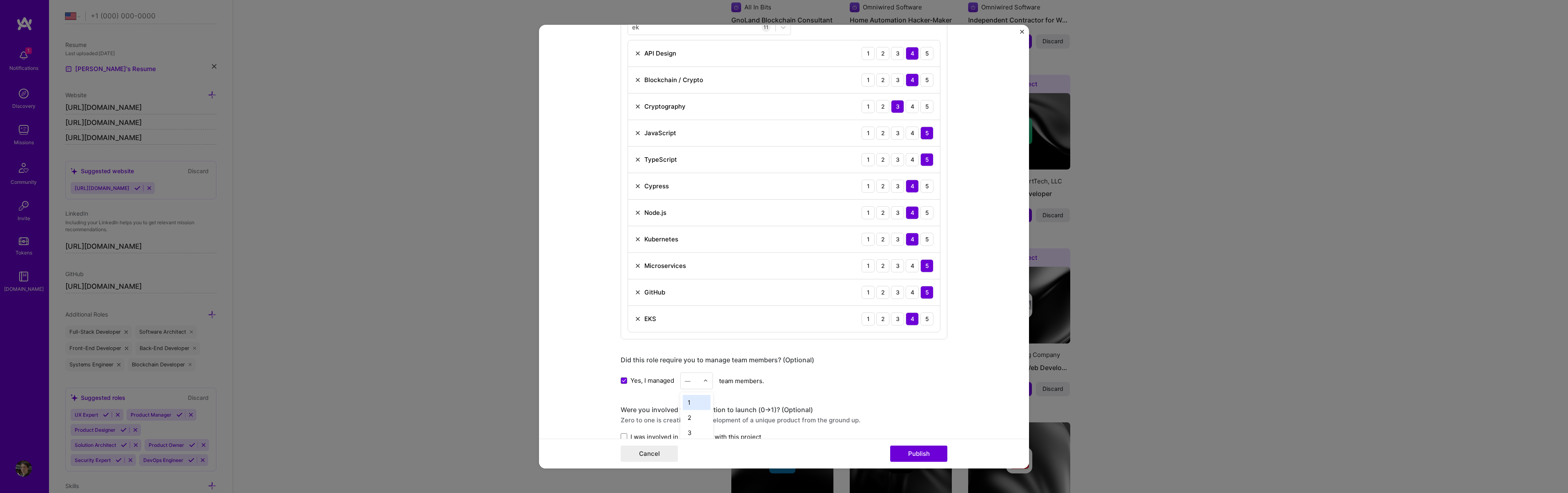
scroll to position [1224, 0]
click at [700, 418] on div "2" at bounding box center [696, 417] width 28 height 15
click at [606, 395] on form "Editing suggested project This project is suggested based on your LinkedIn, res…" at bounding box center [783, 246] width 490 height 443
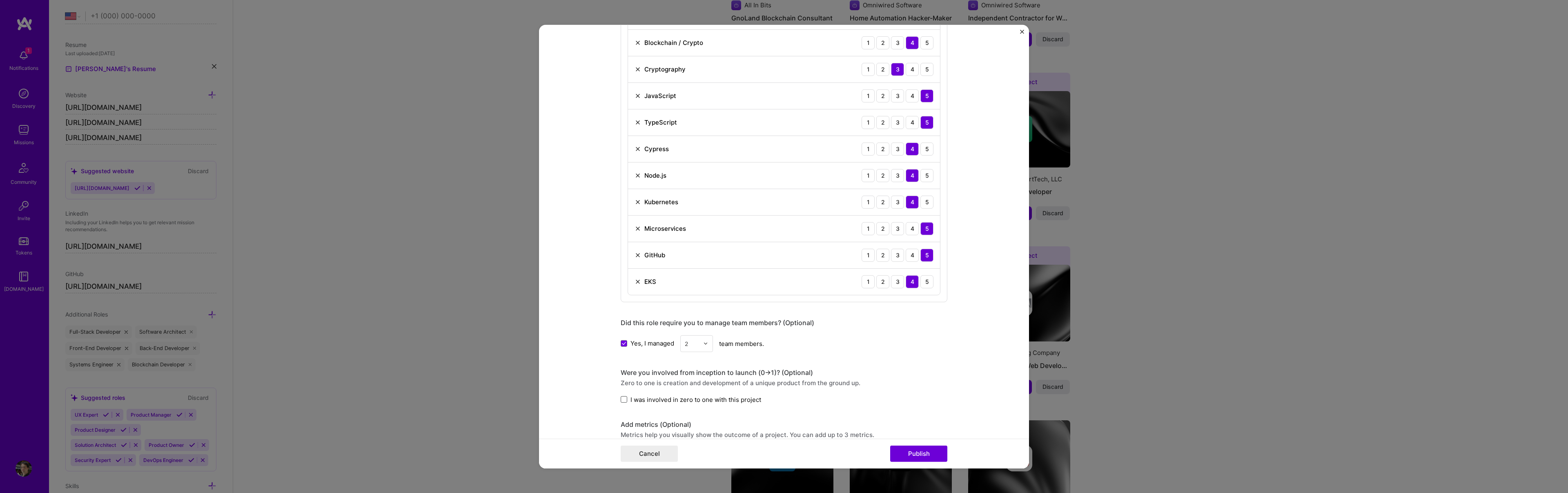
click at [626, 398] on span at bounding box center [624, 399] width 7 height 7
click at [0, 0] on input "I was involved in zero to one with this project" at bounding box center [0, 0] width 0 height 0
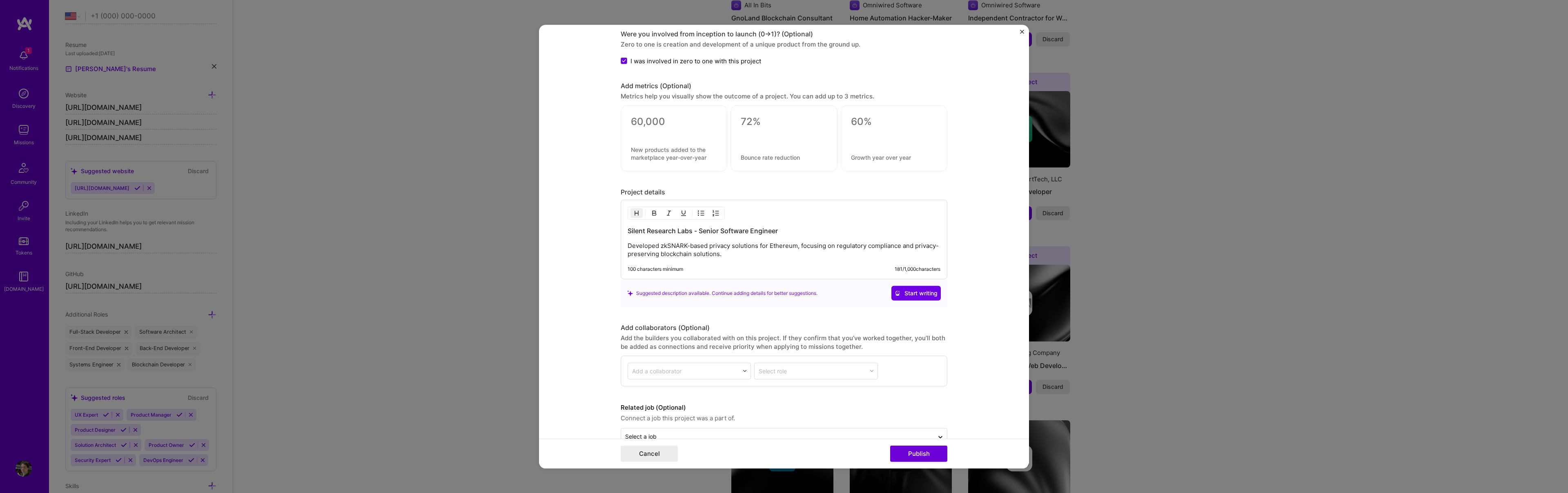
scroll to position [841, 0]
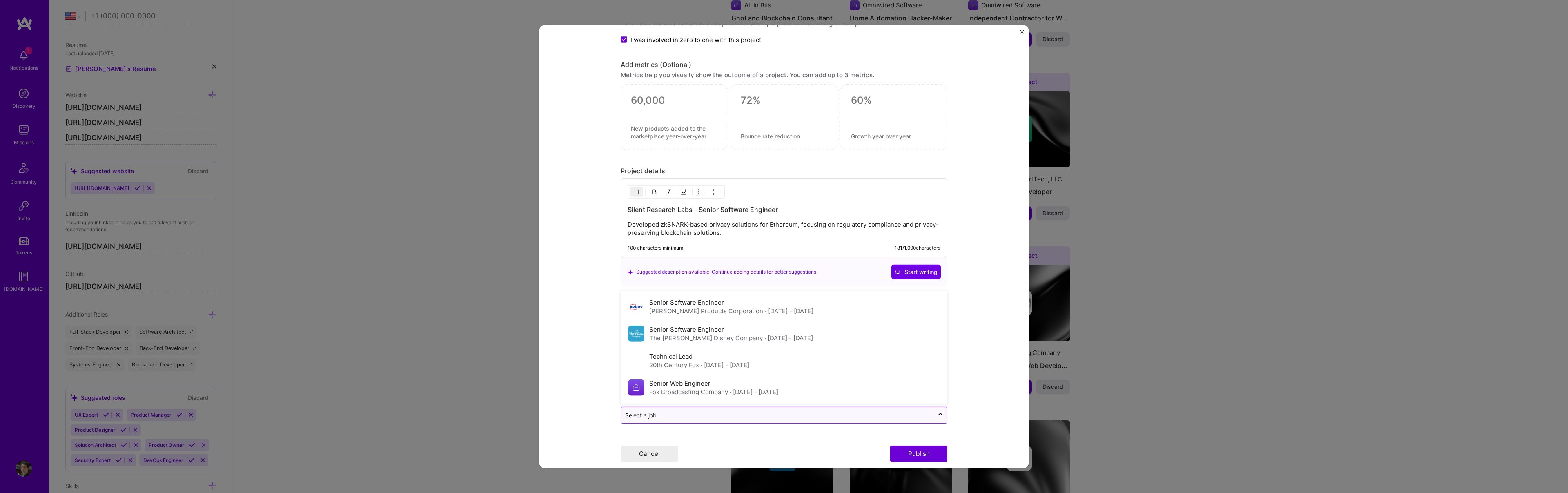
click at [719, 414] on input "text" at bounding box center [777, 415] width 304 height 8
click at [602, 392] on form "Editing suggested project This project is suggested based on your LinkedIn, res…" at bounding box center [783, 246] width 490 height 443
click at [644, 408] on div "Select a job" at bounding box center [777, 414] width 313 height 16
click at [596, 353] on form "Editing suggested project This project is suggested based on your LinkedIn, res…" at bounding box center [783, 246] width 490 height 443
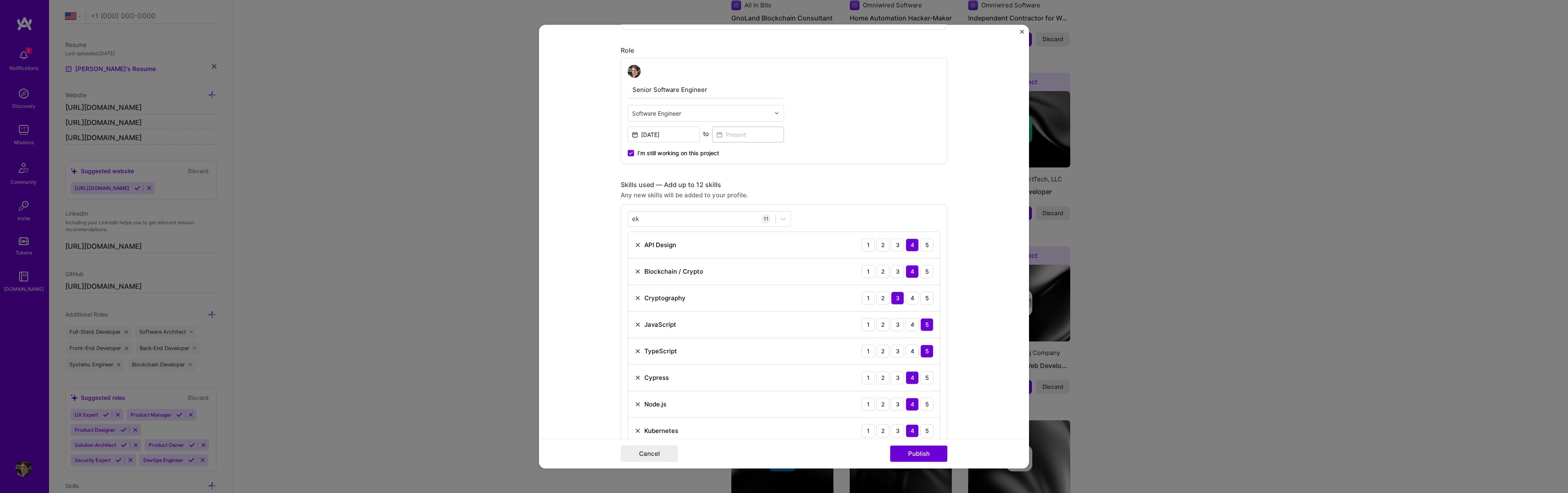
scroll to position [0, 0]
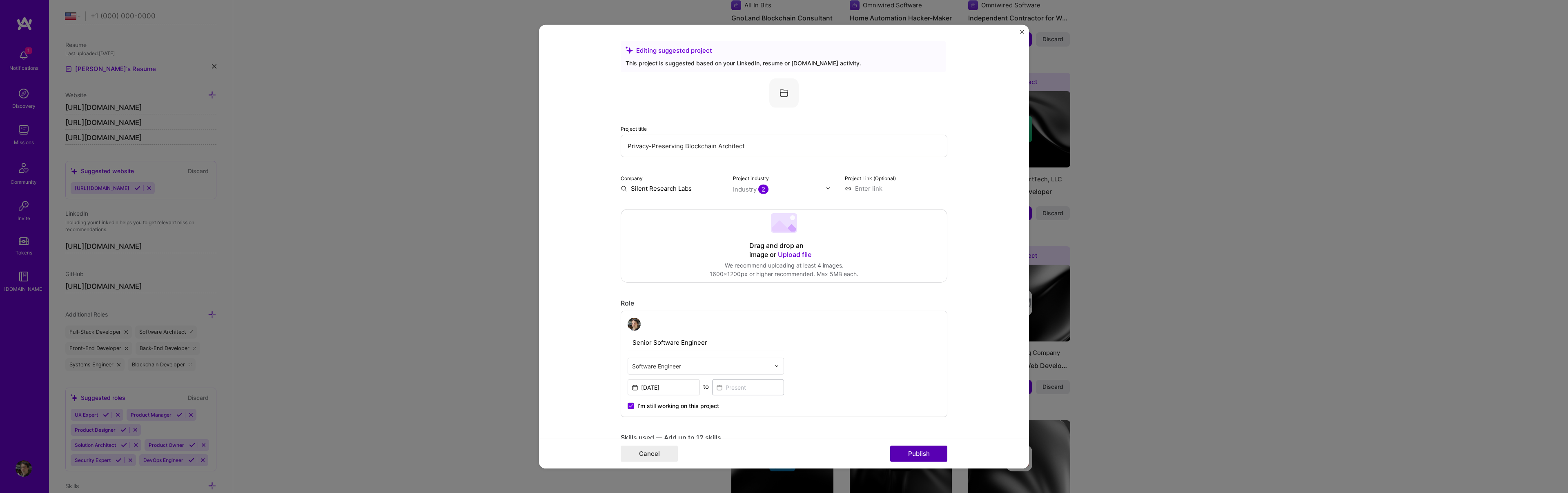
click at [918, 452] on button "Publish" at bounding box center [919, 453] width 58 height 16
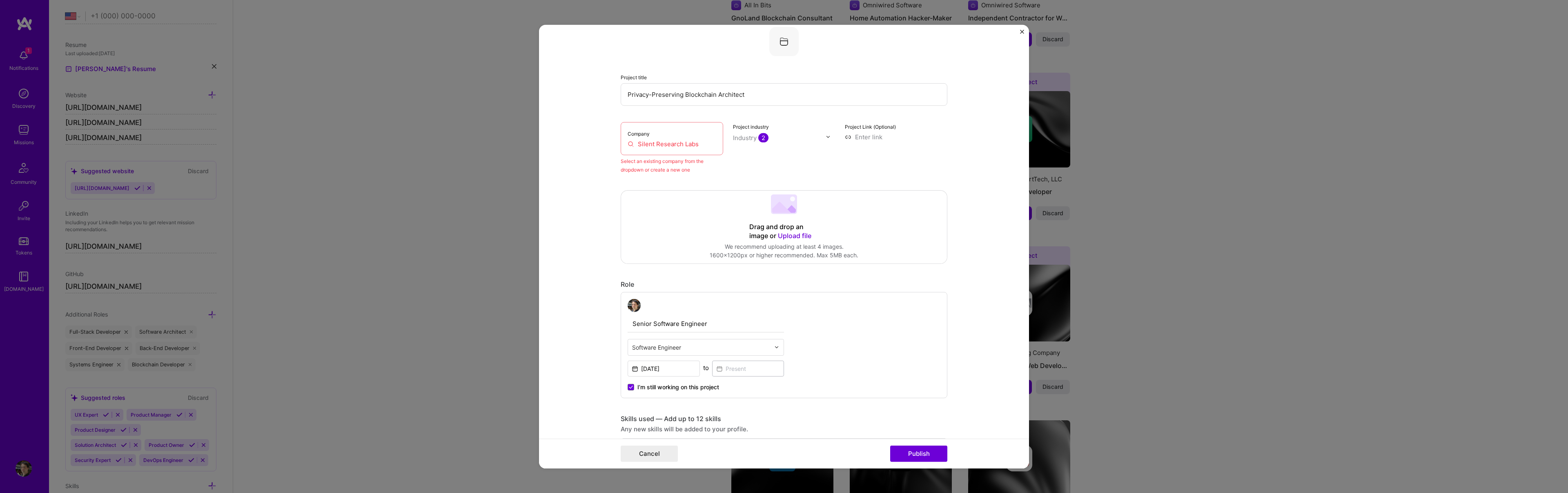
scroll to position [53, 0]
click at [682, 144] on input "Silent Research Labs" at bounding box center [672, 141] width 89 height 8
click at [704, 143] on input "Silent Research Labs" at bounding box center [672, 141] width 89 height 8
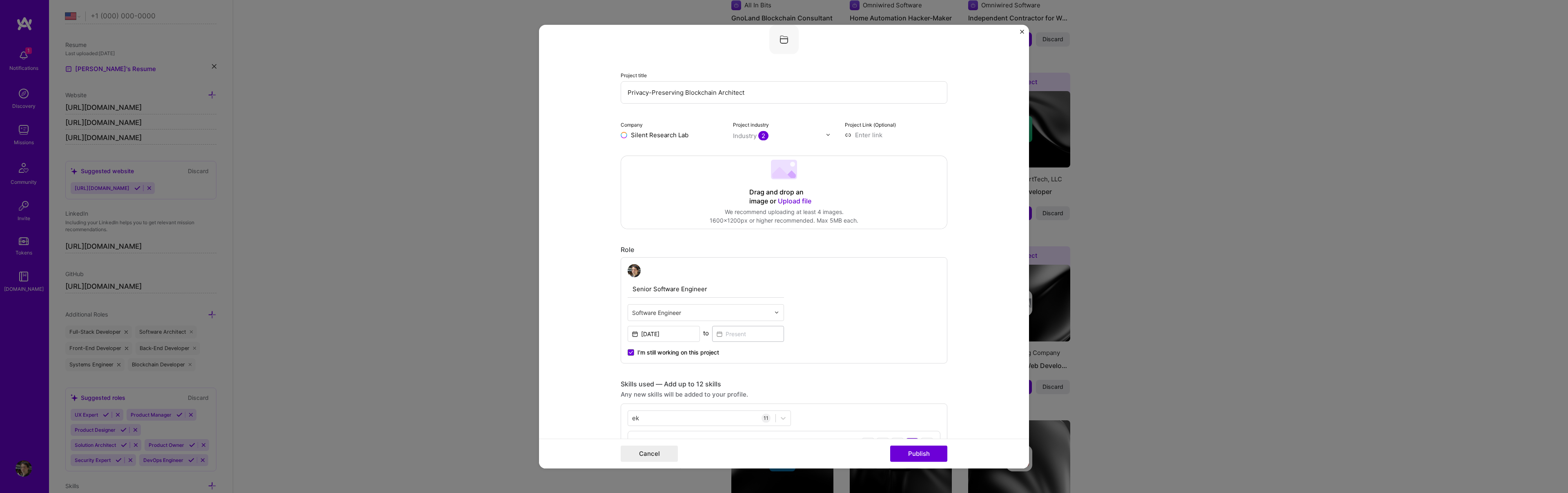
type input "Silent Research Labs"
click at [685, 155] on div "Silent Research Labs" at bounding box center [701, 153] width 69 height 14
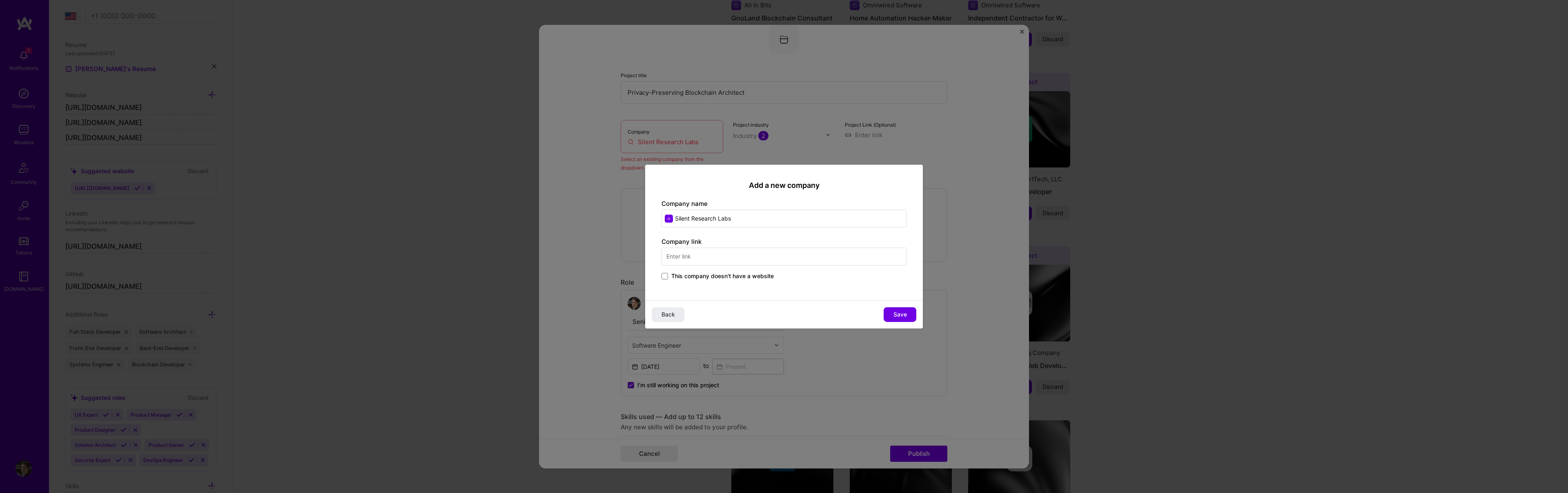
click at [721, 261] on input "text" at bounding box center [784, 256] width 245 height 18
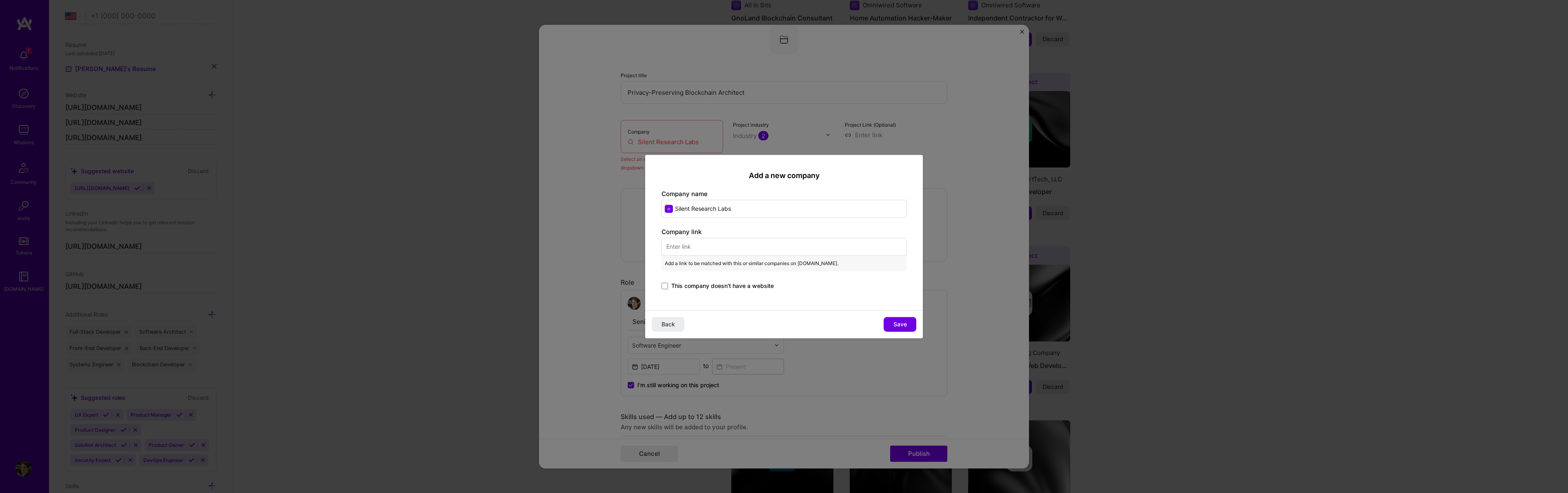
paste input "[URL][DOMAIN_NAME]"
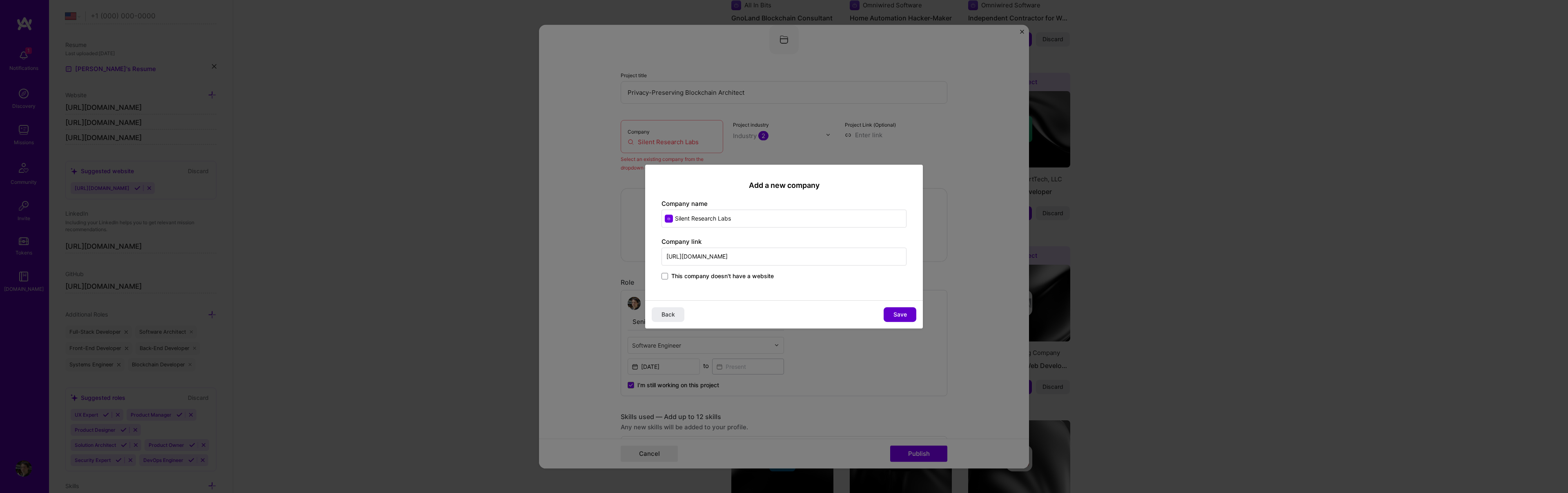
type input "[URL][DOMAIN_NAME]"
click at [894, 312] on span "Save" at bounding box center [900, 315] width 14 height 8
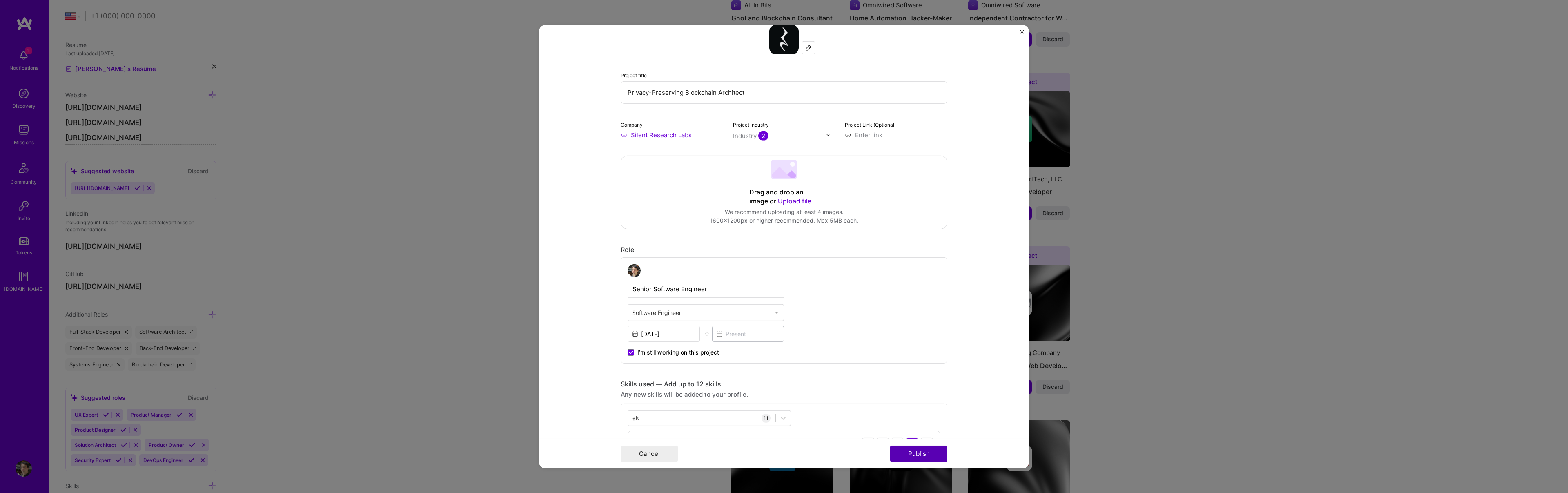
click at [919, 454] on button "Publish" at bounding box center [919, 453] width 58 height 16
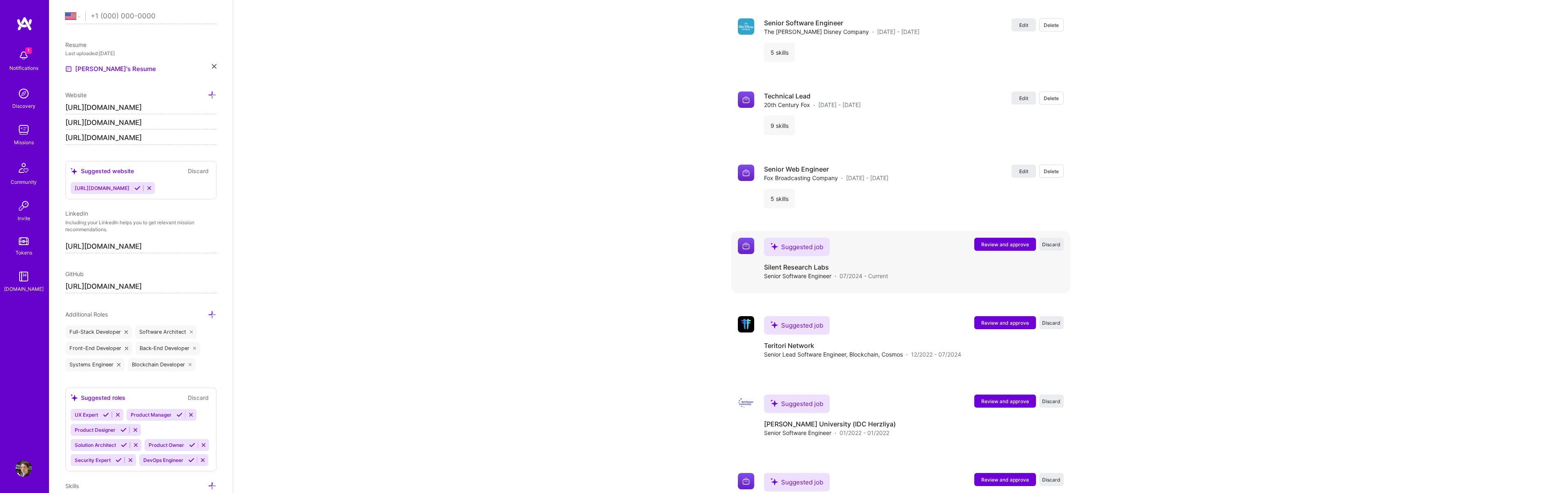
scroll to position [2331, 0]
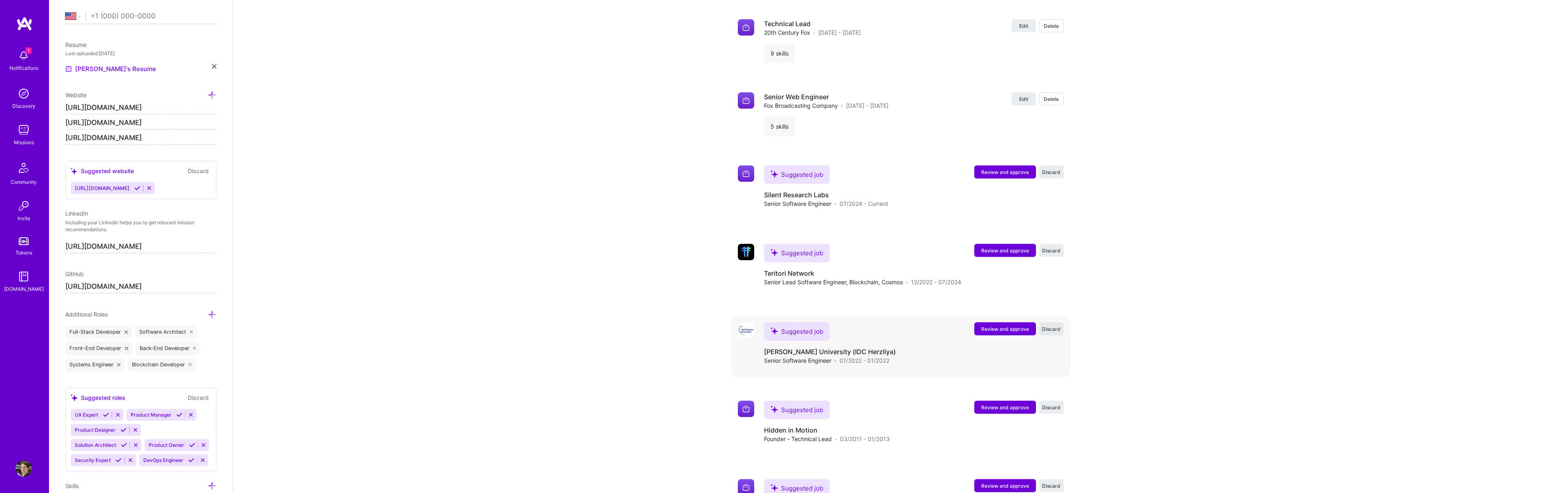
click at [1044, 326] on span "Discard" at bounding box center [1051, 329] width 19 height 7
click at [1006, 168] on span "Review and approve" at bounding box center [1005, 172] width 47 height 7
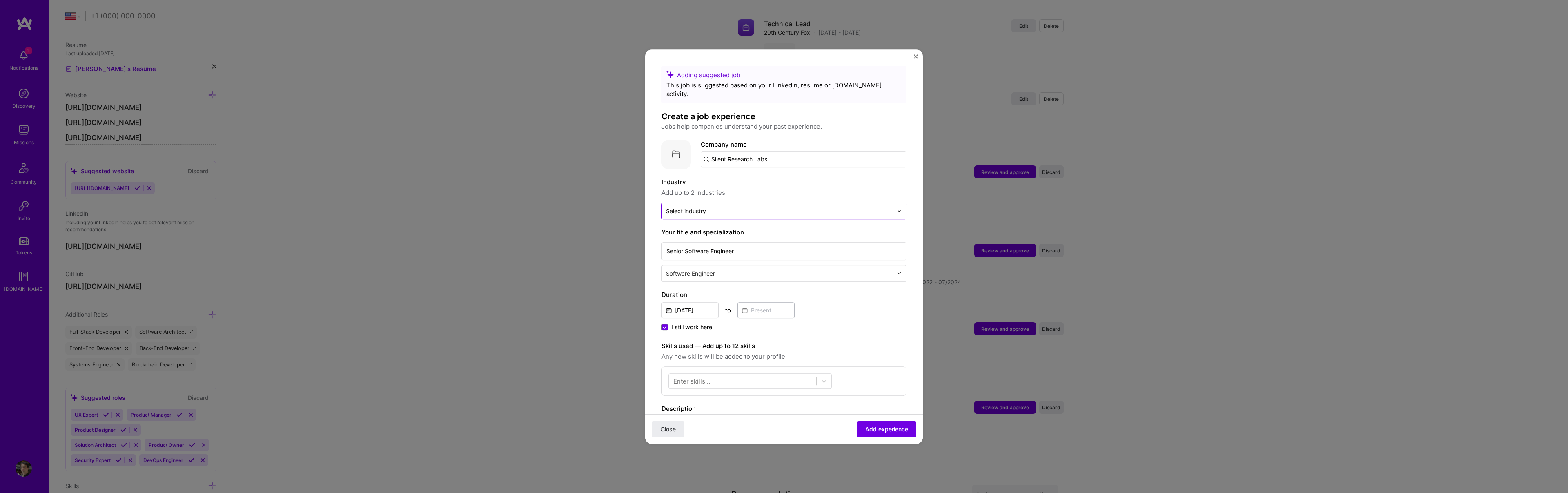
click at [888, 206] on input "text" at bounding box center [779, 211] width 227 height 8
type input "cr"
click at [671, 260] on span at bounding box center [672, 263] width 7 height 7
type input "pri"
click at [869, 341] on label "Skills used — Add up to 12 skills" at bounding box center [784, 346] width 245 height 10
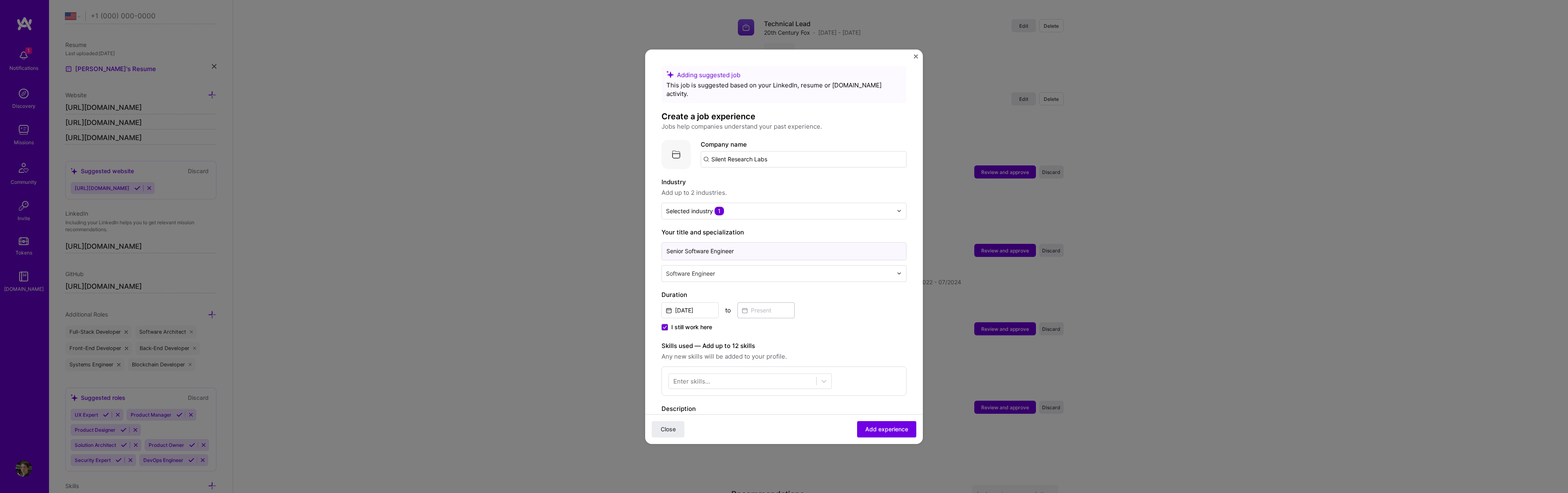
click at [672, 242] on input "Senior Software Engineer" at bounding box center [784, 250] width 245 height 18
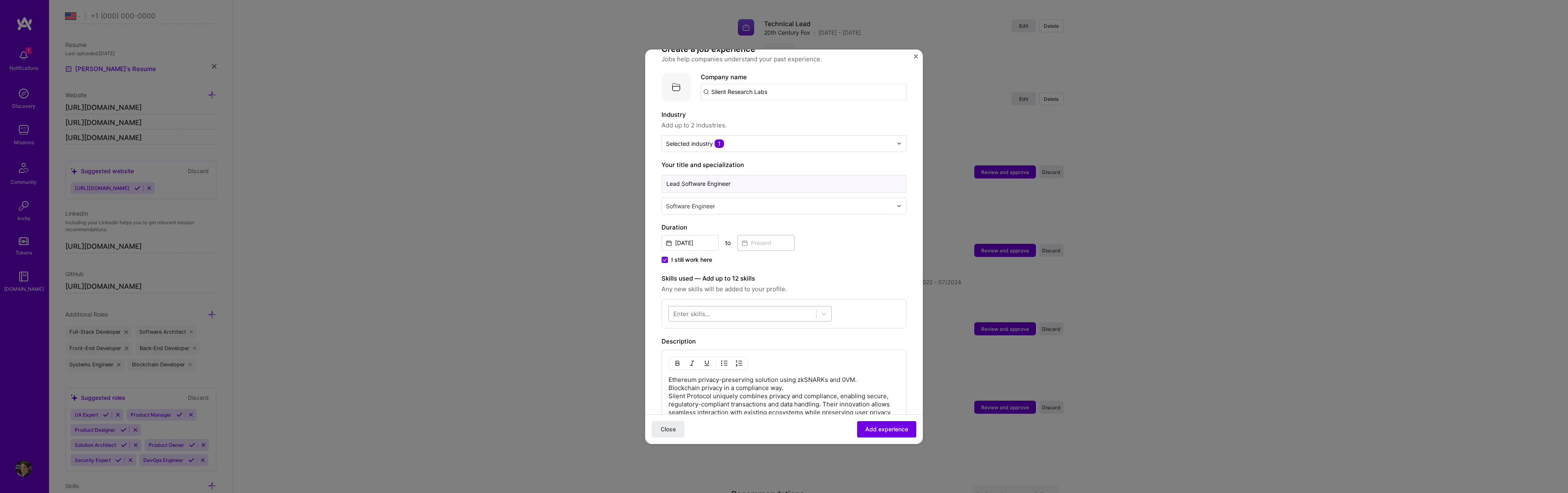
scroll to position [83, 0]
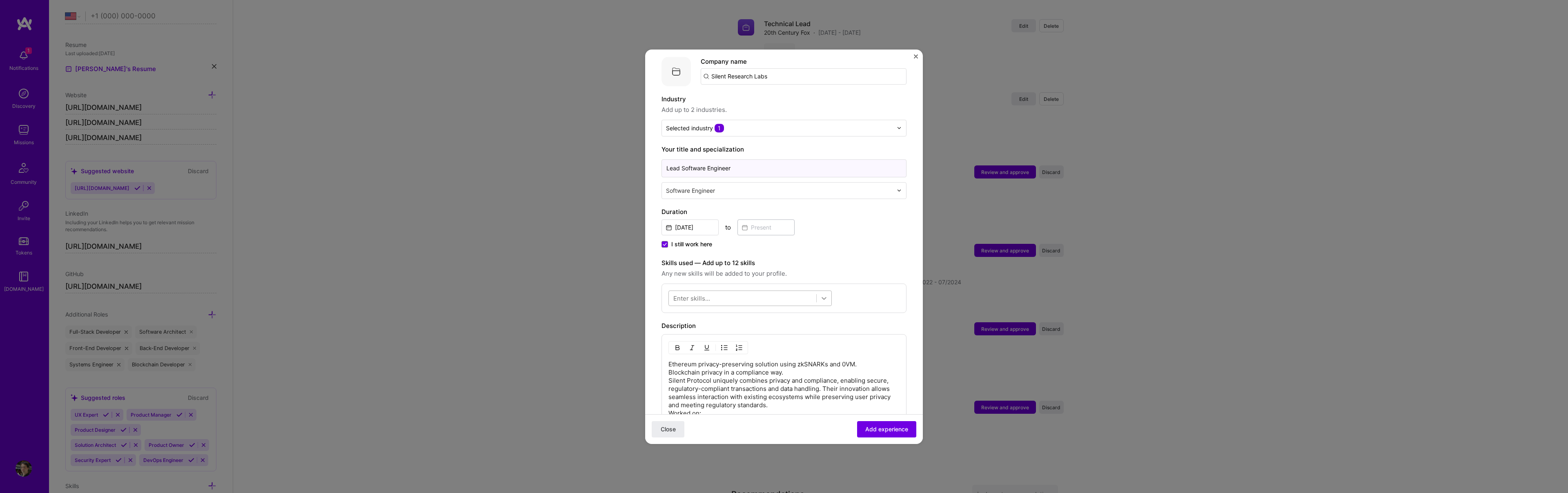
type input "Lead Software Engineer"
click at [828, 294] on icon at bounding box center [824, 299] width 8 height 8
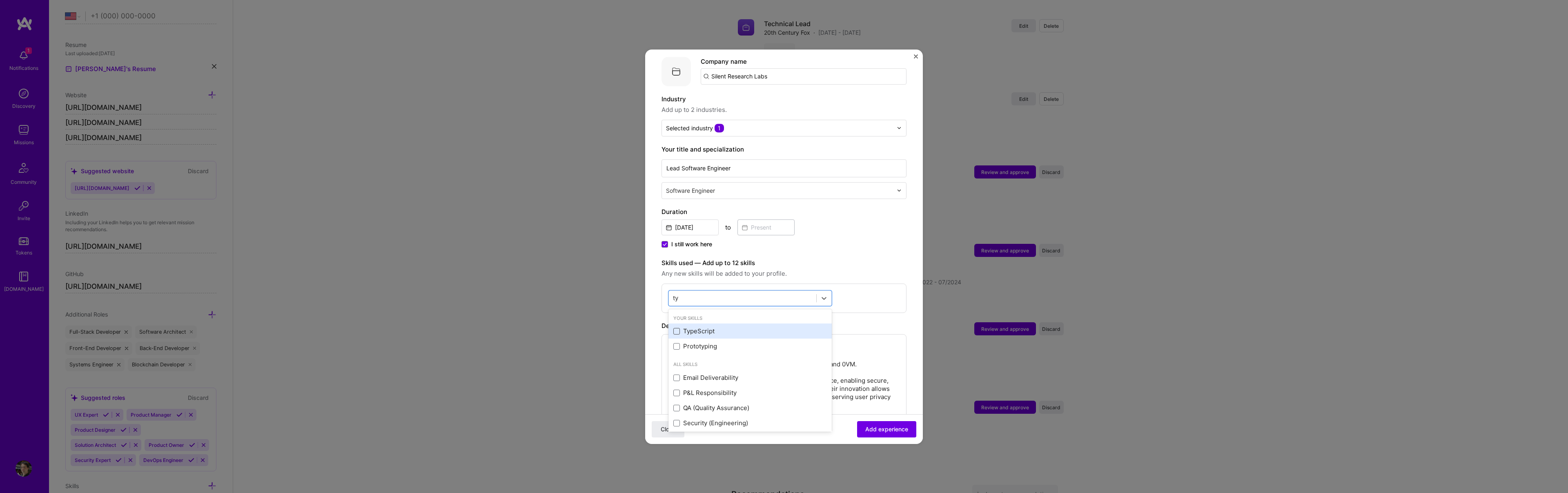
click at [674, 328] on span at bounding box center [677, 331] width 7 height 7
click at [0, 0] on input "checkbox" at bounding box center [0, 0] width 0 height 0
type input "t"
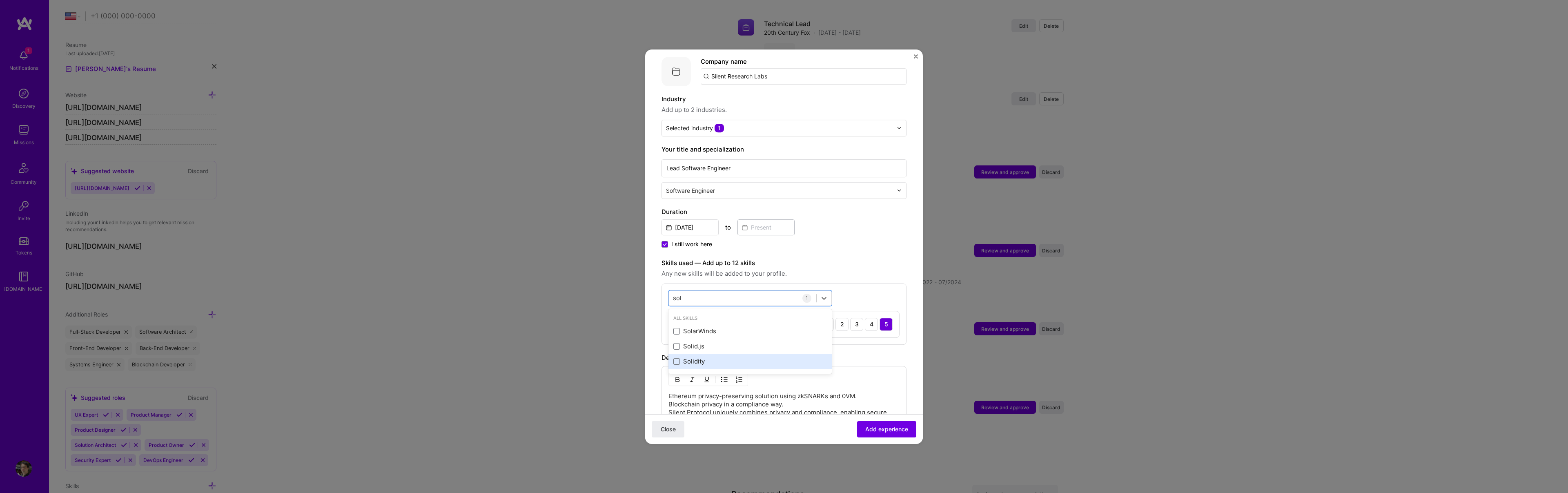
click at [675, 357] on div "Solidity" at bounding box center [750, 361] width 154 height 8
click at [700, 292] on div "sol sol" at bounding box center [743, 298] width 147 height 14
type input "s"
type input "t"
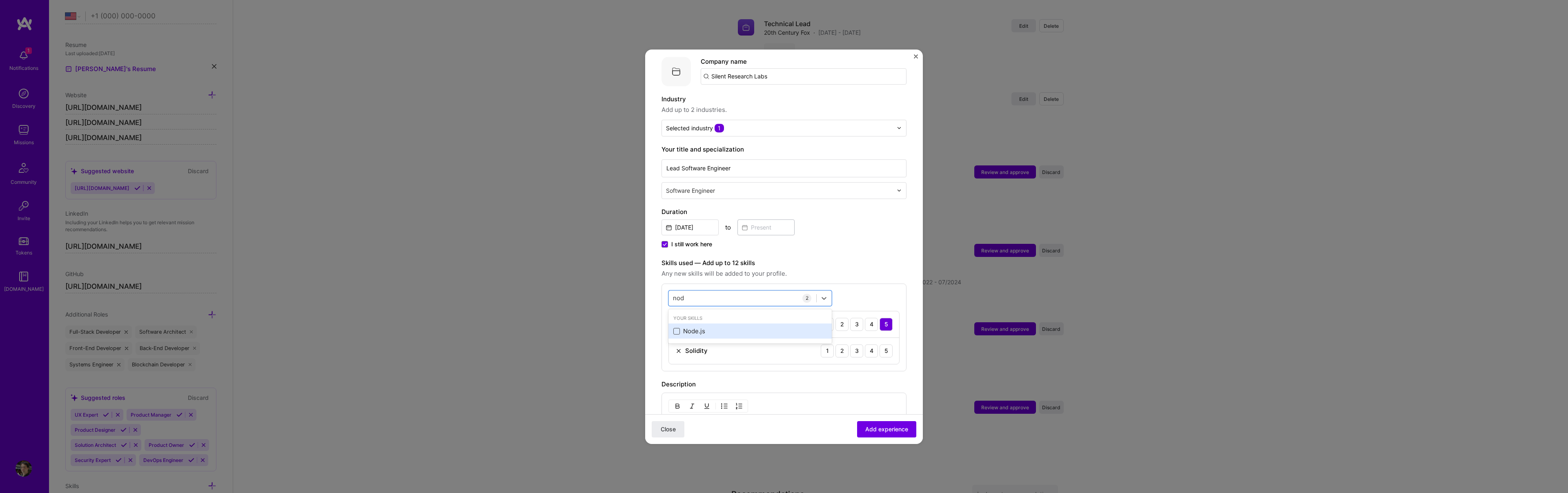
click at [678, 328] on span at bounding box center [677, 331] width 7 height 7
click at [0, 0] on input "checkbox" at bounding box center [0, 0] width 0 height 0
click at [704, 294] on div "nod nod" at bounding box center [743, 298] width 147 height 14
type input "n"
click at [677, 328] on span at bounding box center [677, 331] width 7 height 7
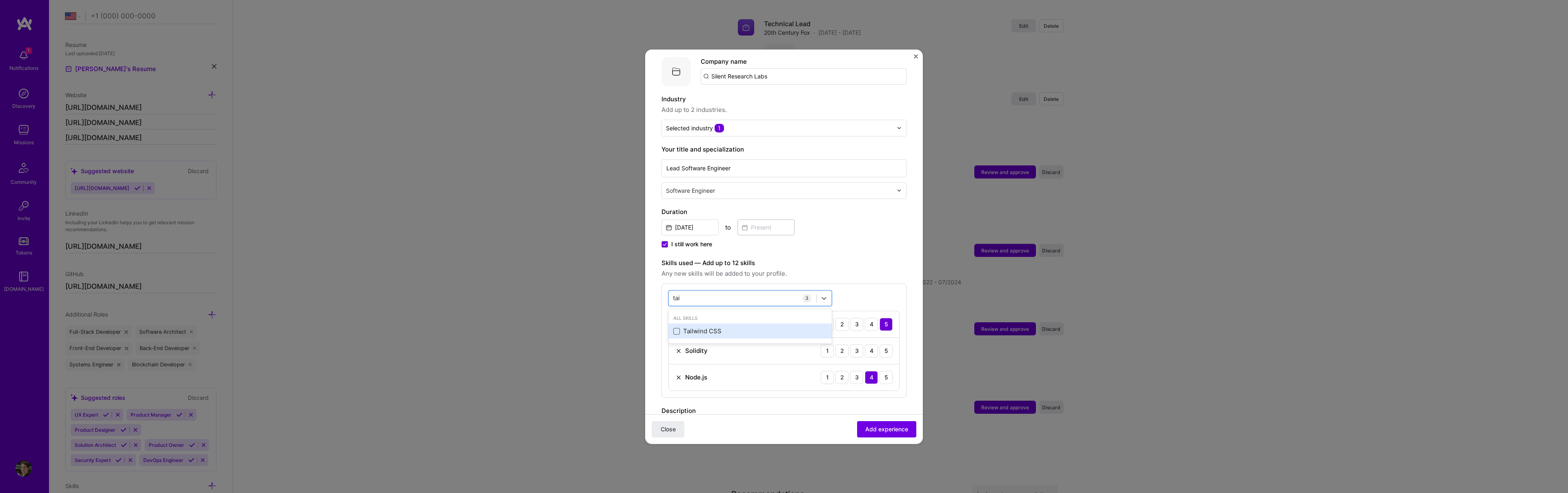
click at [0, 0] on input "checkbox" at bounding box center [0, 0] width 0 height 0
type input "t"
click at [677, 358] on span at bounding box center [677, 361] width 7 height 7
click at [0, 0] on input "checkbox" at bounding box center [0, 0] width 0 height 0
click at [711, 291] on div "nes nes" at bounding box center [743, 298] width 147 height 14
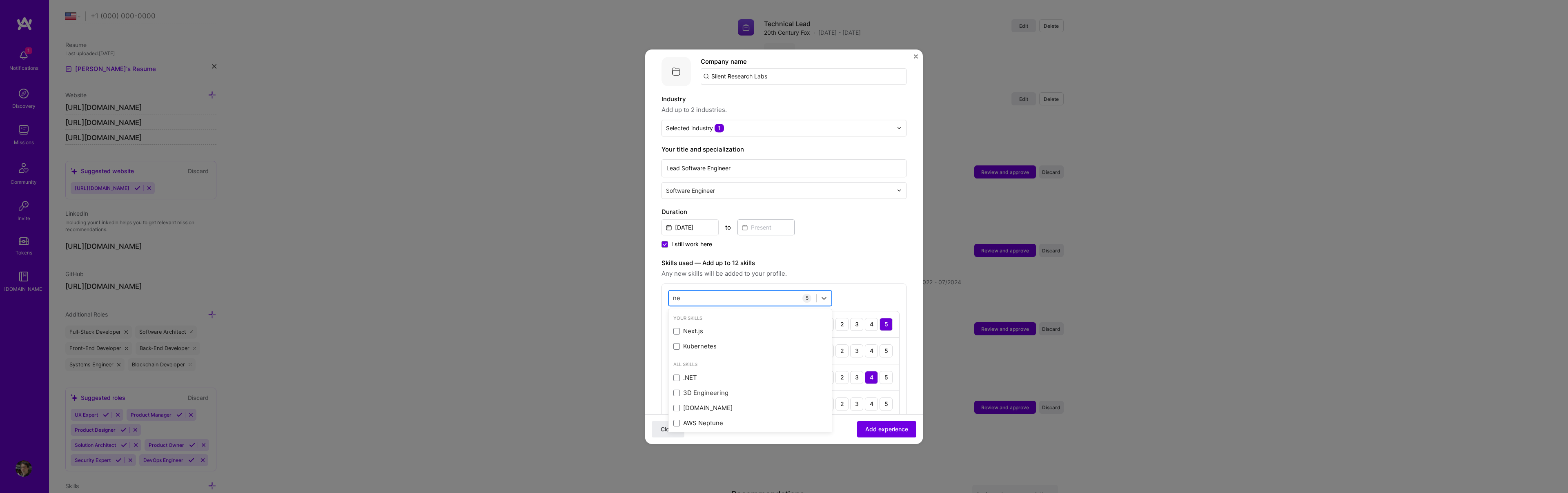
type input "n"
click at [677, 328] on span at bounding box center [677, 331] width 7 height 7
click at [0, 0] on input "checkbox" at bounding box center [0, 0] width 0 height 0
type input "p"
click at [677, 328] on span at bounding box center [677, 331] width 7 height 7
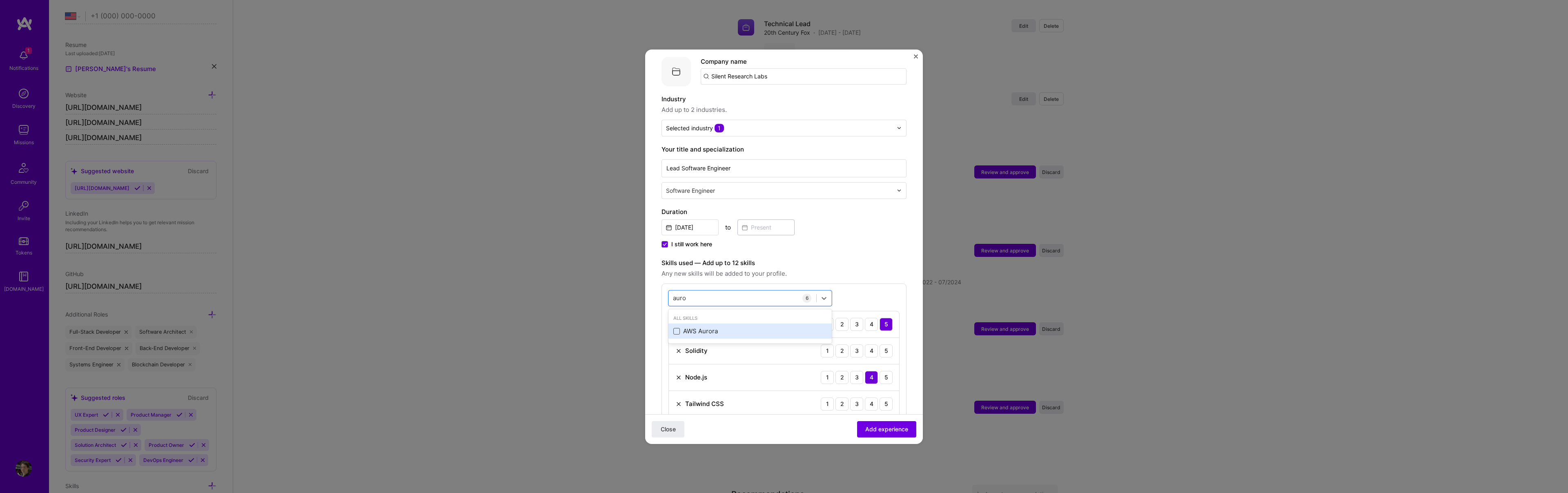
click at [0, 0] on input "checkbox" at bounding box center [0, 0] width 0 height 0
type input "a"
click at [677, 328] on span at bounding box center [677, 331] width 7 height 7
click at [0, 0] on input "checkbox" at bounding box center [0, 0] width 0 height 0
type input "a"
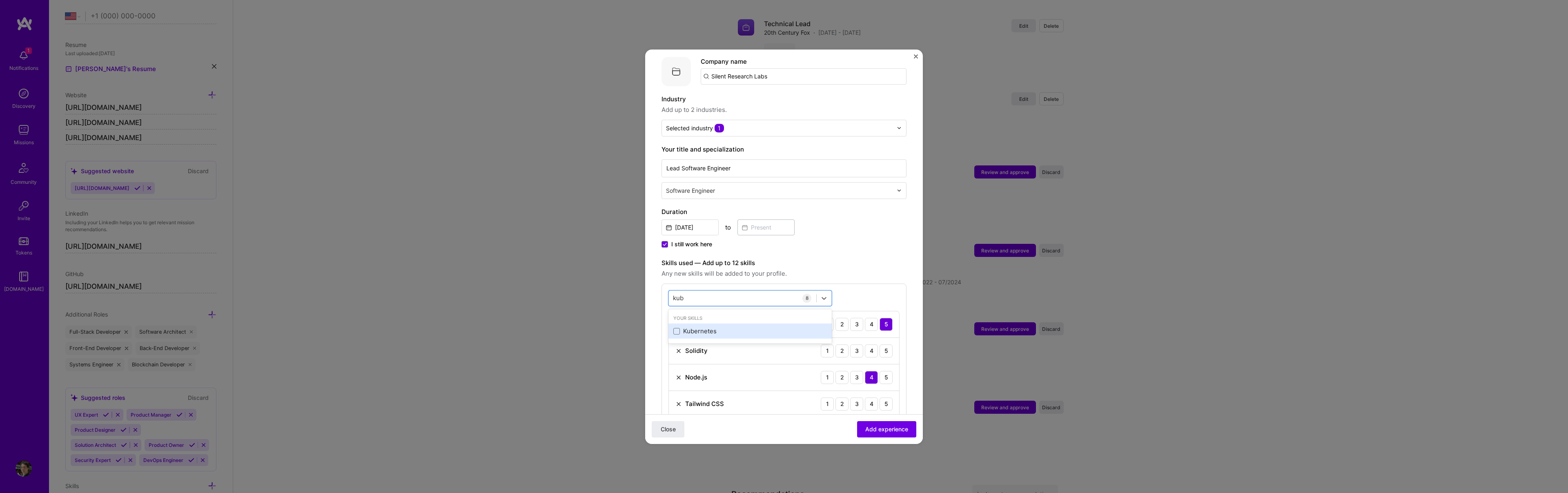
click at [677, 324] on div "Kubernetes" at bounding box center [749, 331] width 163 height 15
type input "k"
click at [677, 328] on span at bounding box center [677, 331] width 7 height 7
click at [0, 0] on input "checkbox" at bounding box center [0, 0] width 0 height 0
type input "m"
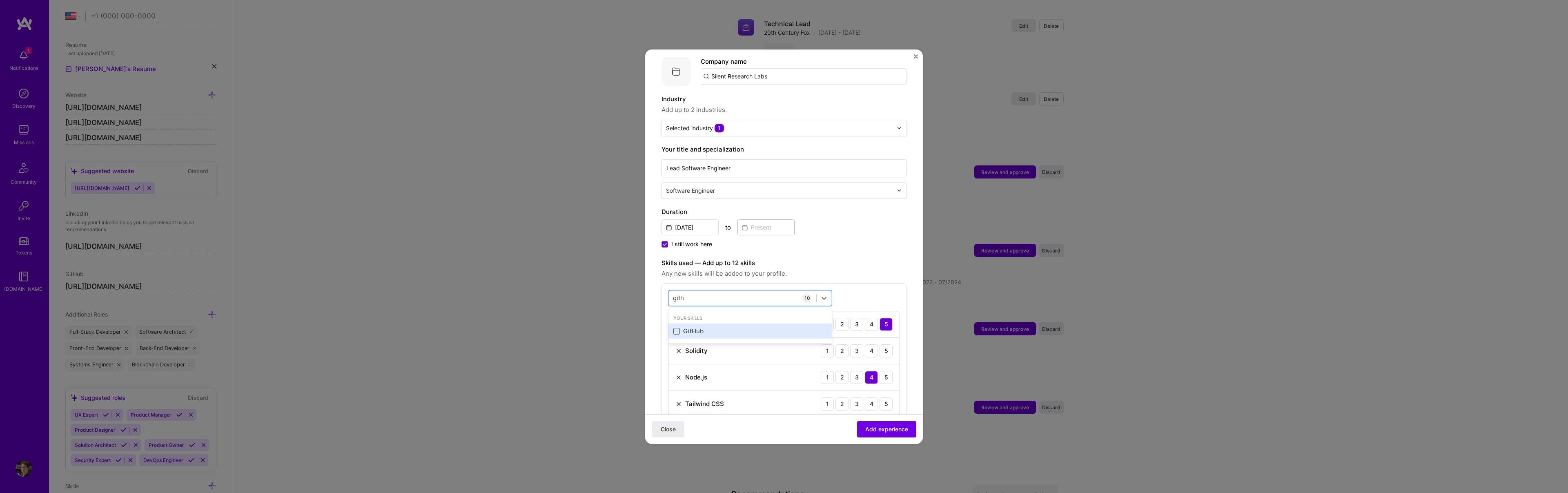
click at [677, 328] on span at bounding box center [677, 331] width 7 height 7
click at [0, 0] on input "checkbox" at bounding box center [0, 0] width 0 height 0
type input "gith"
click at [853, 260] on div "Skills used — Add up to 12 skills Any new skills will be added to your profile." at bounding box center [784, 268] width 245 height 20
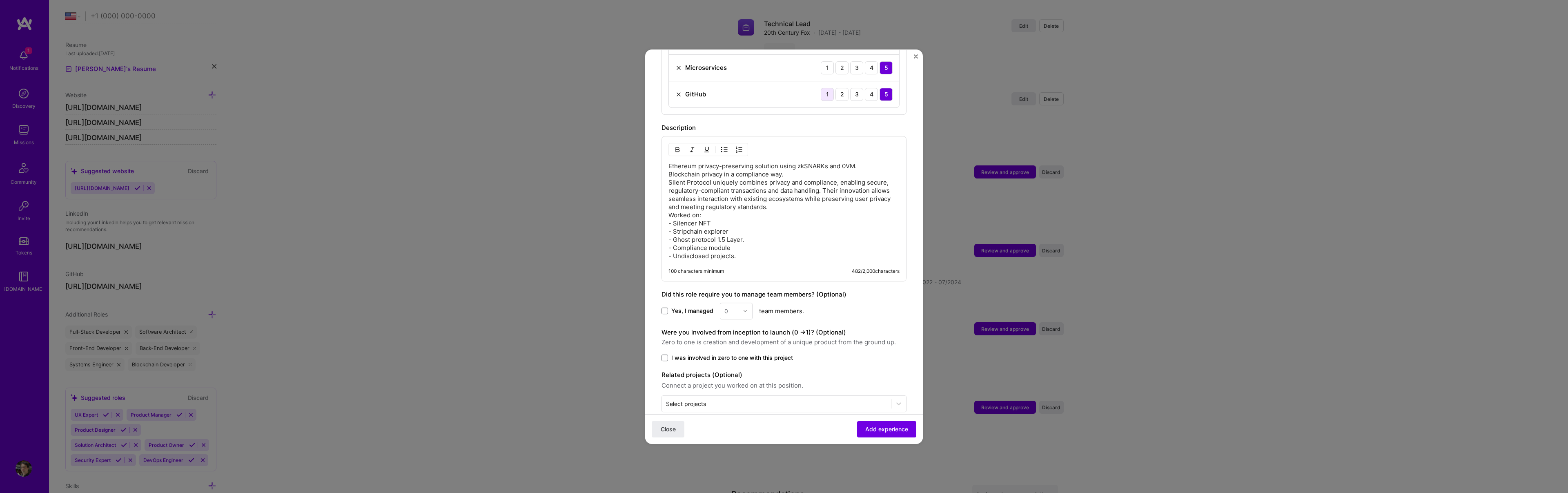
scroll to position [583, 0]
click at [665, 302] on span at bounding box center [665, 305] width 7 height 7
click at [0, 0] on input "Yes, I managed" at bounding box center [0, 0] width 0 height 0
click at [733, 301] on input "text" at bounding box center [731, 305] width 14 height 8
click at [730, 349] on div "3" at bounding box center [736, 357] width 28 height 15
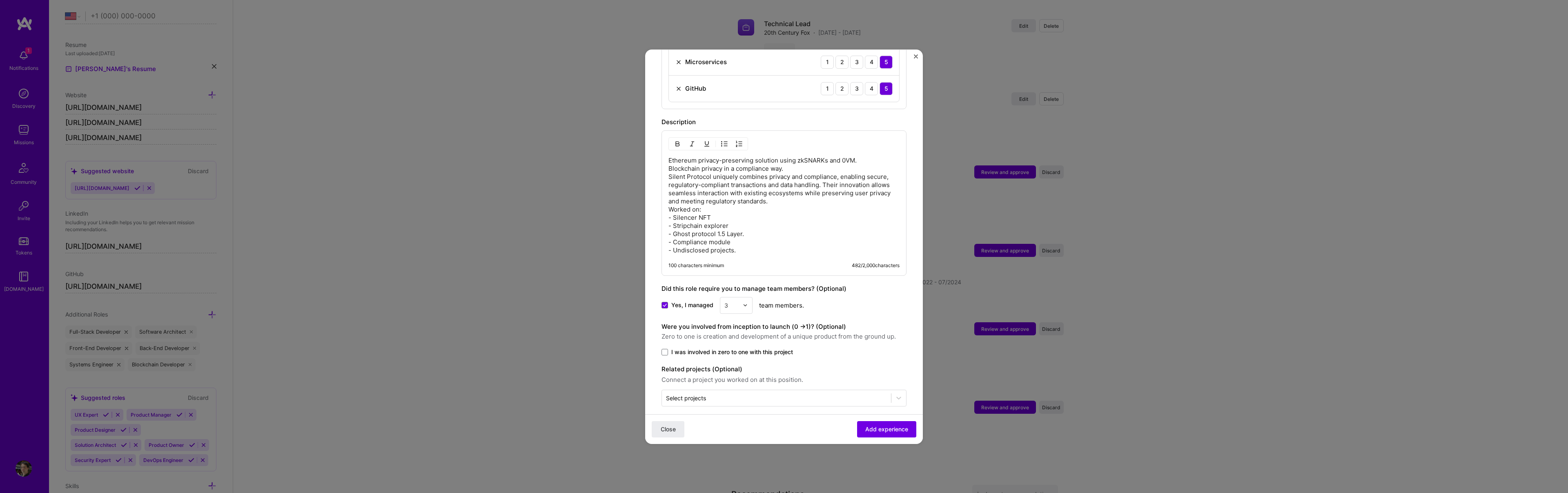
click at [675, 348] on span "I was involved in zero to one with this project" at bounding box center [732, 352] width 122 height 8
click at [0, 0] on input "I was involved in zero to one with this project" at bounding box center [0, 0] width 0 height 0
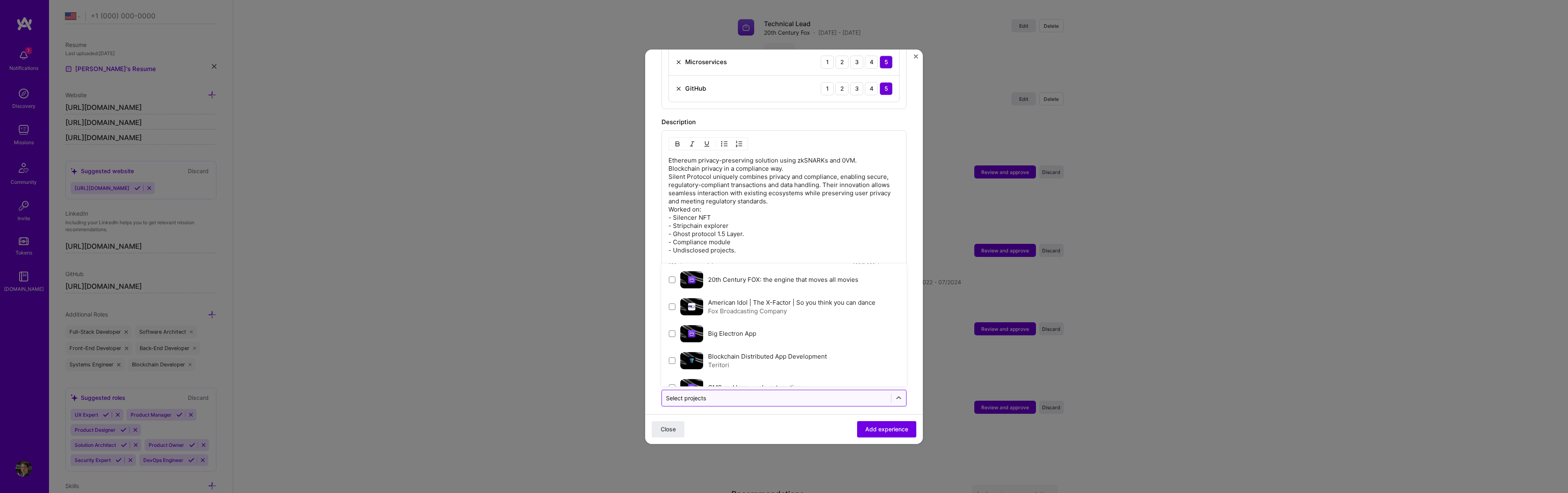
click at [733, 393] on input "text" at bounding box center [776, 397] width 221 height 8
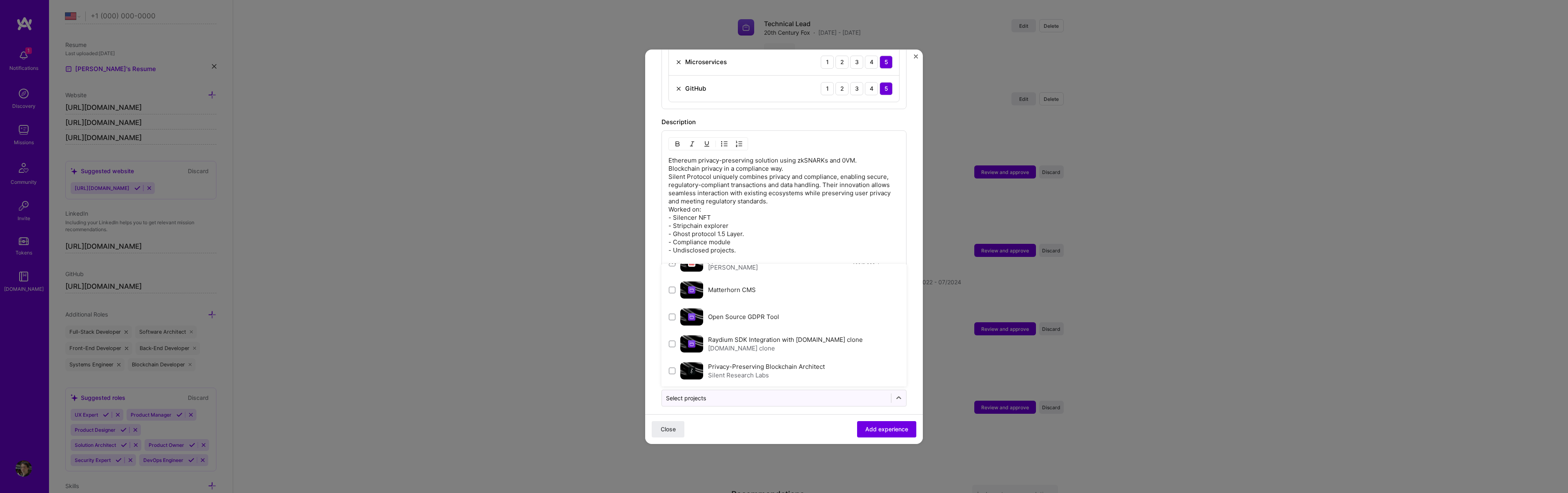
scroll to position [152, 0]
click at [816, 362] on label "Privacy-Preserving Blockchain Architect" at bounding box center [766, 365] width 117 height 8
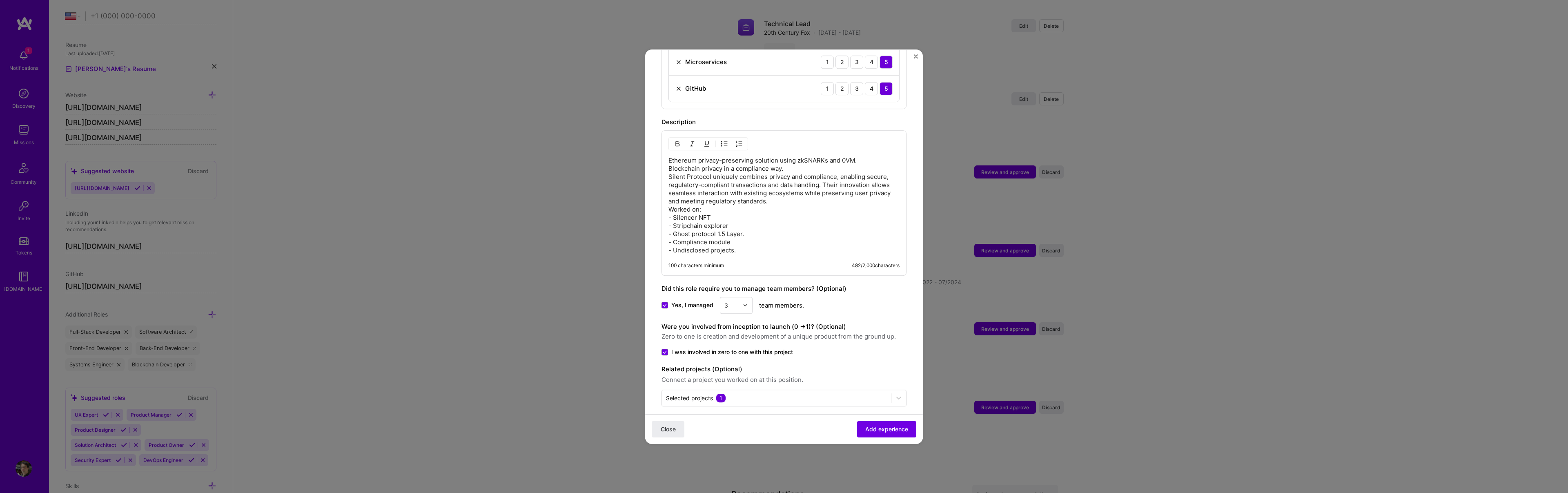
click at [827, 438] on div "Close Add experience" at bounding box center [784, 428] width 277 height 30
click at [887, 435] on button "Add experience" at bounding box center [886, 428] width 59 height 16
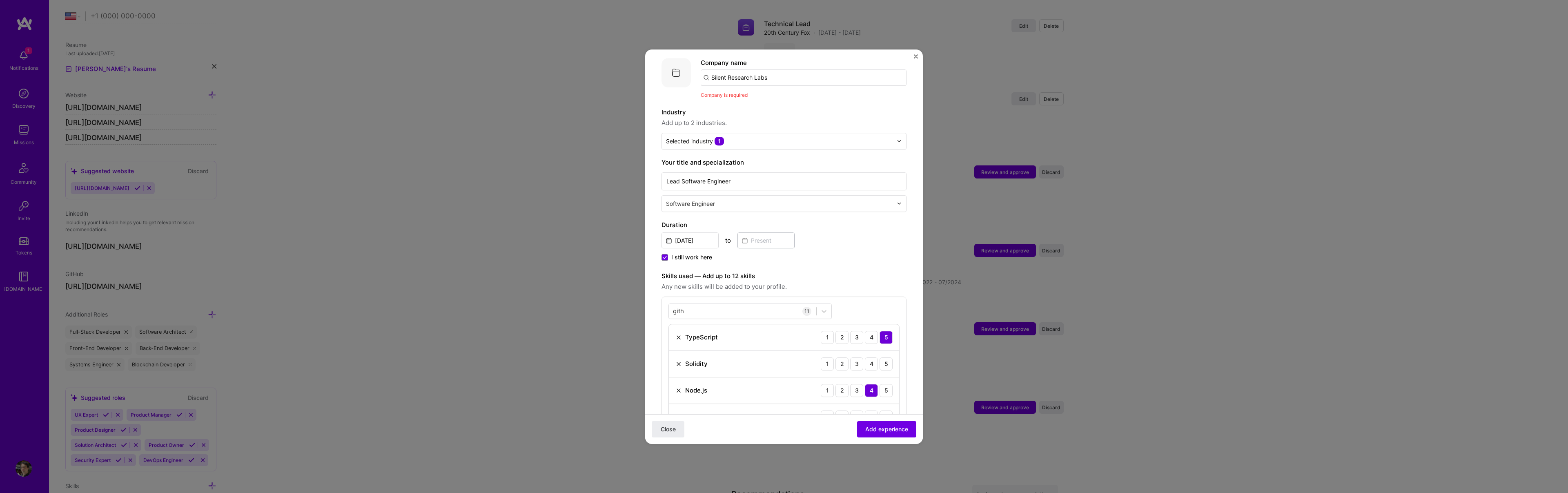
scroll to position [19, 0]
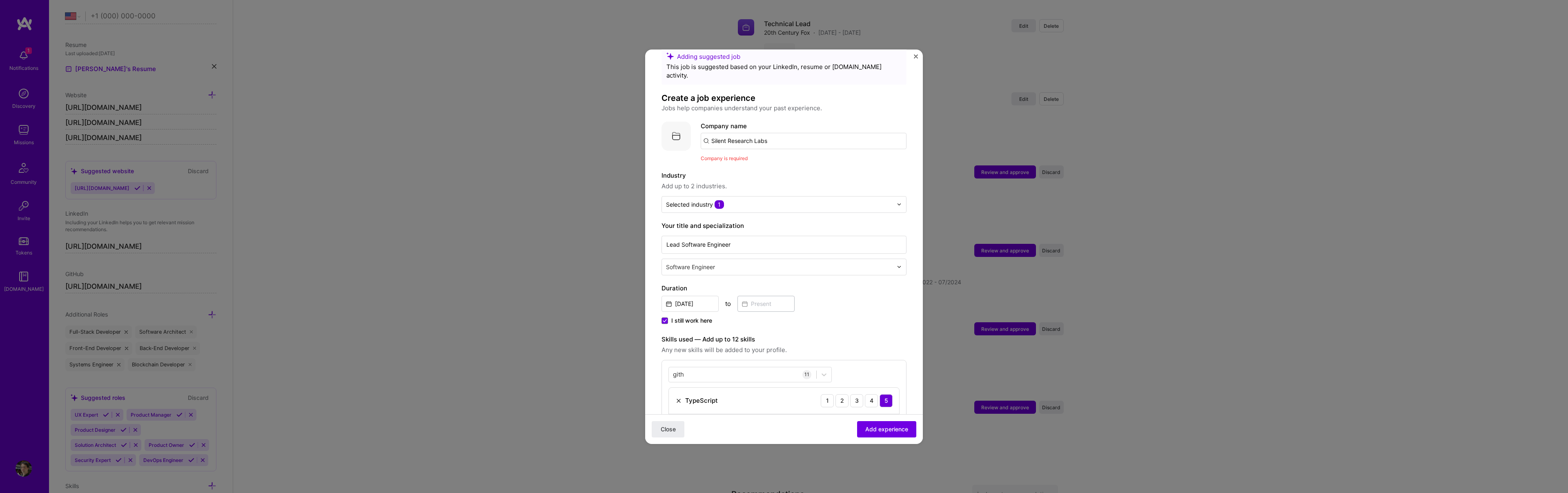
click at [790, 133] on input "Silent Research Labs" at bounding box center [803, 140] width 206 height 16
click at [777, 135] on input "Silent Research Labs" at bounding box center [803, 140] width 206 height 16
click at [779, 159] on div "Silent Research Labs [DOMAIN_NAME]" at bounding box center [755, 164] width 61 height 15
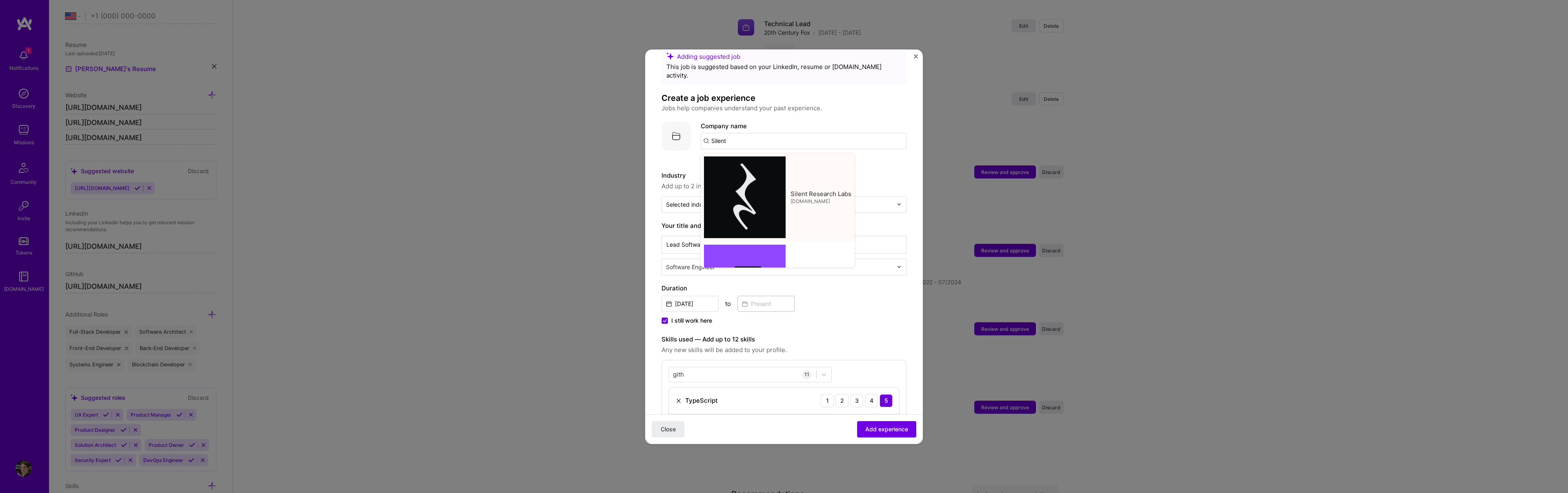
type input "Silent Research Labs"
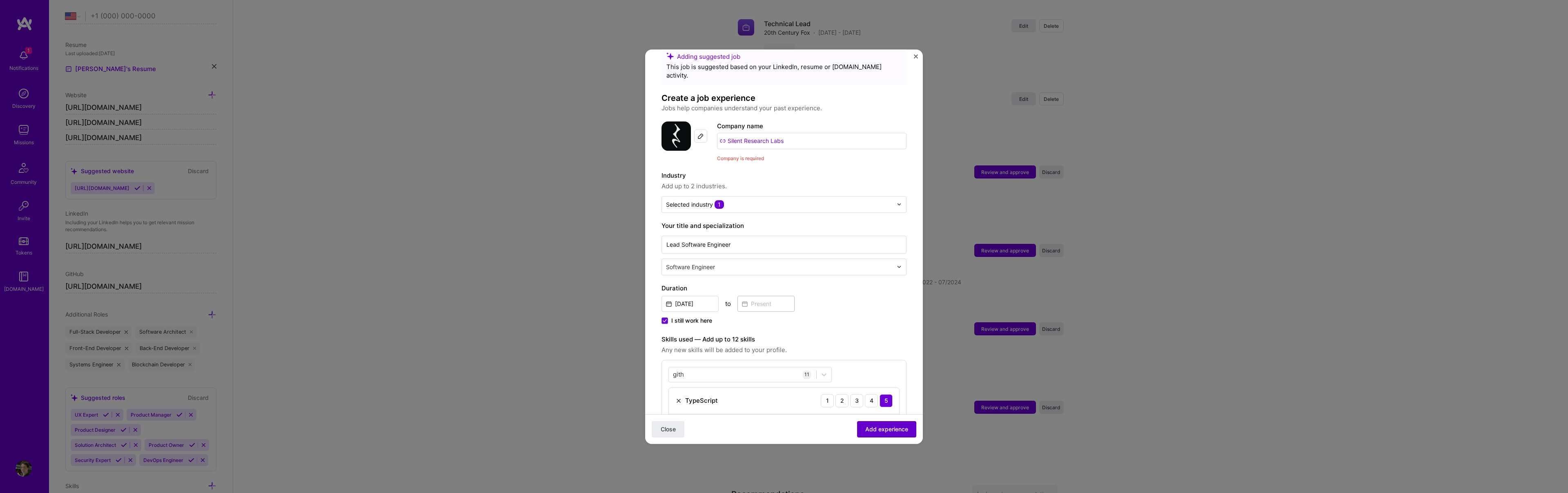
click at [859, 429] on button "Add experience" at bounding box center [886, 428] width 59 height 16
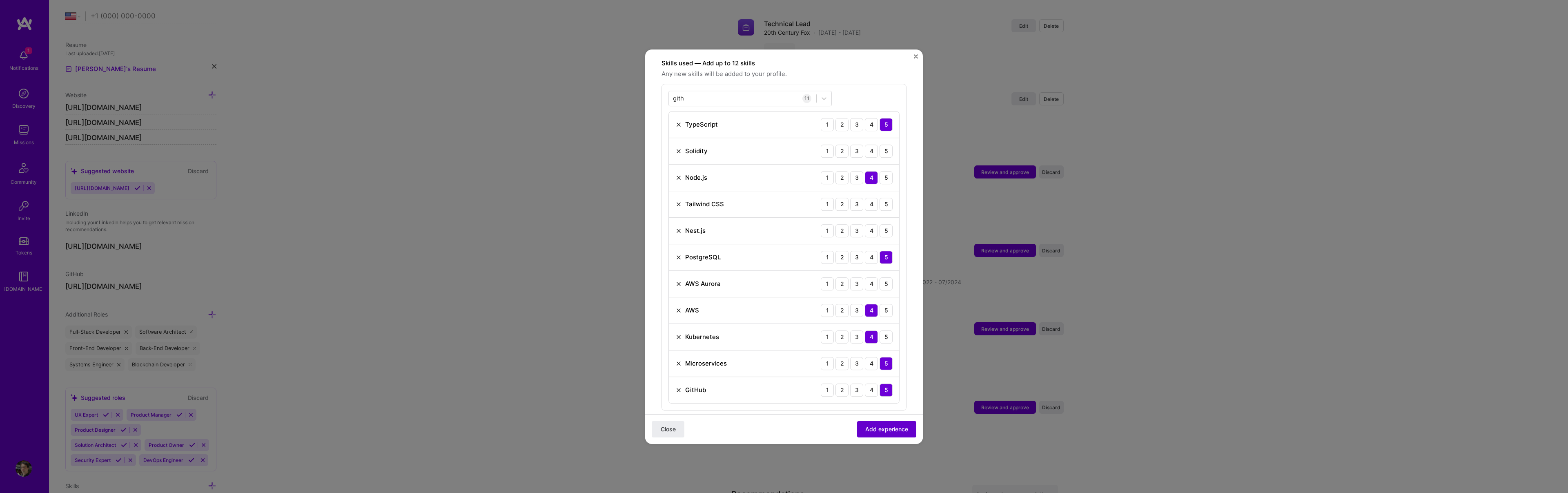
scroll to position [283, 0]
click at [891, 197] on div "5" at bounding box center [885, 203] width 13 height 13
click at [891, 225] on div "5" at bounding box center [885, 230] width 13 height 13
click at [889, 425] on button "Add experience" at bounding box center [886, 428] width 59 height 16
click at [886, 429] on span "Add experience" at bounding box center [886, 429] width 43 height 8
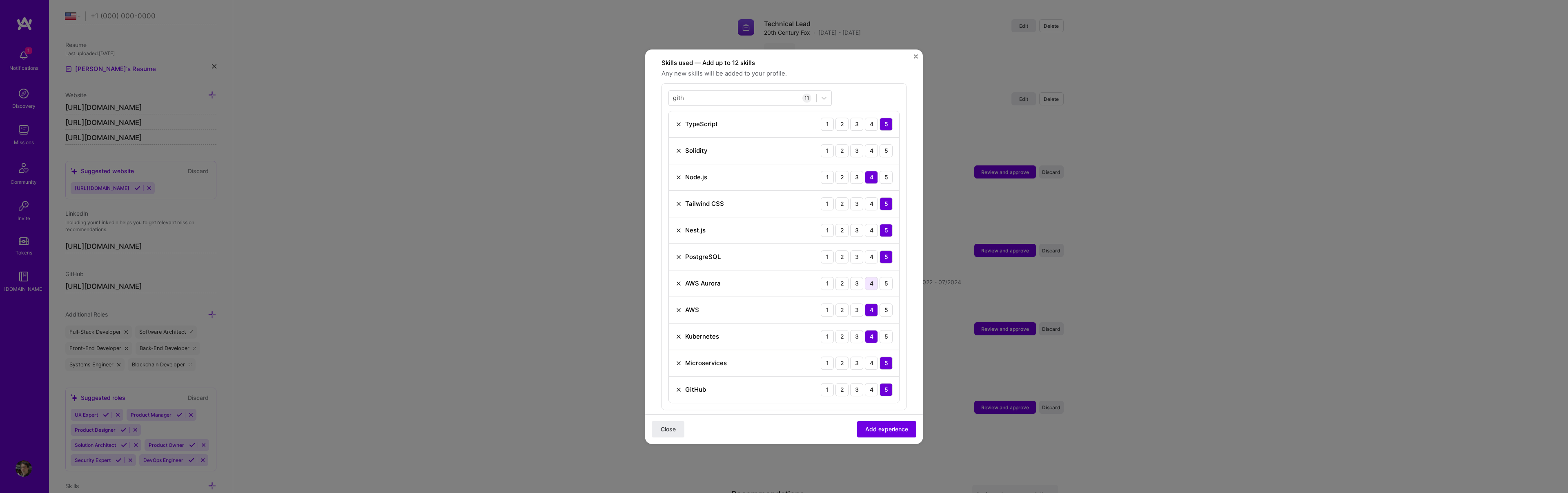
click at [874, 277] on div "4" at bounding box center [871, 282] width 13 height 13
click at [900, 428] on span "Add experience" at bounding box center [886, 429] width 43 height 8
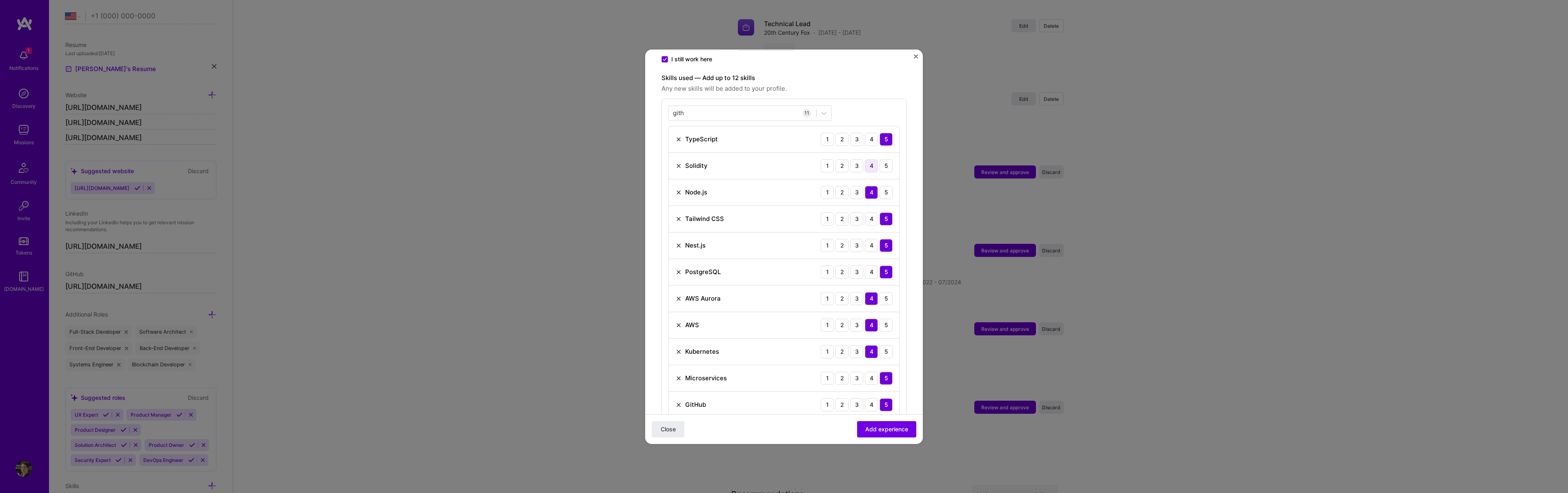
click at [872, 159] on div "4" at bounding box center [871, 165] width 13 height 13
click at [901, 425] on span "Add experience" at bounding box center [886, 429] width 43 height 8
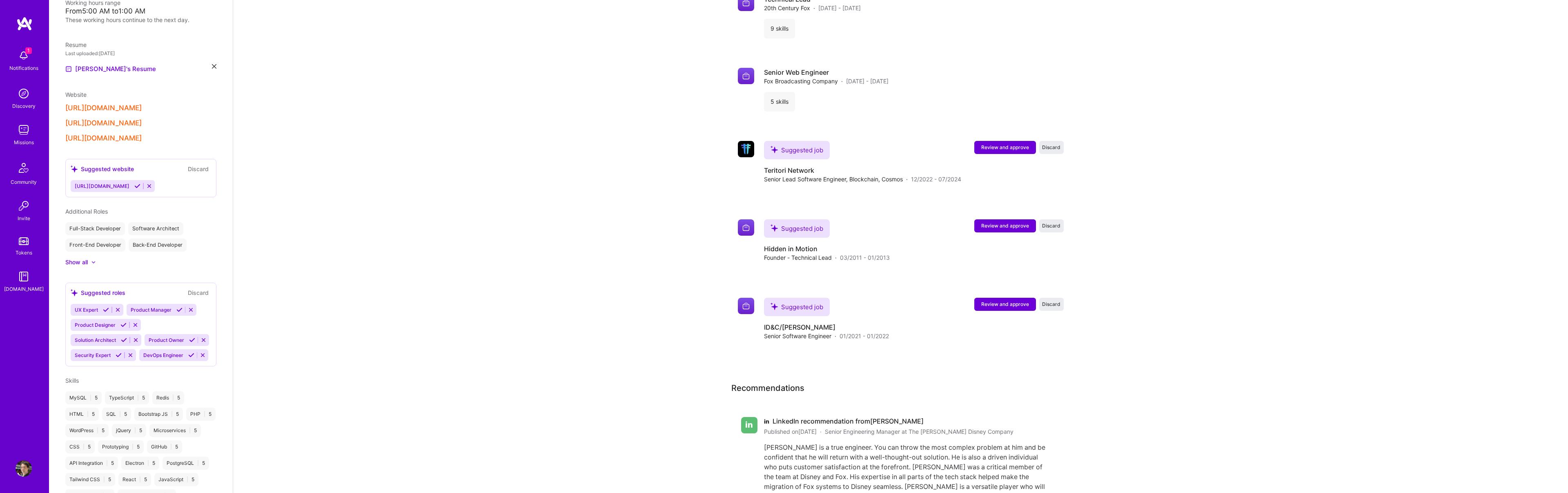
scroll to position [2106, 0]
click at [1012, 145] on span "Review and approve" at bounding box center [1005, 148] width 47 height 7
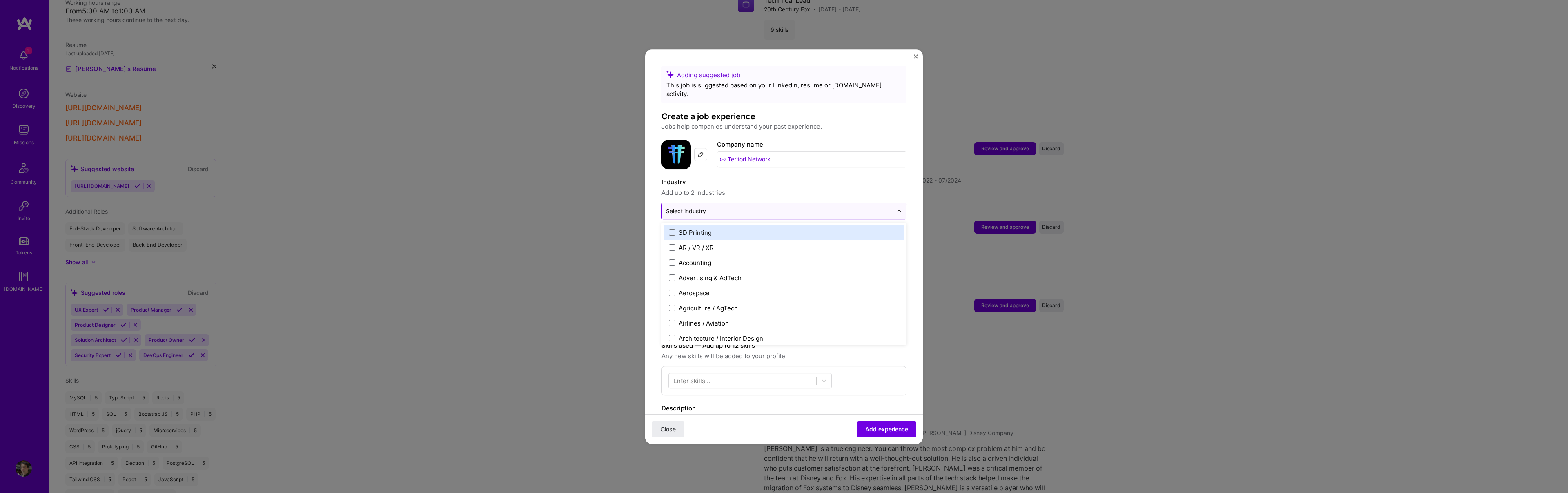
click at [900, 208] on img at bounding box center [899, 211] width 5 height 5
type input "cr"
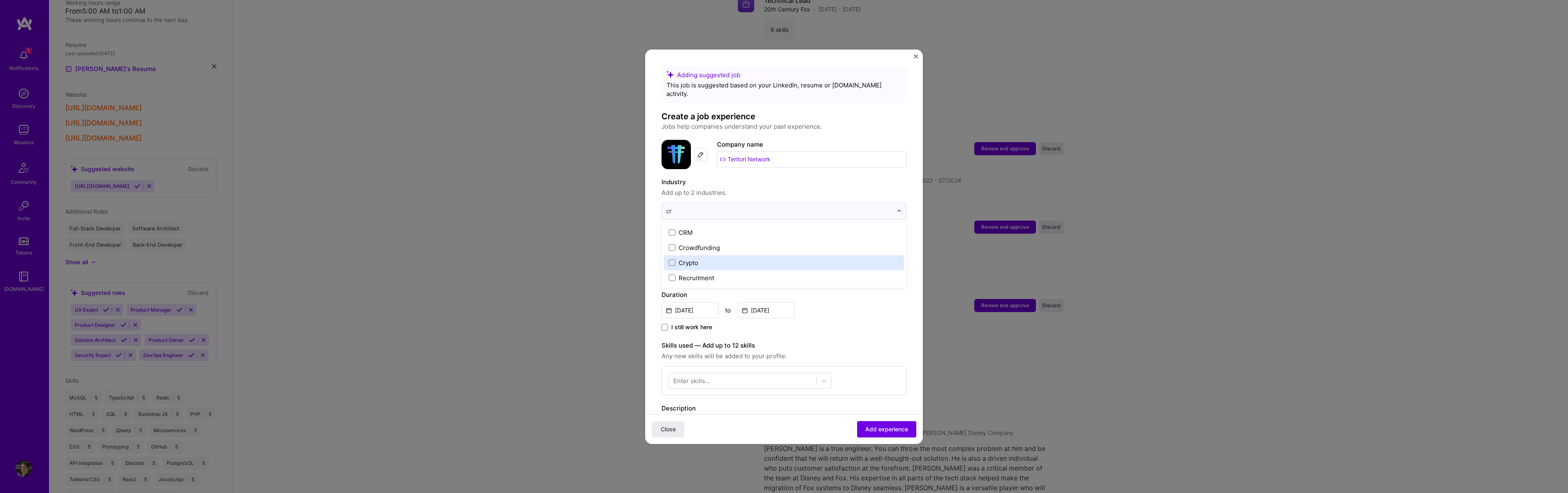
click at [676, 259] on label "Crypto" at bounding box center [784, 263] width 230 height 8
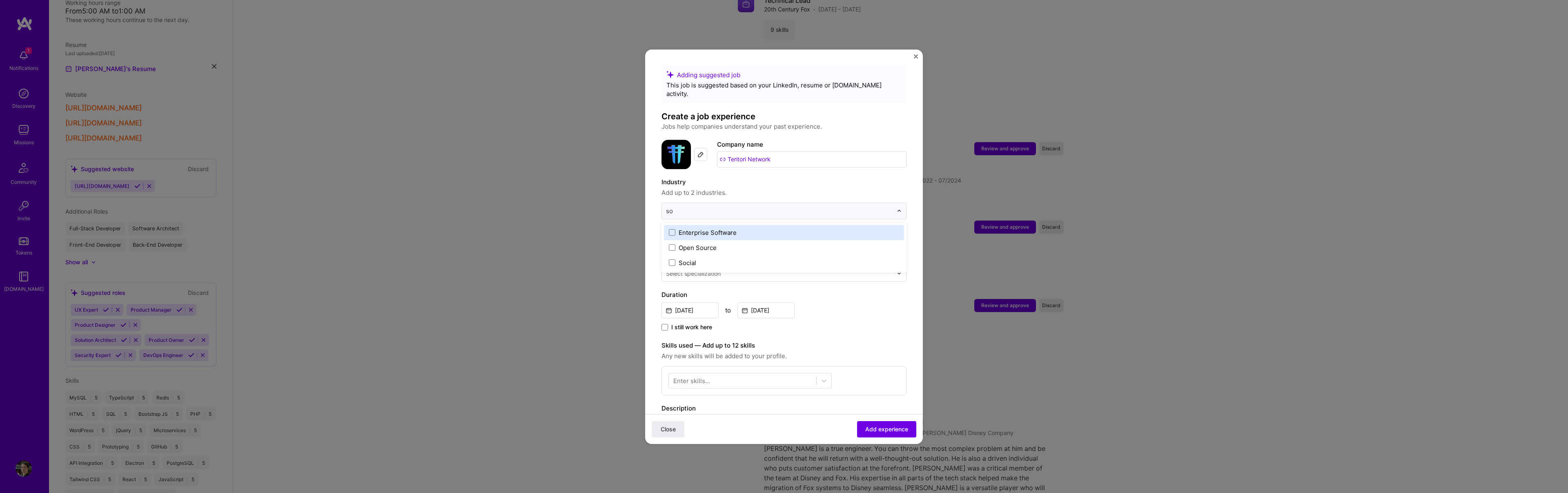
type input "soc"
click at [672, 229] on span at bounding box center [672, 233] width 7 height 7
click at [646, 266] on form "Adding suggested job This job is suggested based on your LinkedIn, resume or [D…" at bounding box center [784, 381] width 277 height 632
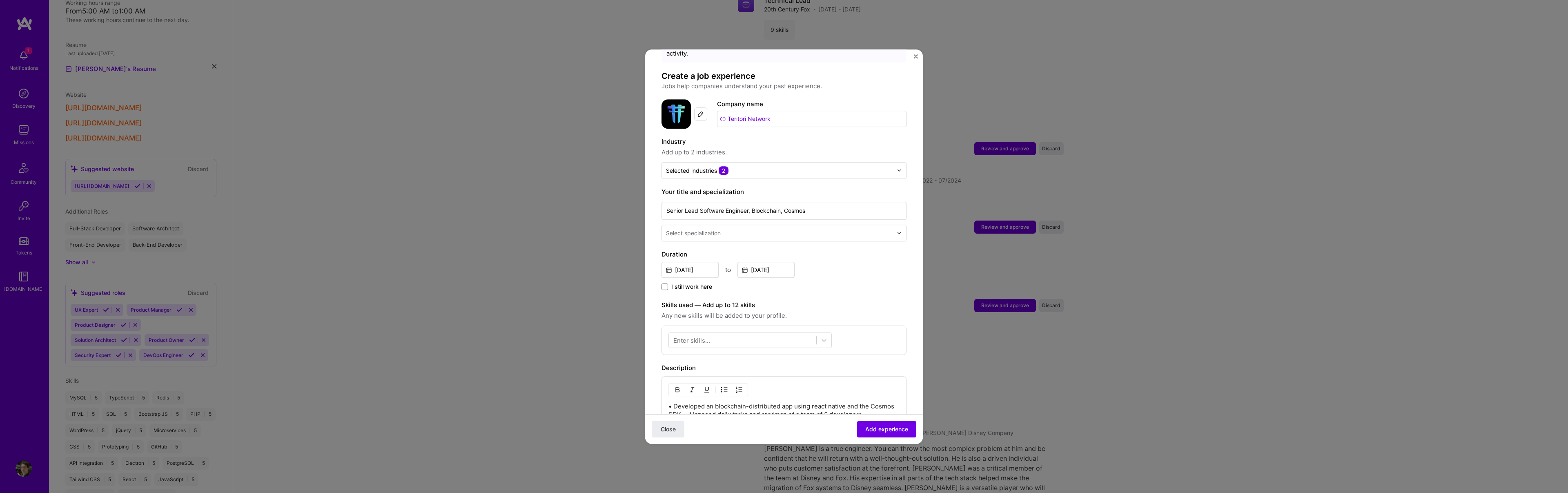
scroll to position [56, 0]
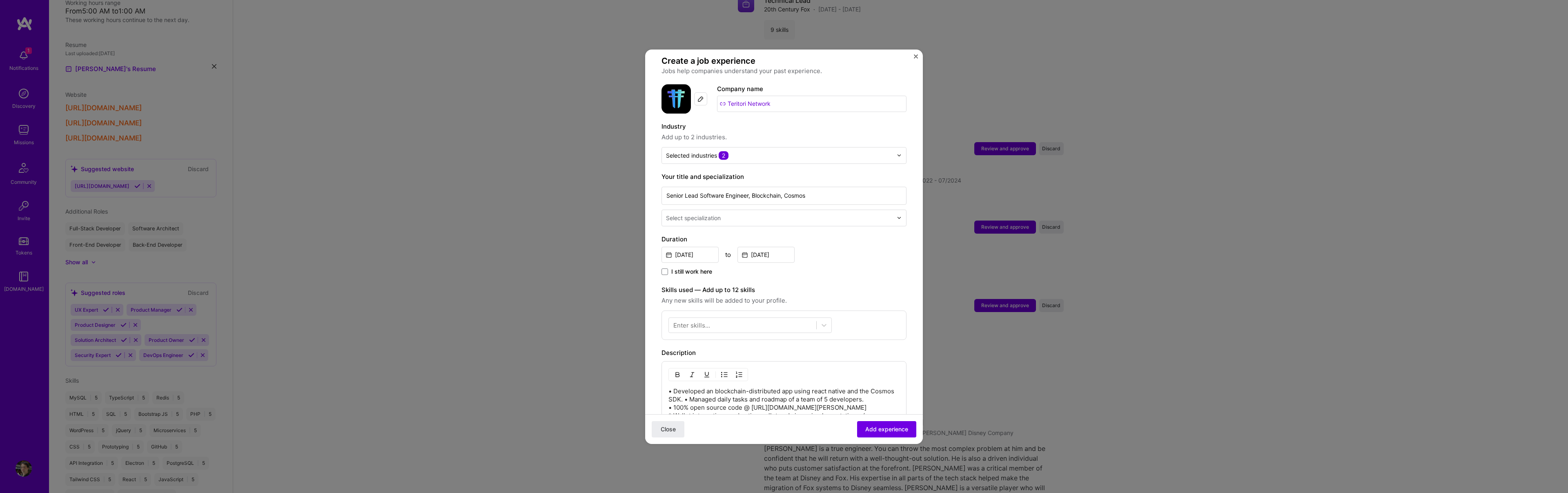
click at [703, 320] on div "Enter skills..." at bounding box center [691, 325] width 36 height 8
click at [705, 320] on div "Enter skills..." at bounding box center [691, 325] width 36 height 8
click at [673, 415] on label at bounding box center [677, 419] width 7 height 7
click at [0, 0] on input "checkbox" at bounding box center [0, 0] width 0 height 0
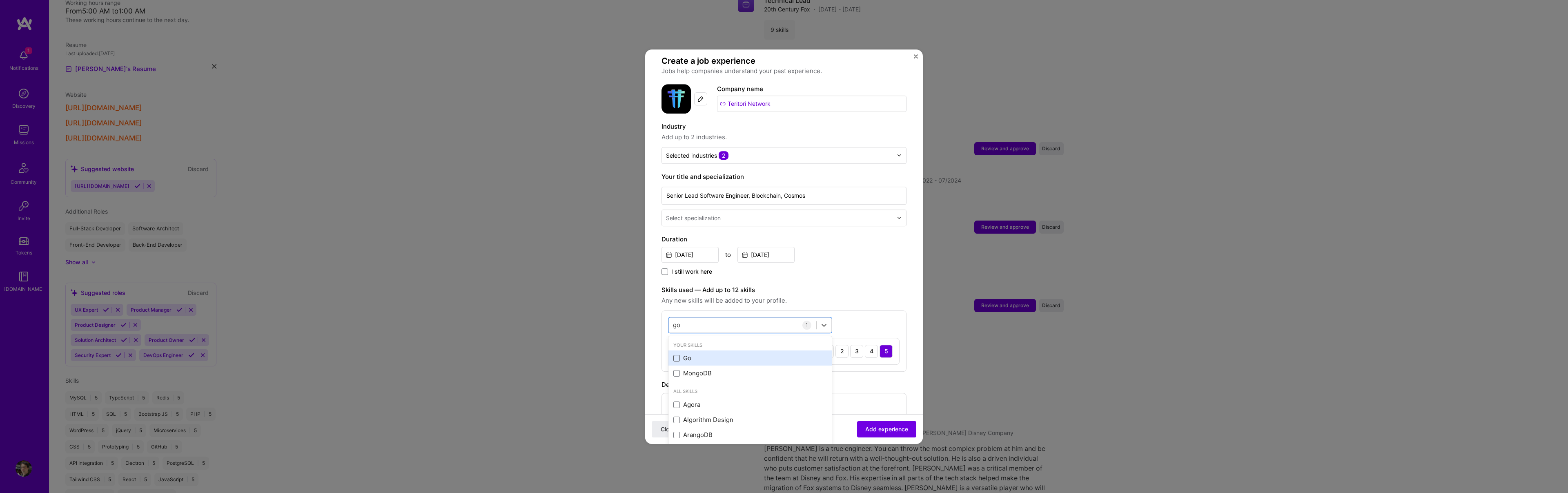
click at [677, 355] on span at bounding box center [677, 359] width 7 height 7
click at [0, 0] on input "checkbox" at bounding box center [0, 0] width 0 height 0
type input "g"
click at [677, 355] on span at bounding box center [677, 359] width 7 height 7
click at [0, 0] on input "checkbox" at bounding box center [0, 0] width 0 height 0
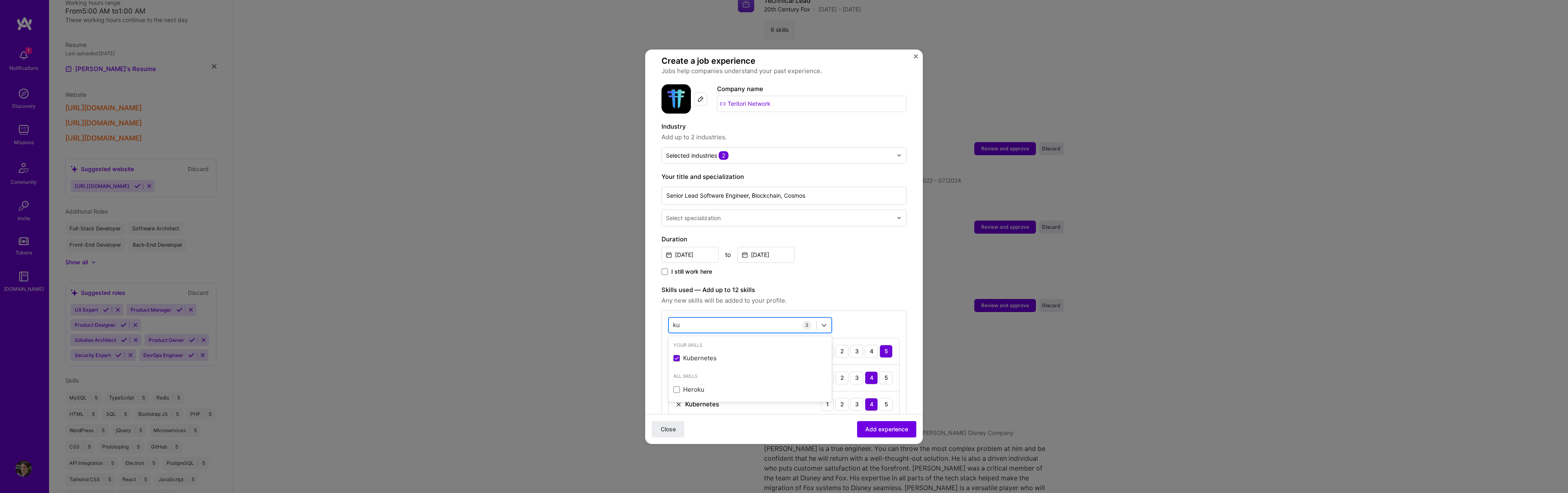
type input "k"
click at [674, 369] on div "React Native" at bounding box center [750, 373] width 154 height 8
click at [674, 355] on span at bounding box center [677, 359] width 7 height 7
click at [0, 0] on input "checkbox" at bounding box center [0, 0] width 0 height 0
type input "react"
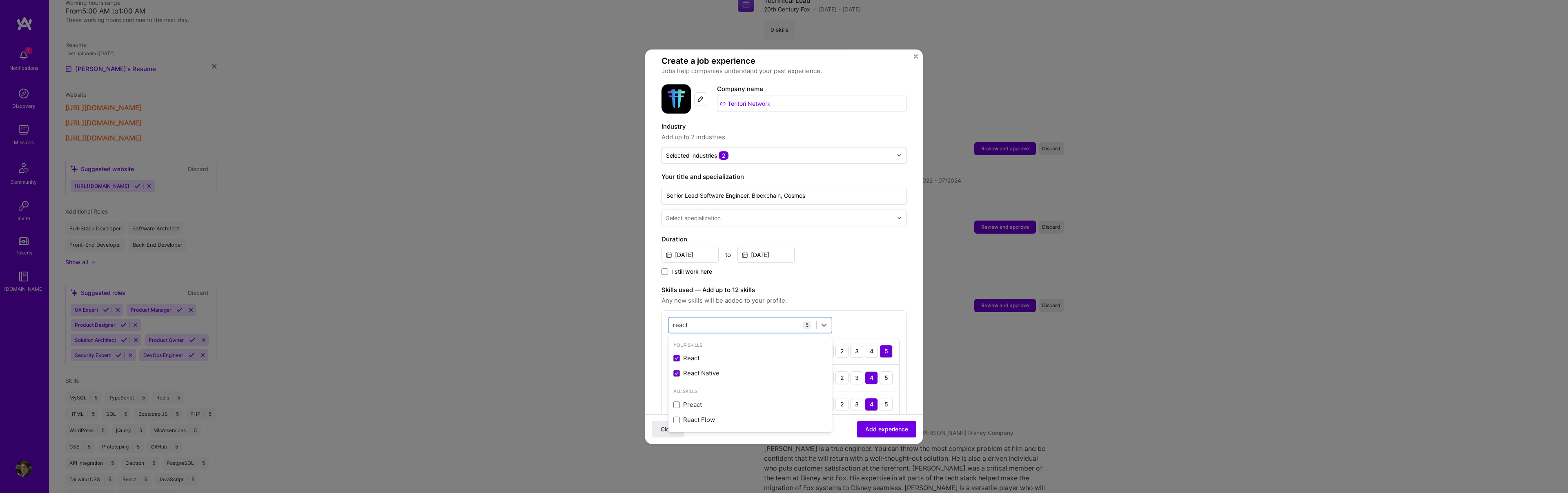
click at [787, 437] on div "Close Add experience" at bounding box center [784, 428] width 277 height 30
click at [894, 422] on button "Add experience" at bounding box center [886, 428] width 59 height 16
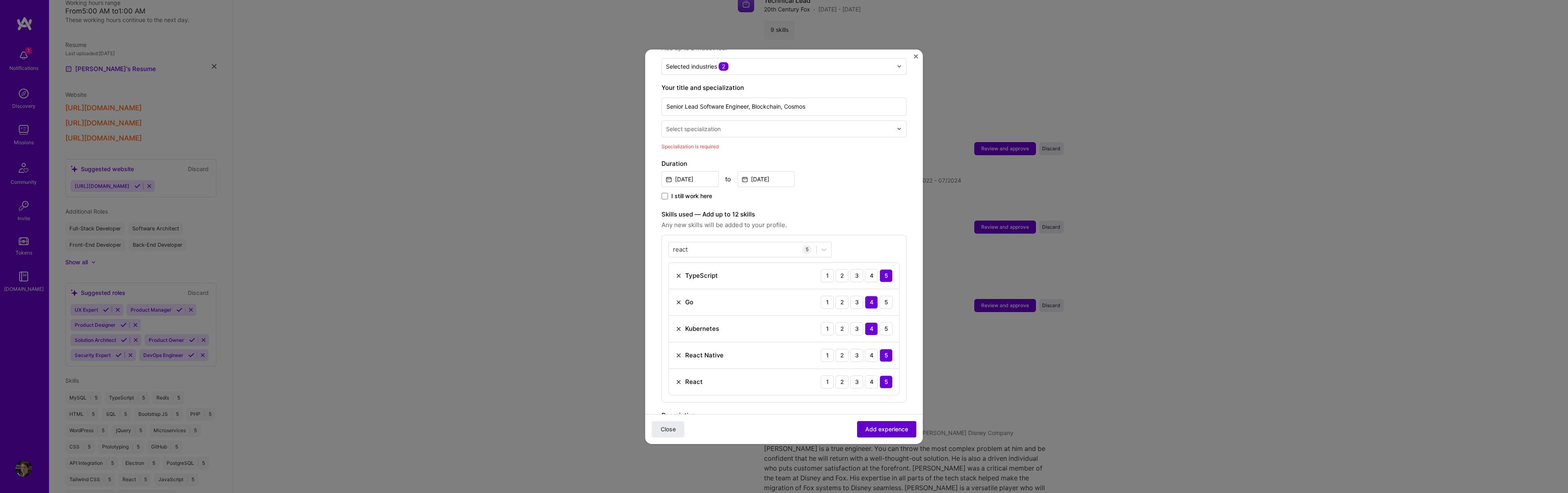
scroll to position [169, 0]
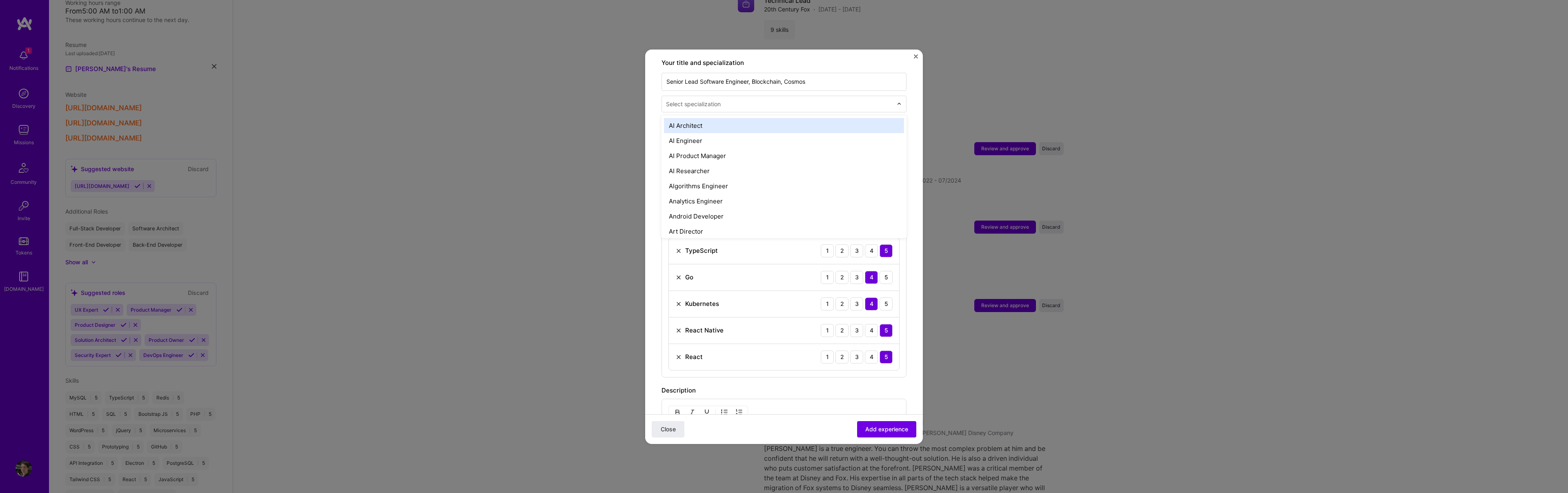
click at [746, 100] on input "text" at bounding box center [780, 104] width 228 height 8
type input "manager"
click at [754, 148] on div "Engineering Manager" at bounding box center [784, 156] width 240 height 15
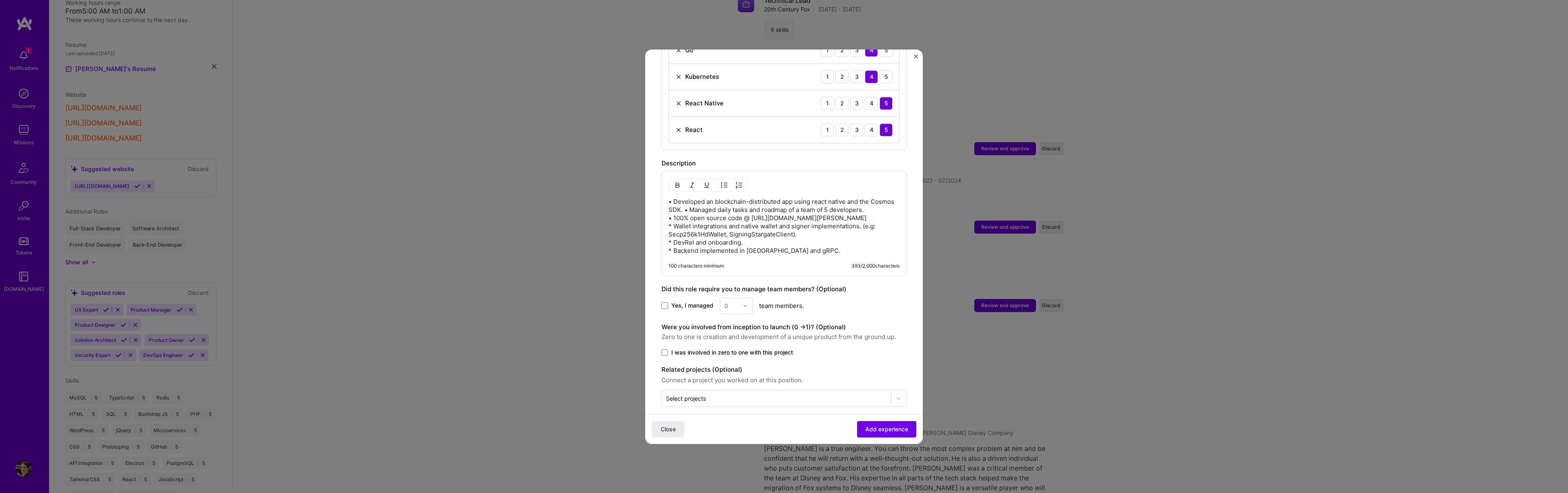
scroll to position [383, 0]
click at [671, 301] on label "Yes, I managed" at bounding box center [687, 305] width 52 height 8
click at [0, 0] on input "Yes, I managed" at bounding box center [0, 0] width 0 height 0
click at [729, 301] on input "text" at bounding box center [731, 305] width 14 height 8
click at [731, 425] on div "8" at bounding box center [736, 433] width 28 height 15
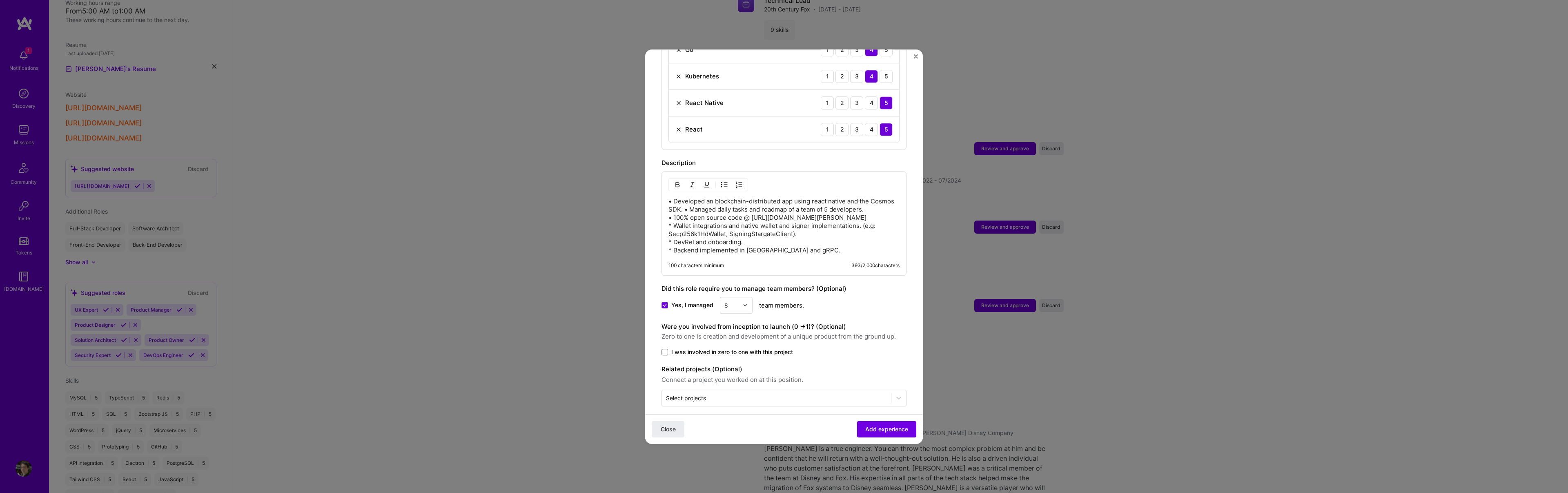
click at [720, 348] on span "I was involved in zero to one with this project" at bounding box center [732, 352] width 122 height 8
click at [0, 0] on input "I was involved in zero to one with this project" at bounding box center [0, 0] width 0 height 0
click at [894, 393] on div at bounding box center [898, 397] width 14 height 14
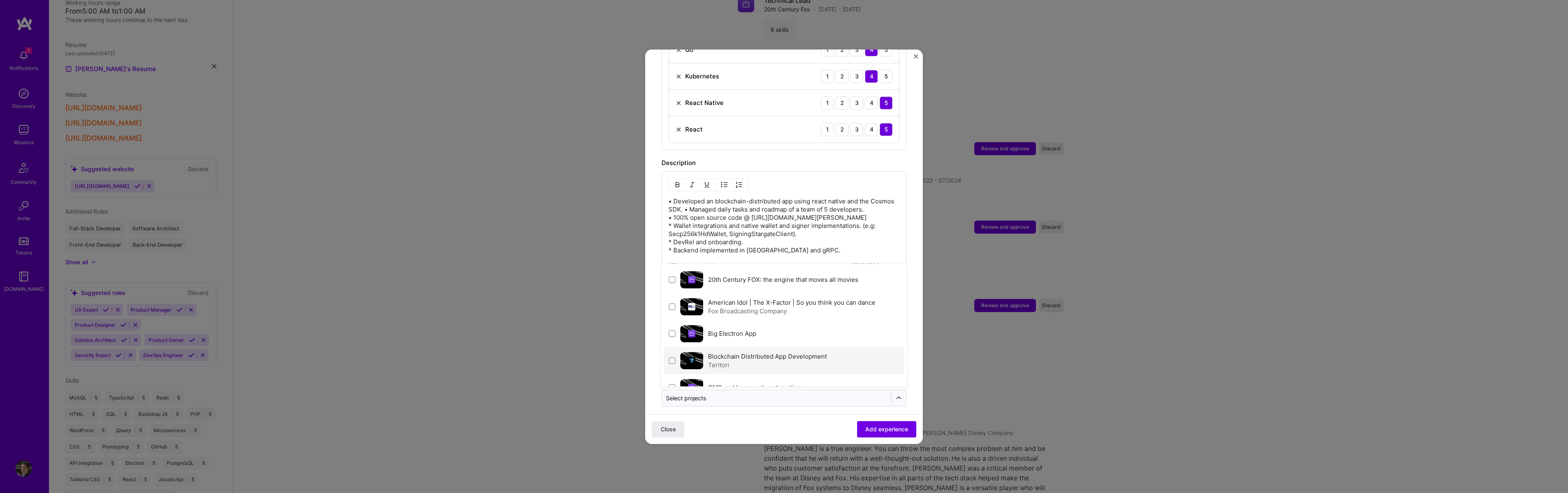
click at [836, 357] on div "Blockchain Distributed App Development Teritori" at bounding box center [784, 360] width 240 height 27
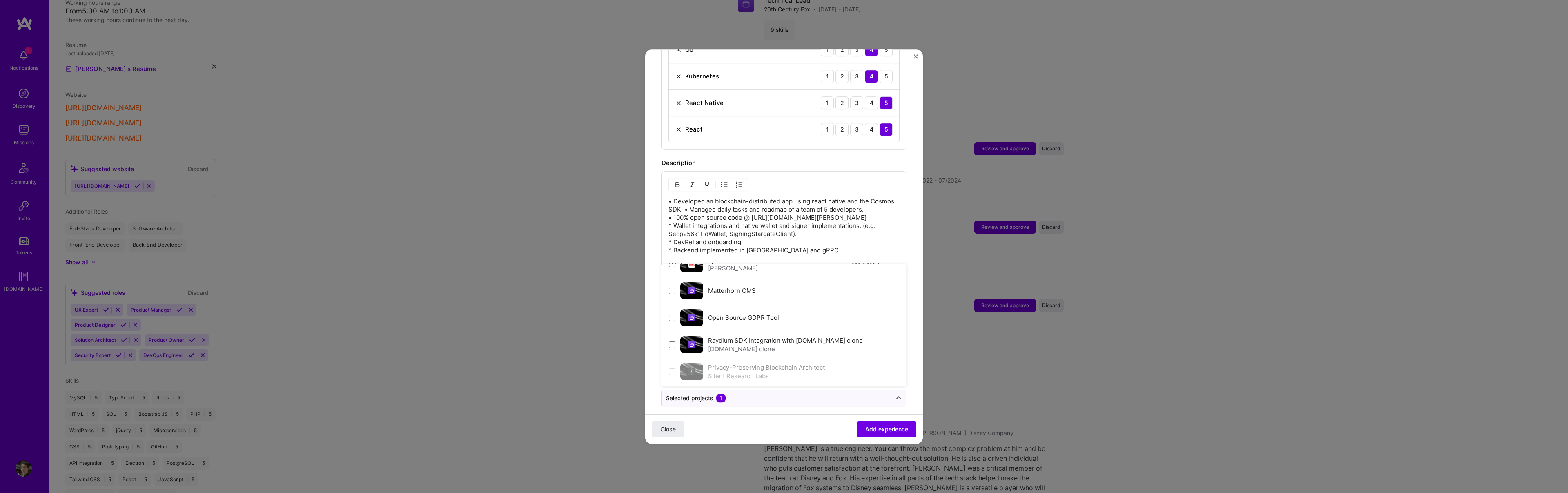
scroll to position [152, 0]
click at [804, 437] on div "Close Add experience" at bounding box center [784, 428] width 277 height 30
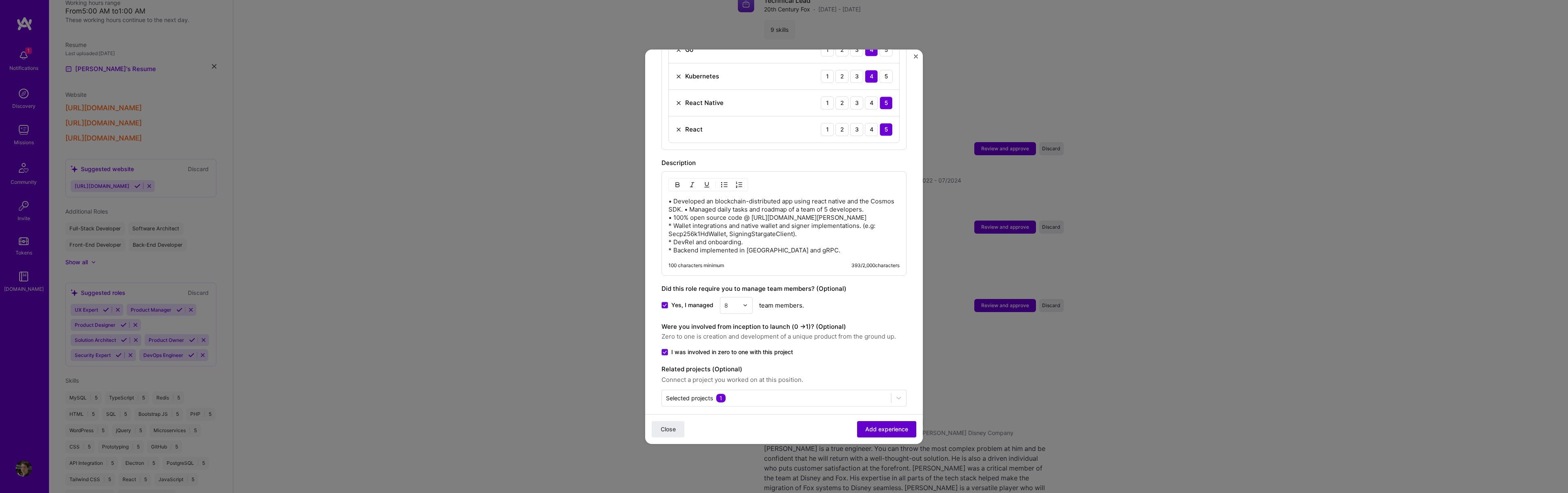
click at [892, 427] on span "Add experience" at bounding box center [886, 429] width 43 height 8
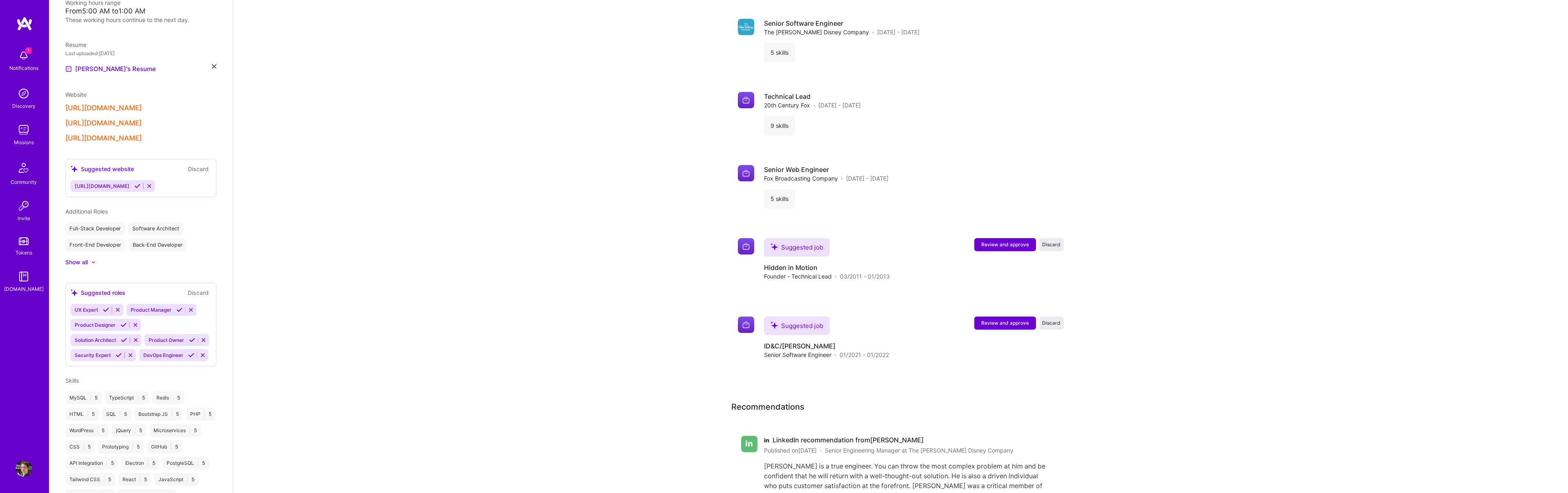
scroll to position [2146, 0]
click at [1002, 320] on span "Review and approve" at bounding box center [1005, 324] width 47 height 7
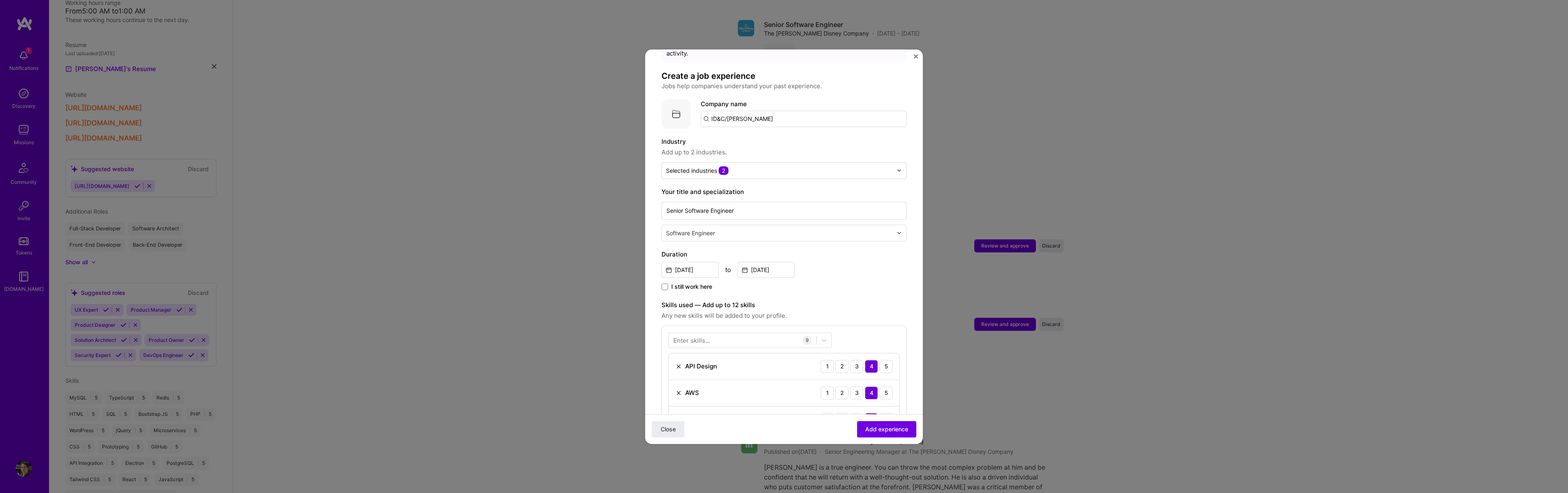
scroll to position [0, 0]
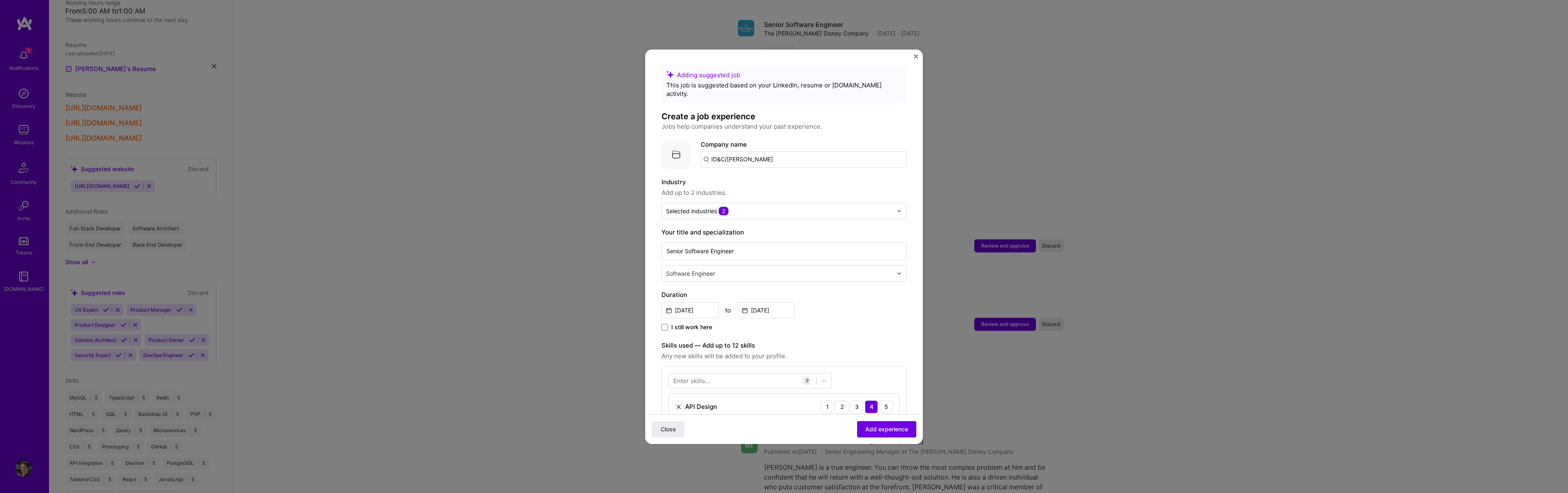
drag, startPoint x: 727, startPoint y: 151, endPoint x: 704, endPoint y: 151, distance: 23.0
click at [704, 151] on input "ID&C/[PERSON_NAME]" at bounding box center [803, 159] width 206 height 16
type input "[PERSON_NAME]"
click at [765, 184] on span "[DOMAIN_NAME]" at bounding box center [744, 187] width 40 height 7
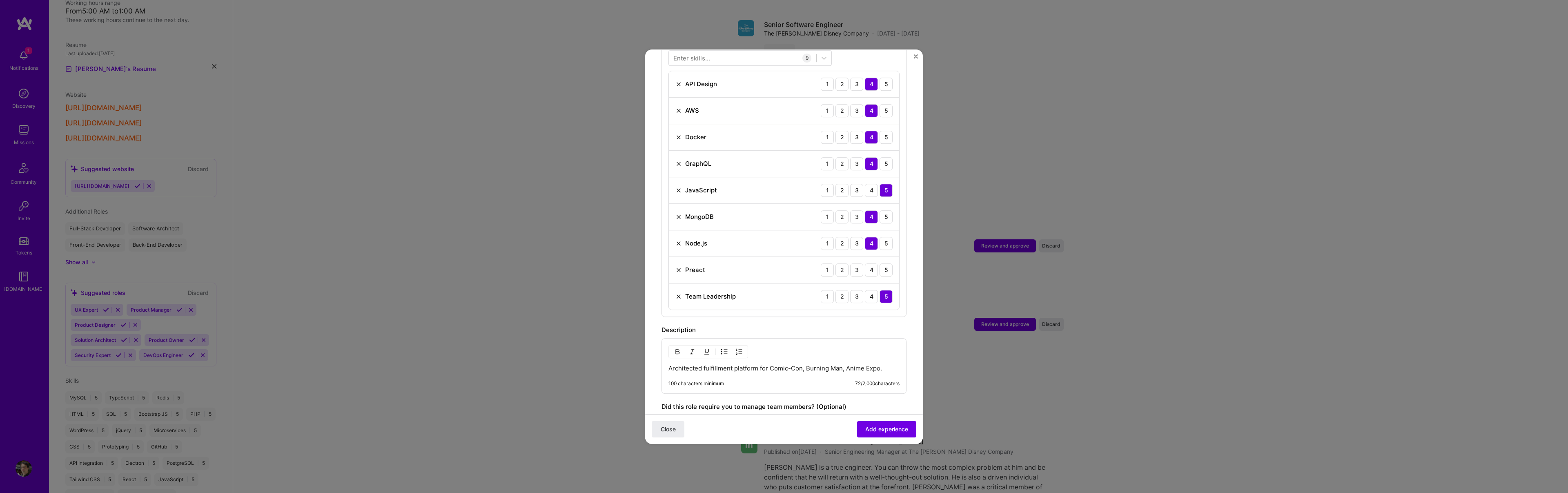
scroll to position [315, 0]
click at [674, 277] on div "Preact 1 2 3 4 5" at bounding box center [784, 277] width 230 height 26
click at [677, 274] on img at bounding box center [679, 277] width 7 height 7
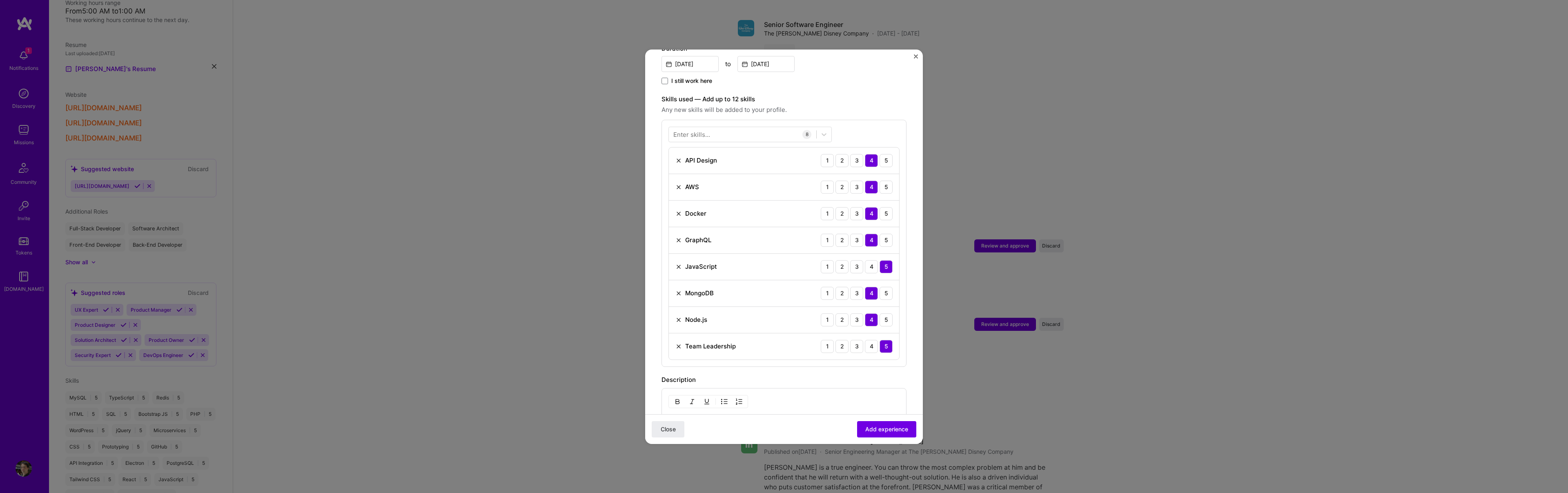
scroll to position [243, 0]
click at [748, 130] on div at bounding box center [743, 137] width 147 height 14
click at [680, 167] on div "Vue.js" at bounding box center [750, 171] width 154 height 8
click at [712, 123] on div "option Vue.js, selected. option Vue.js selected, 0 of 2. 1 result available for…" at bounding box center [784, 259] width 245 height 273
click at [704, 130] on div "vue vue" at bounding box center [743, 137] width 147 height 14
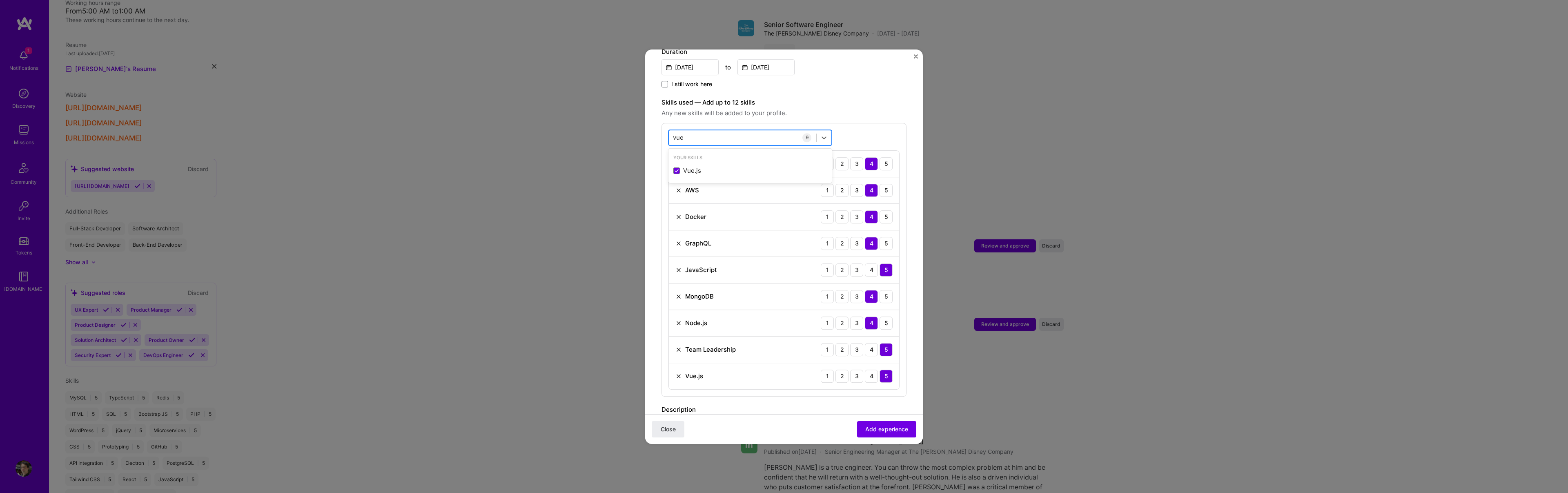
click at [704, 130] on div "vue vue" at bounding box center [743, 137] width 147 height 14
type input "v"
click at [680, 167] on div "Google Cloud / GCP" at bounding box center [750, 171] width 154 height 8
click at [695, 130] on div "gc gc" at bounding box center [743, 137] width 147 height 14
type input "g"
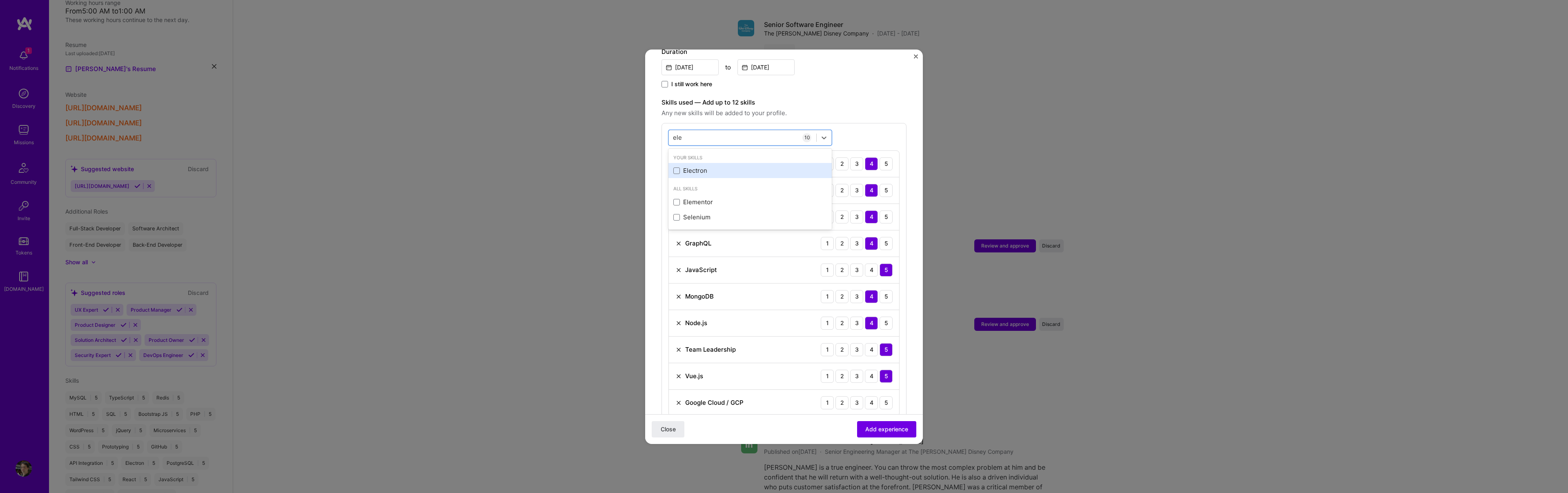
click at [680, 167] on div "Electron" at bounding box center [750, 171] width 154 height 8
type input "ele"
click at [658, 329] on form "Adding suggested job This job is suggested based on your LinkedIn, resume or [D…" at bounding box center [784, 262] width 277 height 880
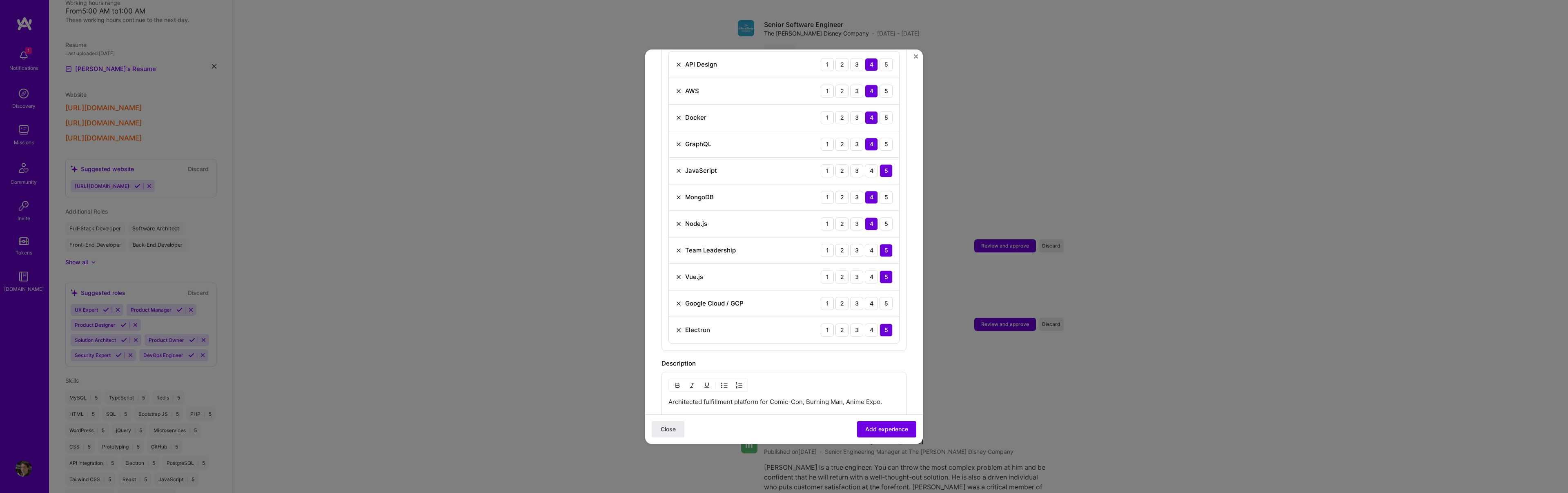
scroll to position [381, 0]
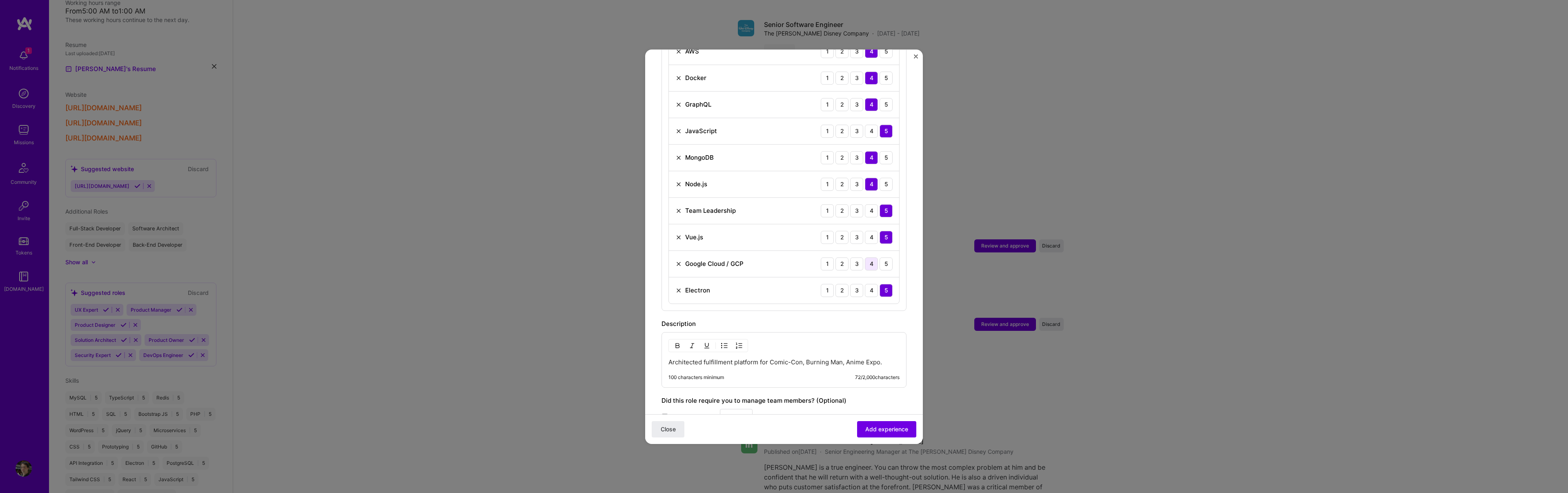
click at [865, 257] on div "4" at bounding box center [871, 263] width 13 height 13
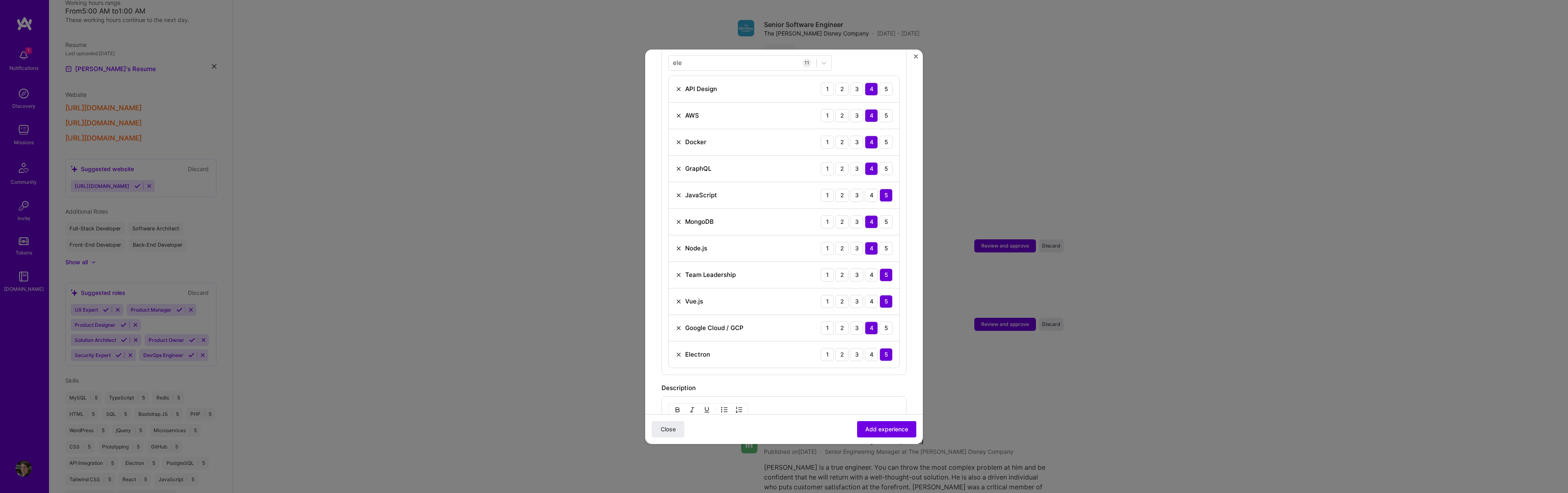
scroll to position [318, 0]
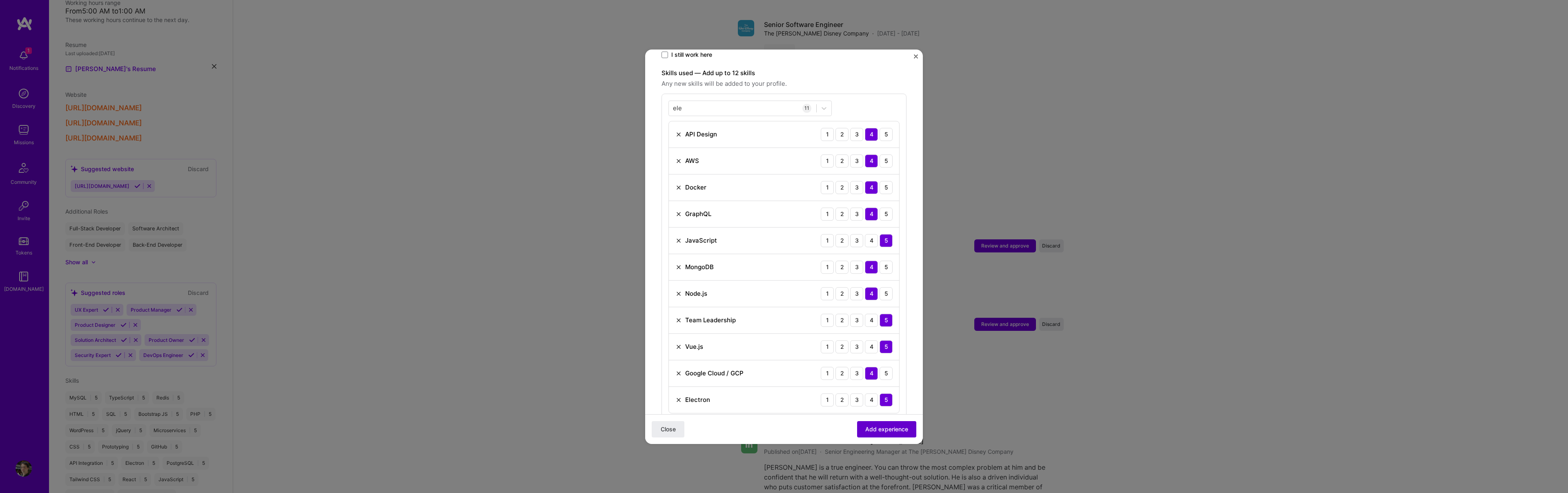
click at [880, 427] on span "Add experience" at bounding box center [886, 429] width 43 height 8
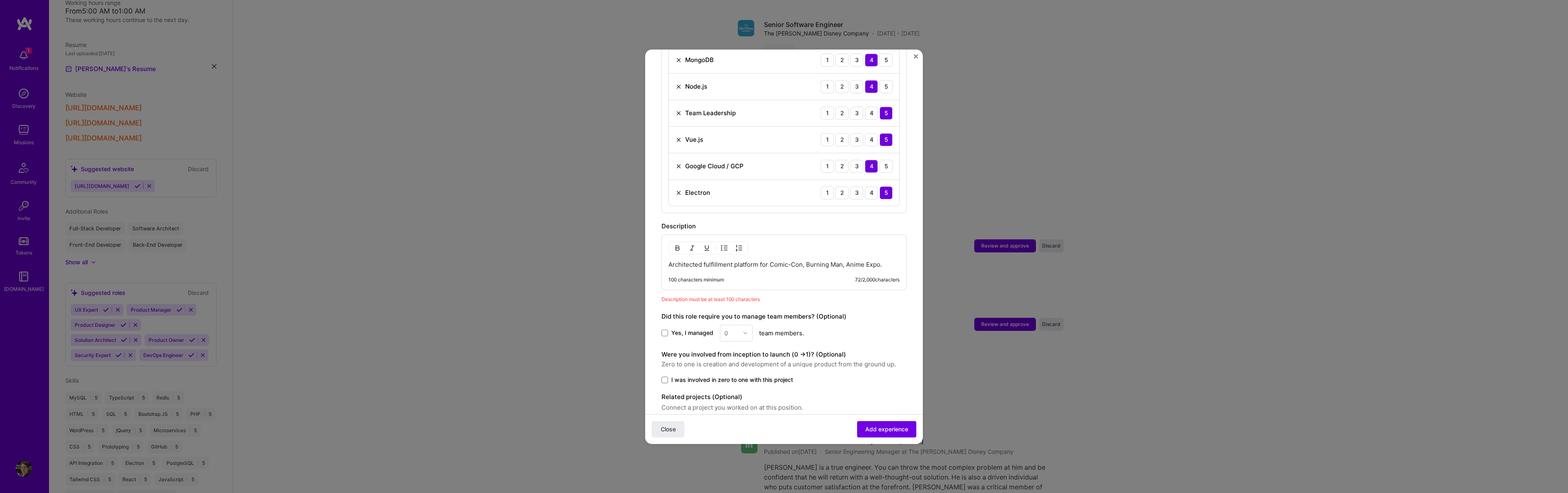
scroll to position [494, 0]
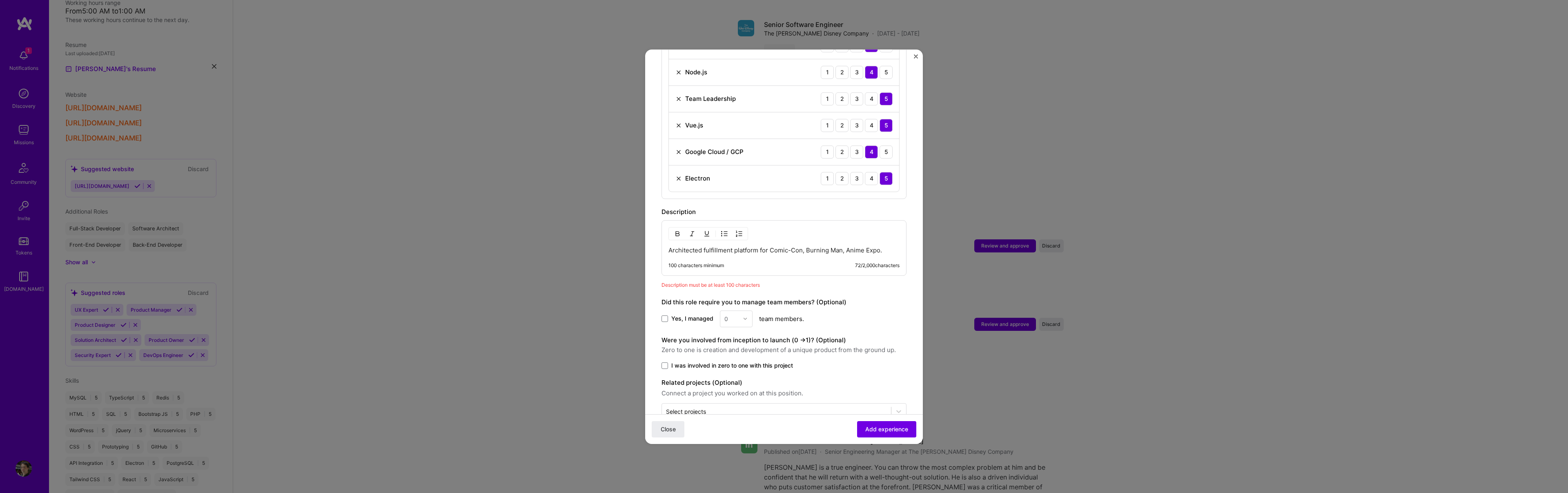
click at [754, 246] on p "Architected fulfillment platform for Comic-Con, Burning Man, Anime Expo." at bounding box center [783, 250] width 231 height 8
click at [885, 246] on p "Architected fulfillment platform for Comic-Con, Burning Man, Anime Expo." at bounding box center [783, 250] width 231 height 8
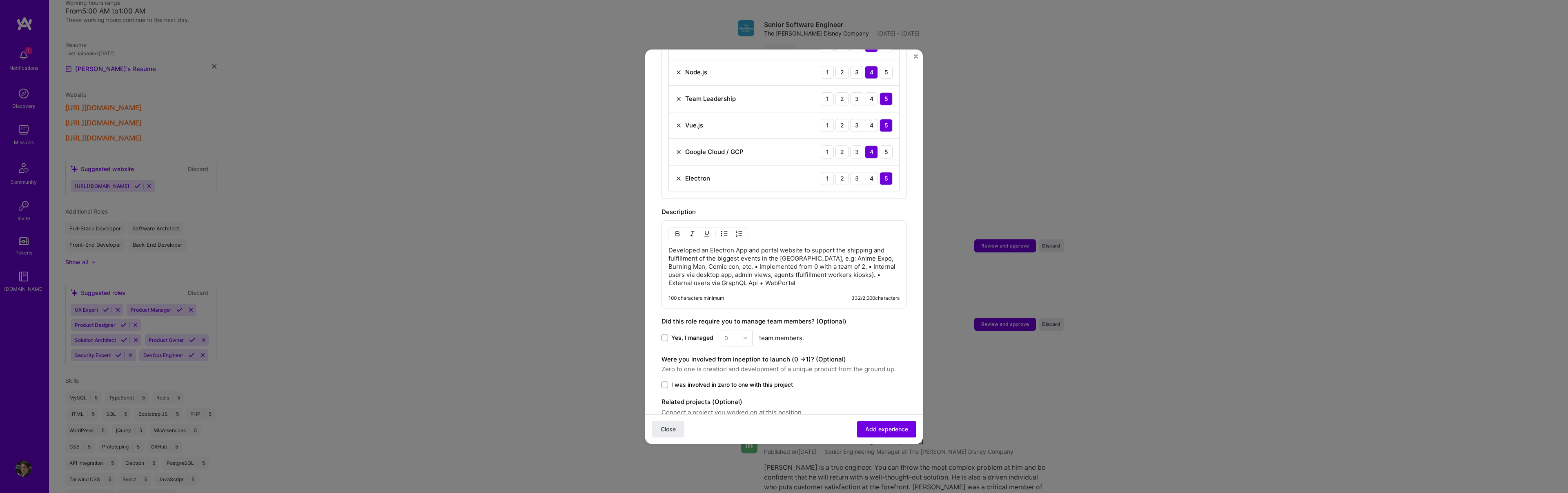
click at [794, 249] on p "Developed an Electron App and portal website to support the shipping and fulfil…" at bounding box center [783, 266] width 231 height 41
drag, startPoint x: 765, startPoint y: 277, endPoint x: 665, endPoint y: 237, distance: 107.7
click at [665, 237] on div "Developed an Electron App and portal website to support the shipping and fulfil…" at bounding box center [784, 264] width 245 height 88
click at [669, 257] on p "Developed an Electron App and portal website to support the shipping and fulfil…" at bounding box center [783, 266] width 231 height 41
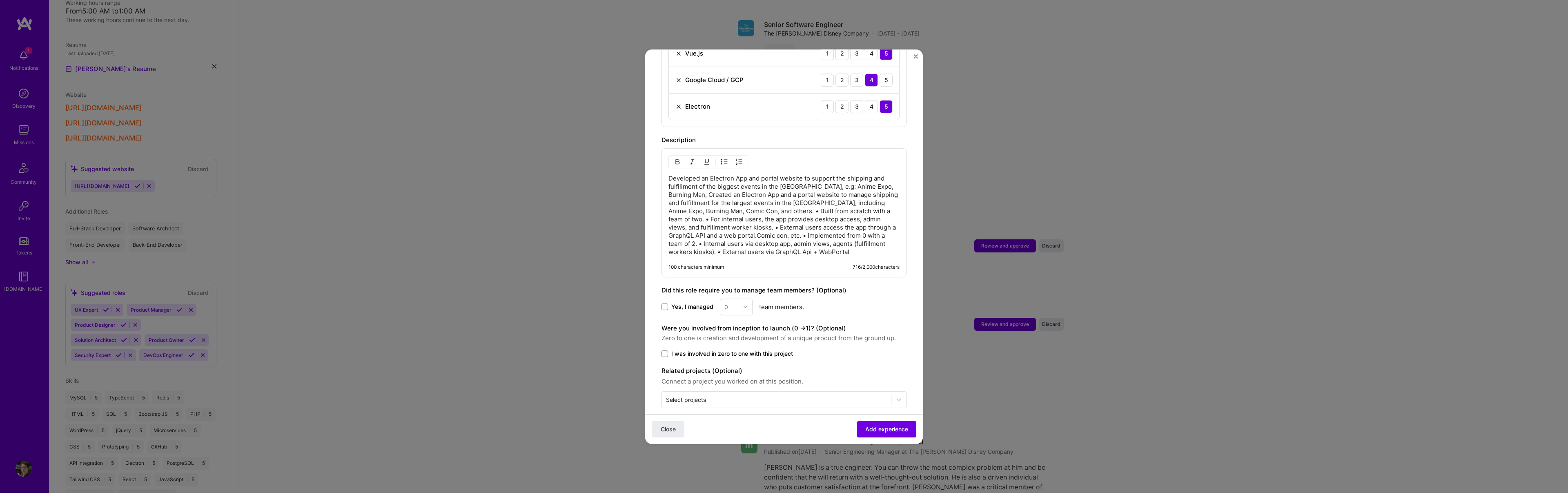
scroll to position [567, 0]
click at [665, 348] on span at bounding box center [665, 352] width 7 height 7
click at [0, 0] on input "I was involved in zero to one with this project" at bounding box center [0, 0] width 0 height 0
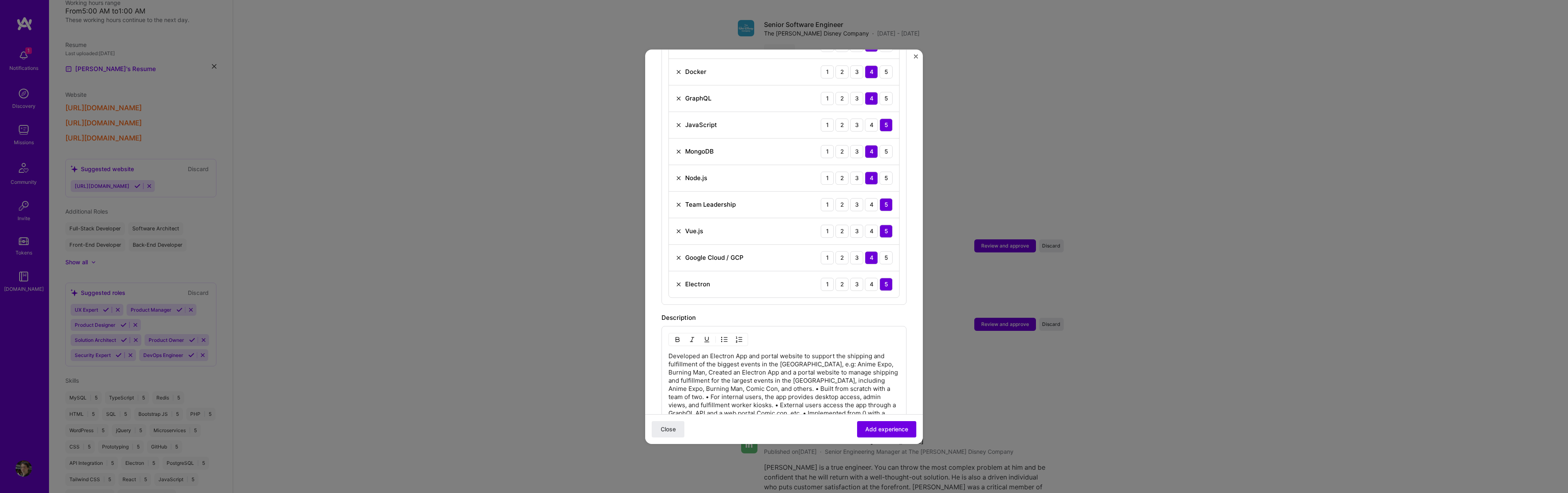
scroll to position [385, 0]
click at [677, 205] on img at bounding box center [679, 208] width 7 height 7
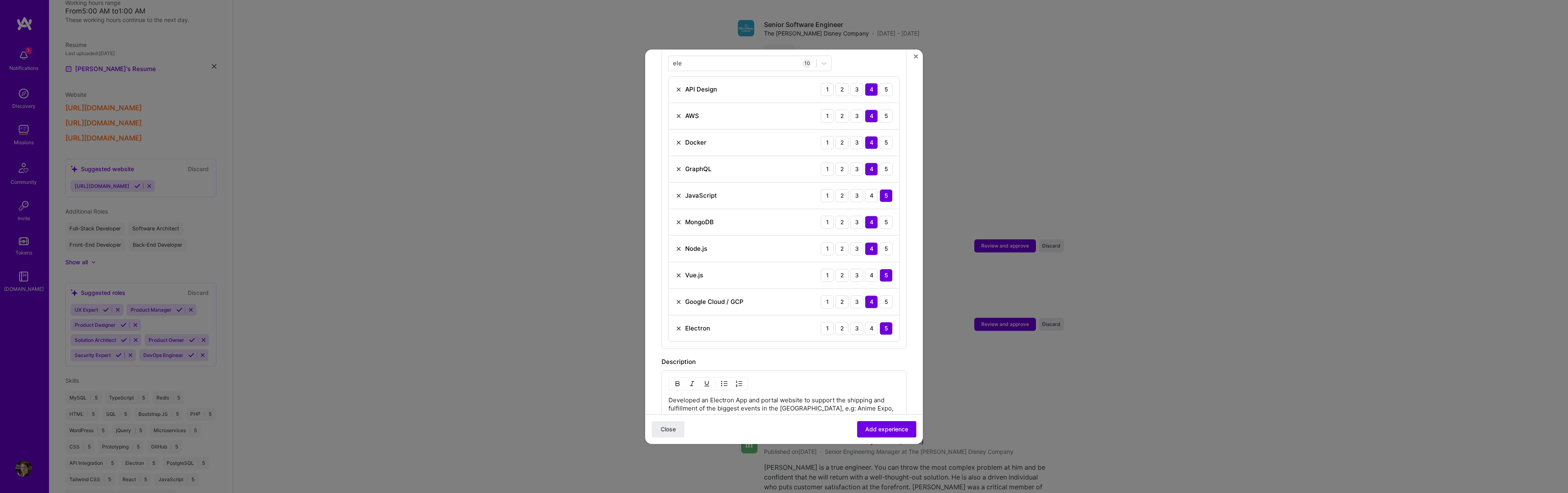
scroll to position [321, 0]
click at [873, 426] on span "Add experience" at bounding box center [886, 429] width 43 height 8
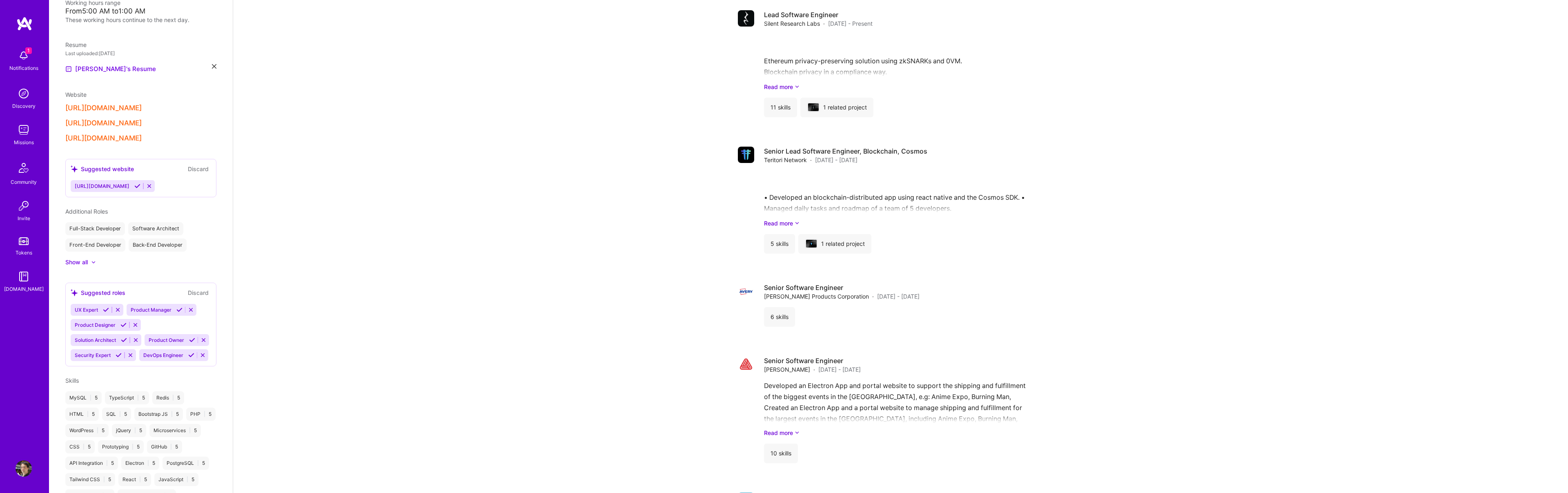
scroll to position [1800, 0]
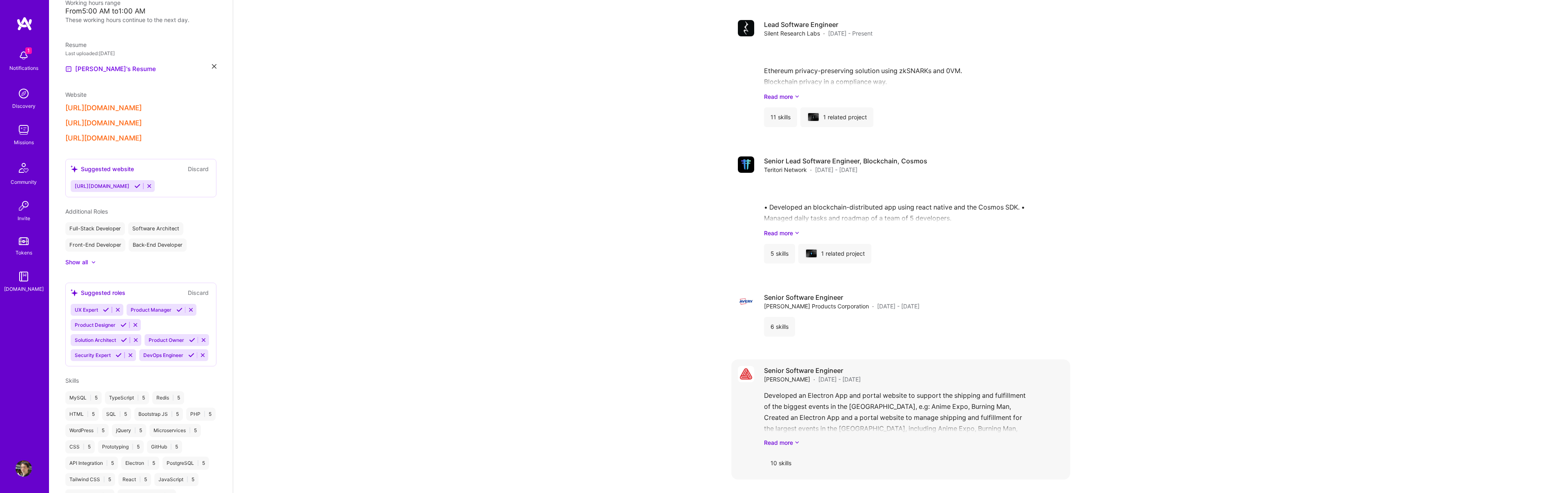
click at [883, 366] on div "Senior Software Engineer [PERSON_NAME][DATE] - [DATE]" at bounding box center [913, 375] width 299 height 18
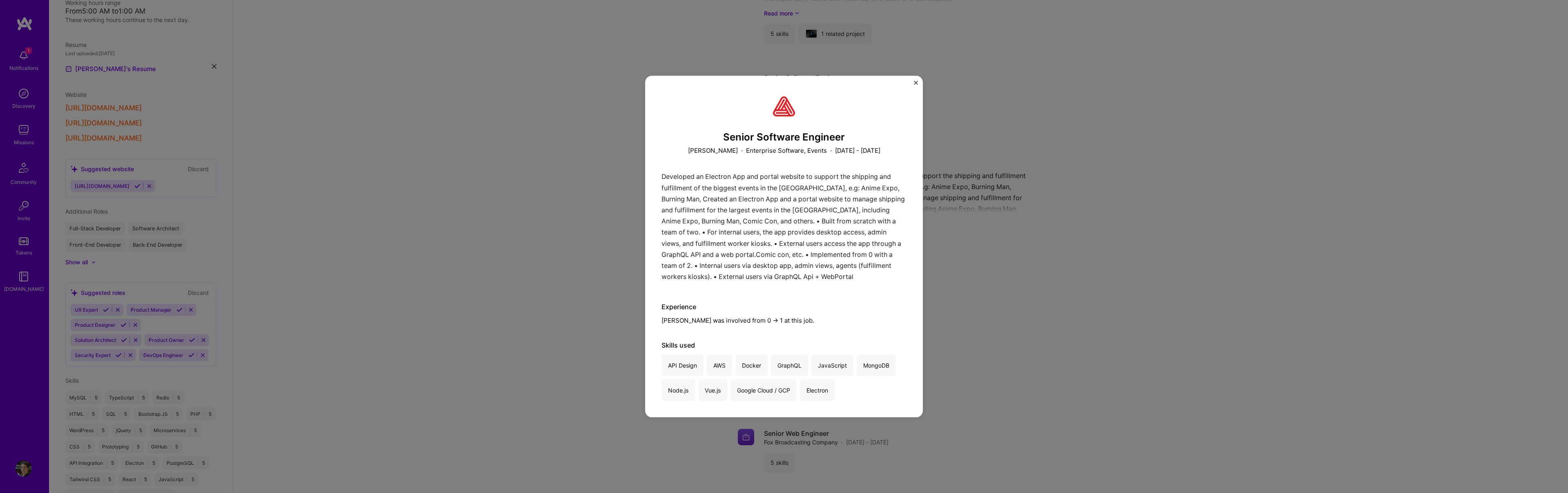
scroll to position [2051, 0]
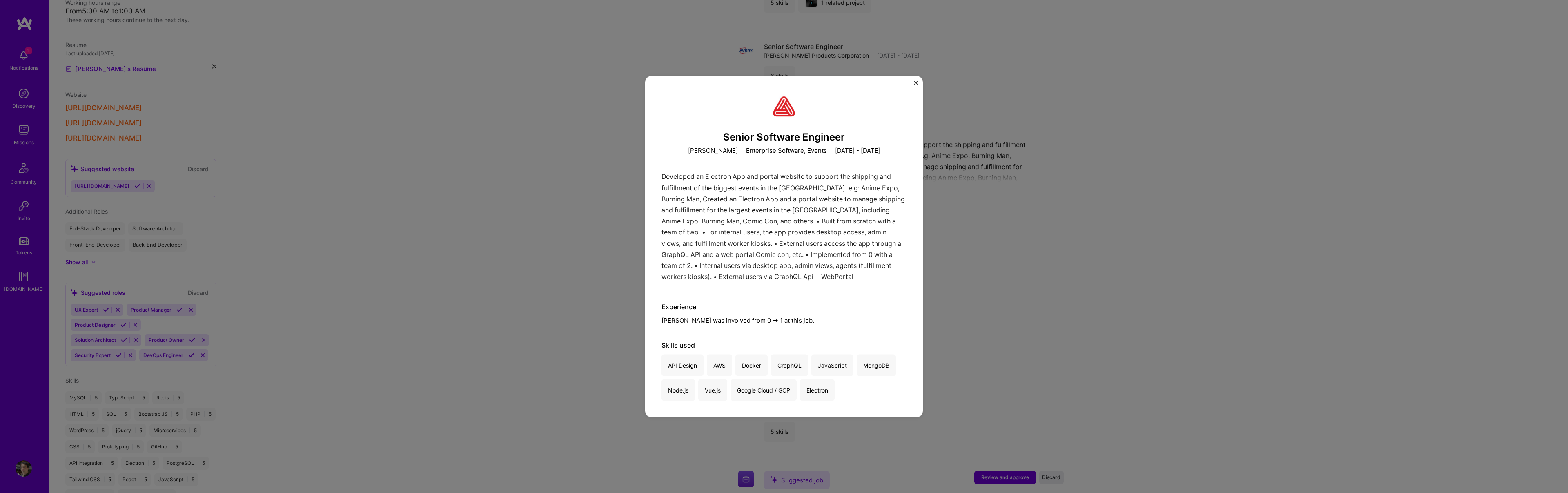
click at [917, 83] on img "Close" at bounding box center [916, 82] width 4 height 4
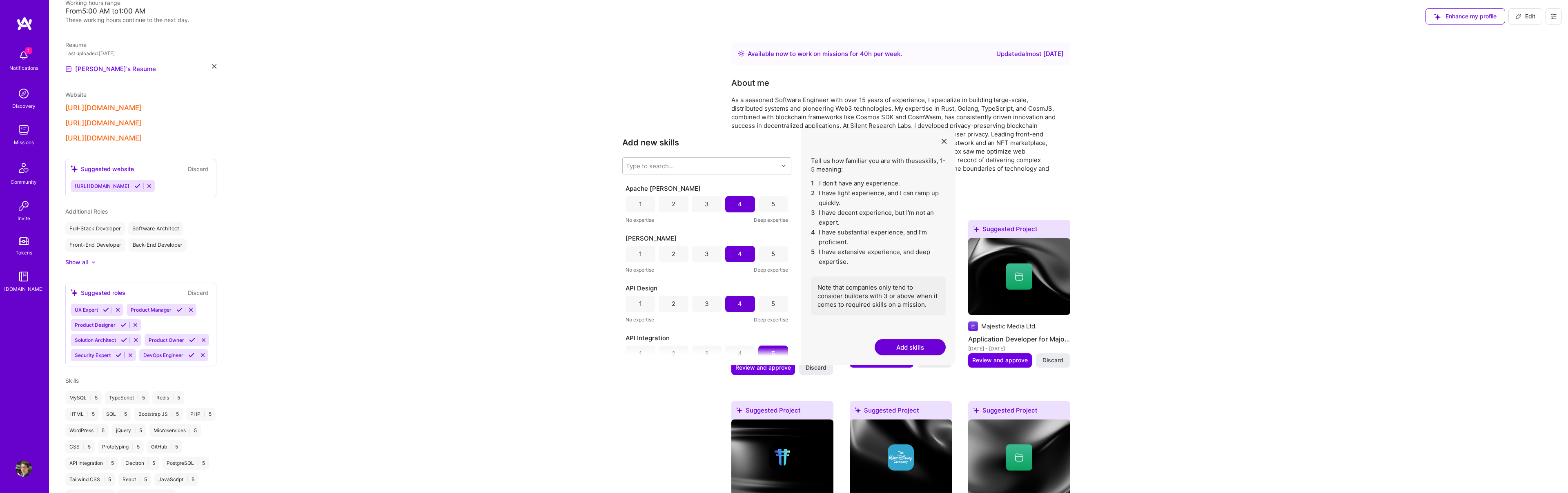
click at [1519, 18] on icon at bounding box center [1519, 16] width 7 height 7
select select "US"
select select "Right Now"
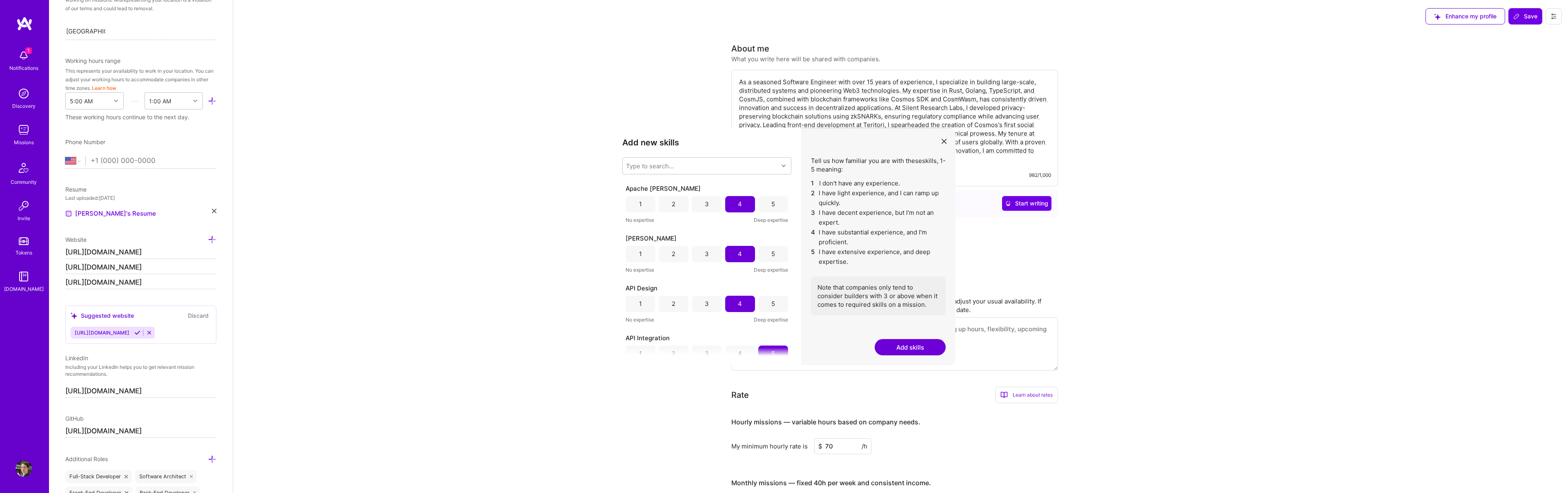
scroll to position [337, 0]
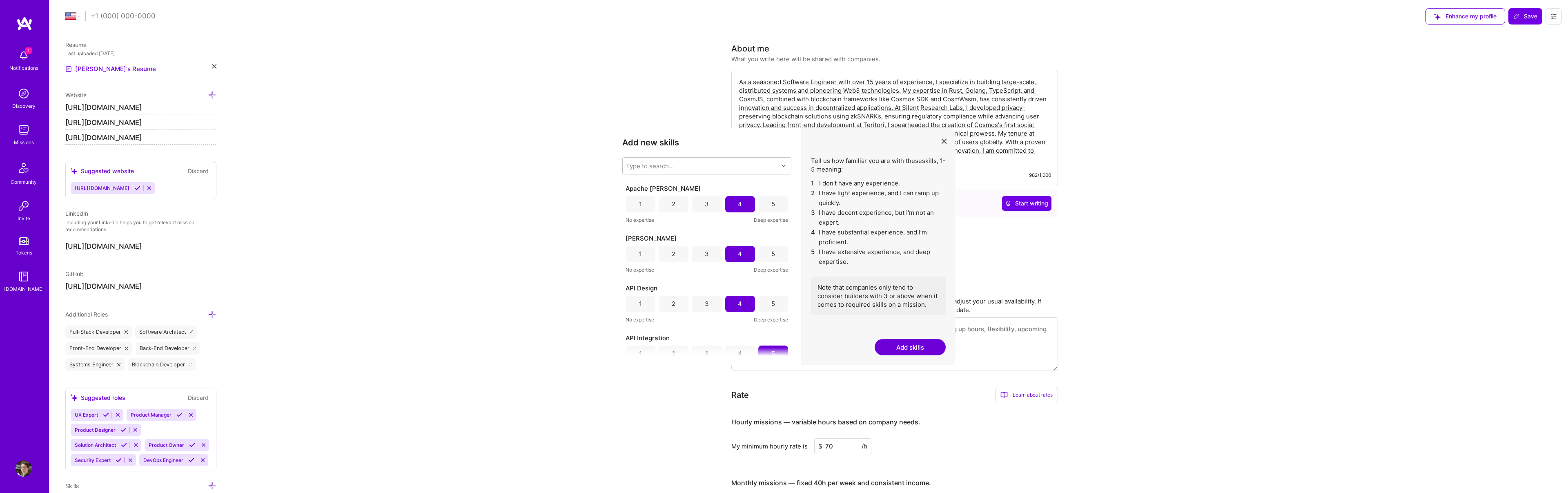
click at [943, 140] on icon "modal" at bounding box center [944, 141] width 5 height 5
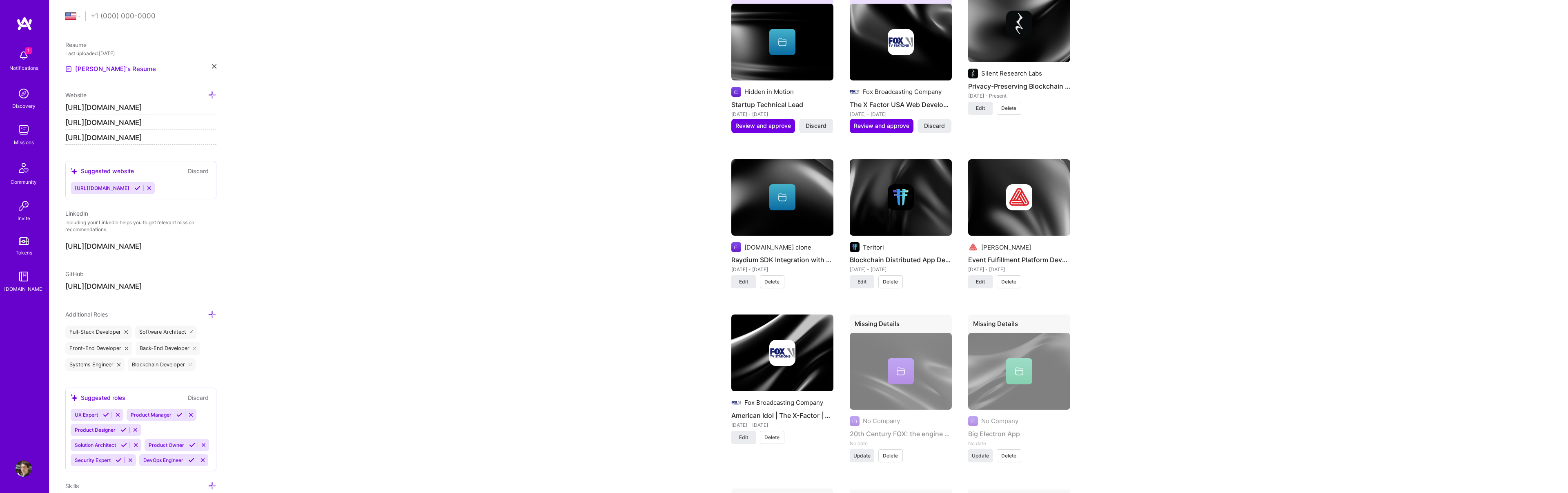
scroll to position [1485, 0]
click at [981, 277] on span "Edit" at bounding box center [980, 281] width 9 height 8
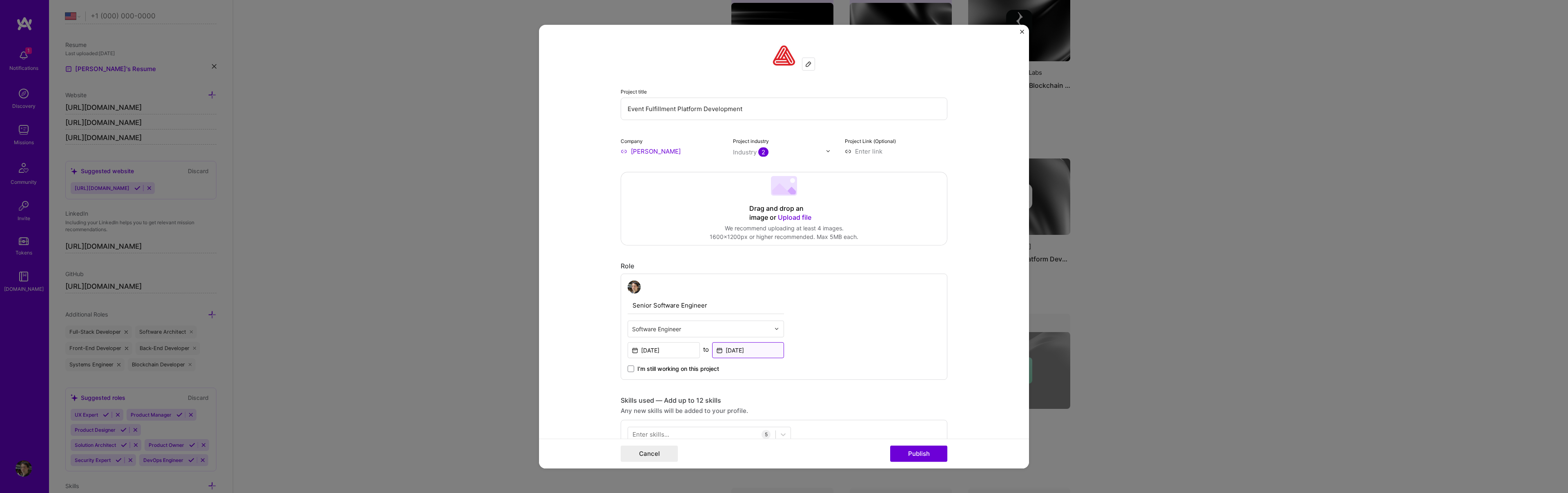
click at [741, 349] on input "[DATE]" at bounding box center [748, 349] width 72 height 16
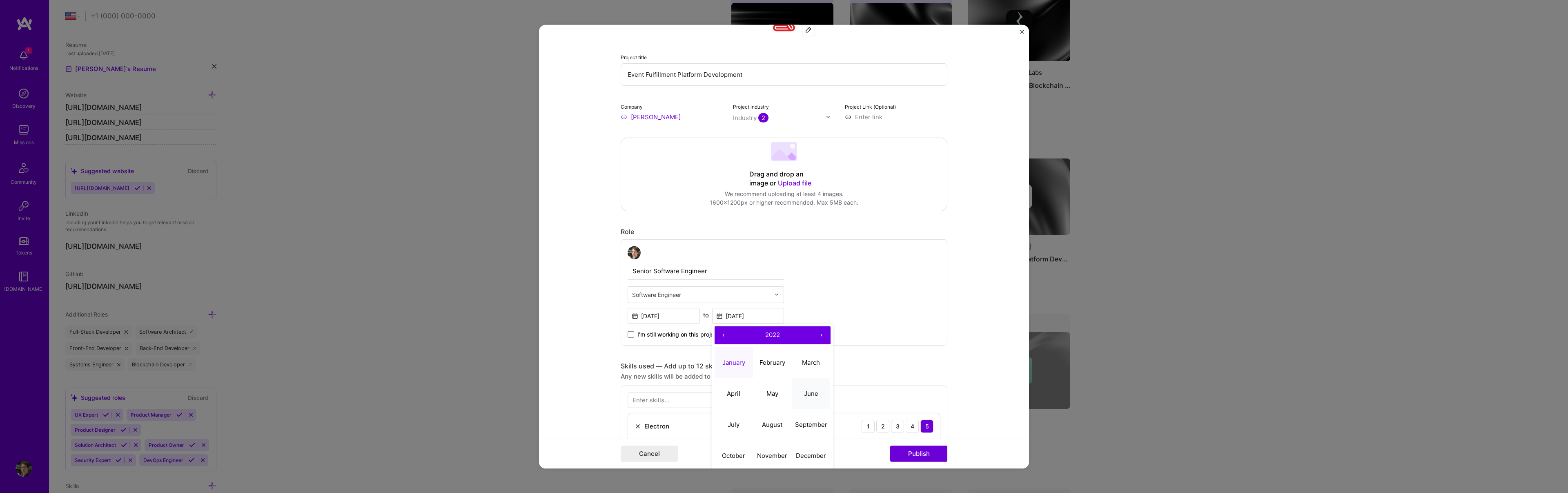
click at [810, 394] on abbr "June" at bounding box center [811, 393] width 14 height 8
type input "[DATE]"
click at [666, 314] on input "[DATE]" at bounding box center [663, 315] width 72 height 16
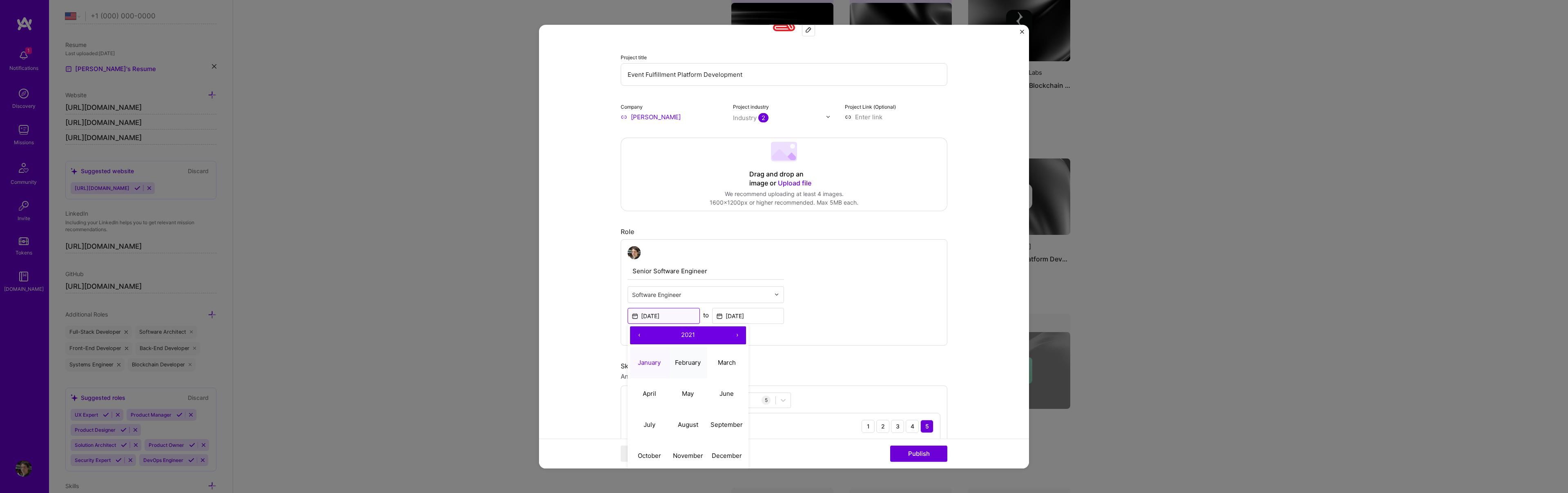
scroll to position [85, 0]
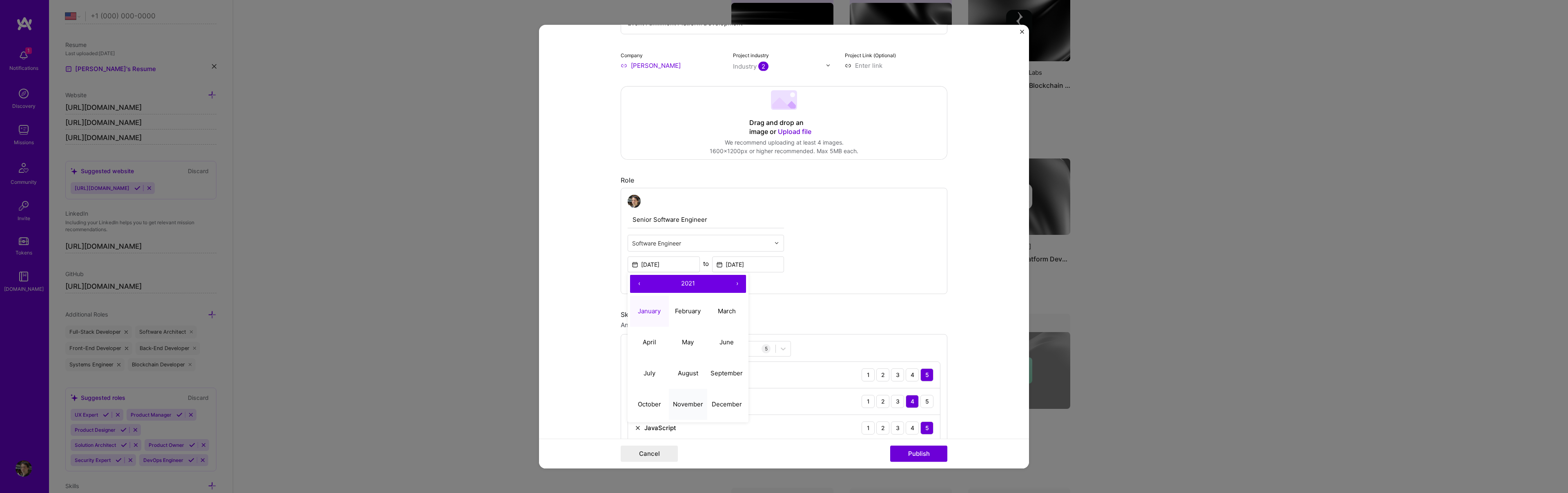
click at [684, 401] on abbr "November" at bounding box center [688, 403] width 30 height 8
type input "[DATE]"
click at [926, 454] on button "Publish" at bounding box center [919, 453] width 58 height 16
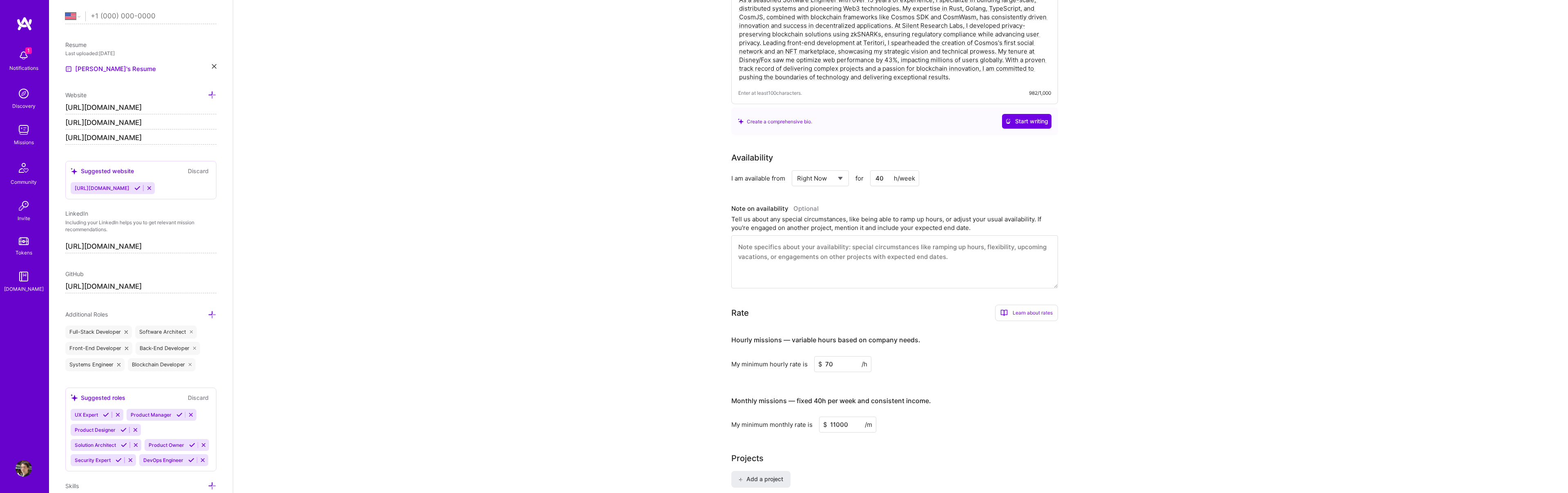
scroll to position [0, 0]
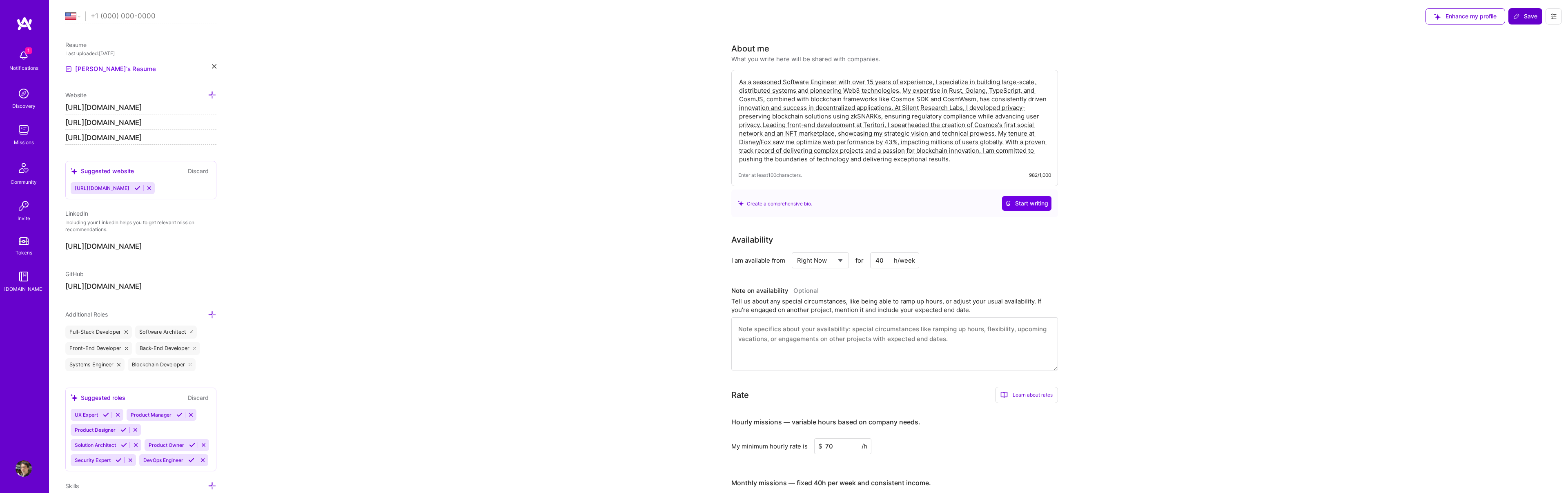
click at [1520, 15] on span "Save" at bounding box center [1525, 16] width 24 height 8
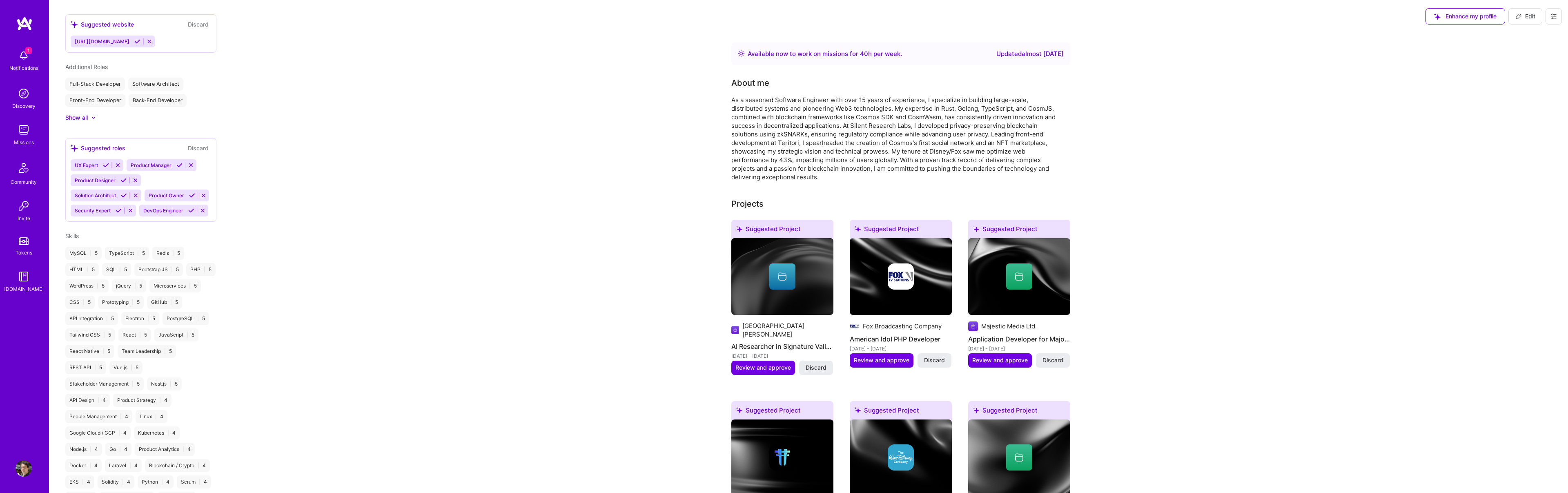
scroll to position [192, 0]
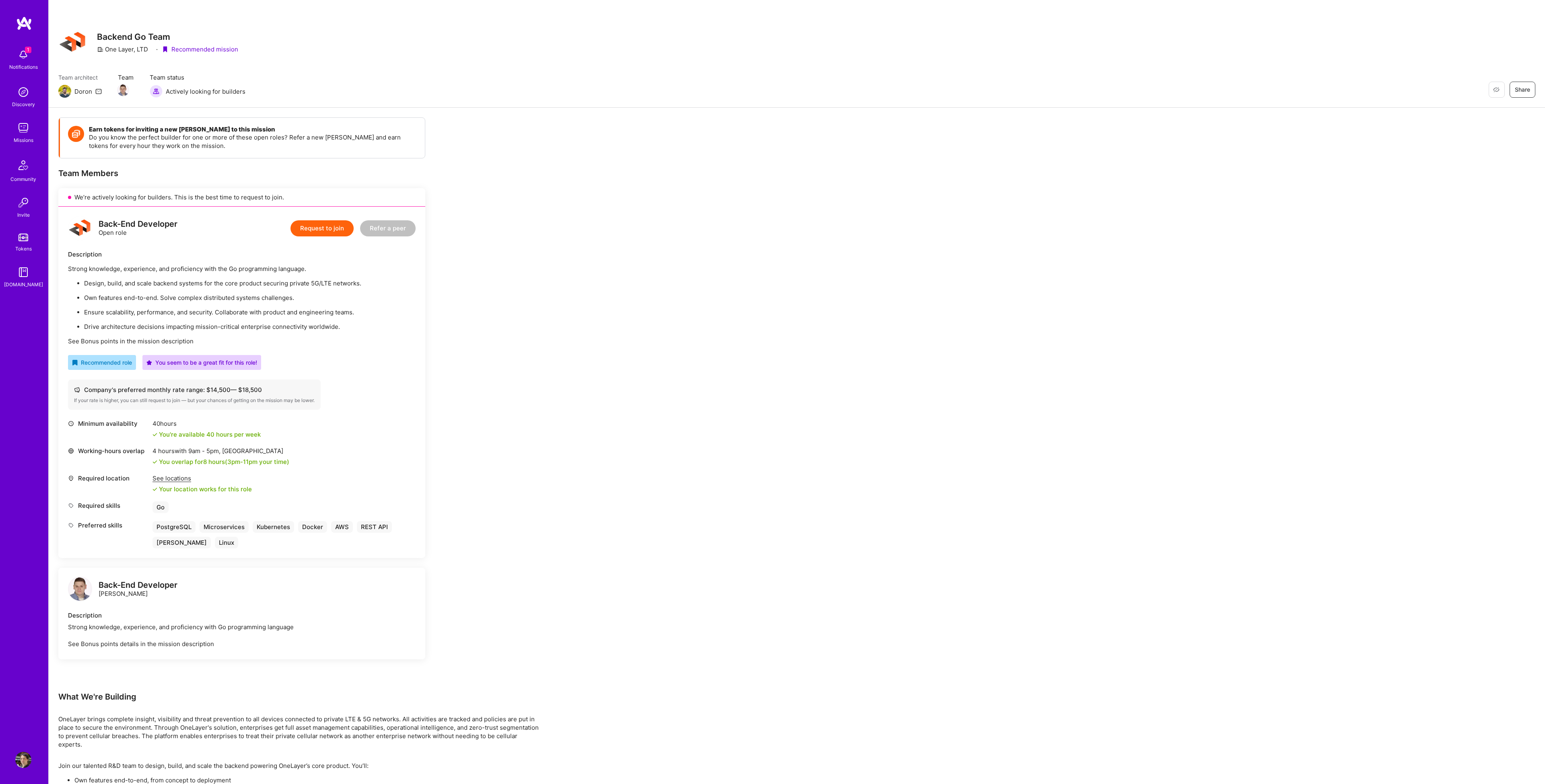
click at [319, 229] on button "Request to join" at bounding box center [322, 228] width 63 height 16
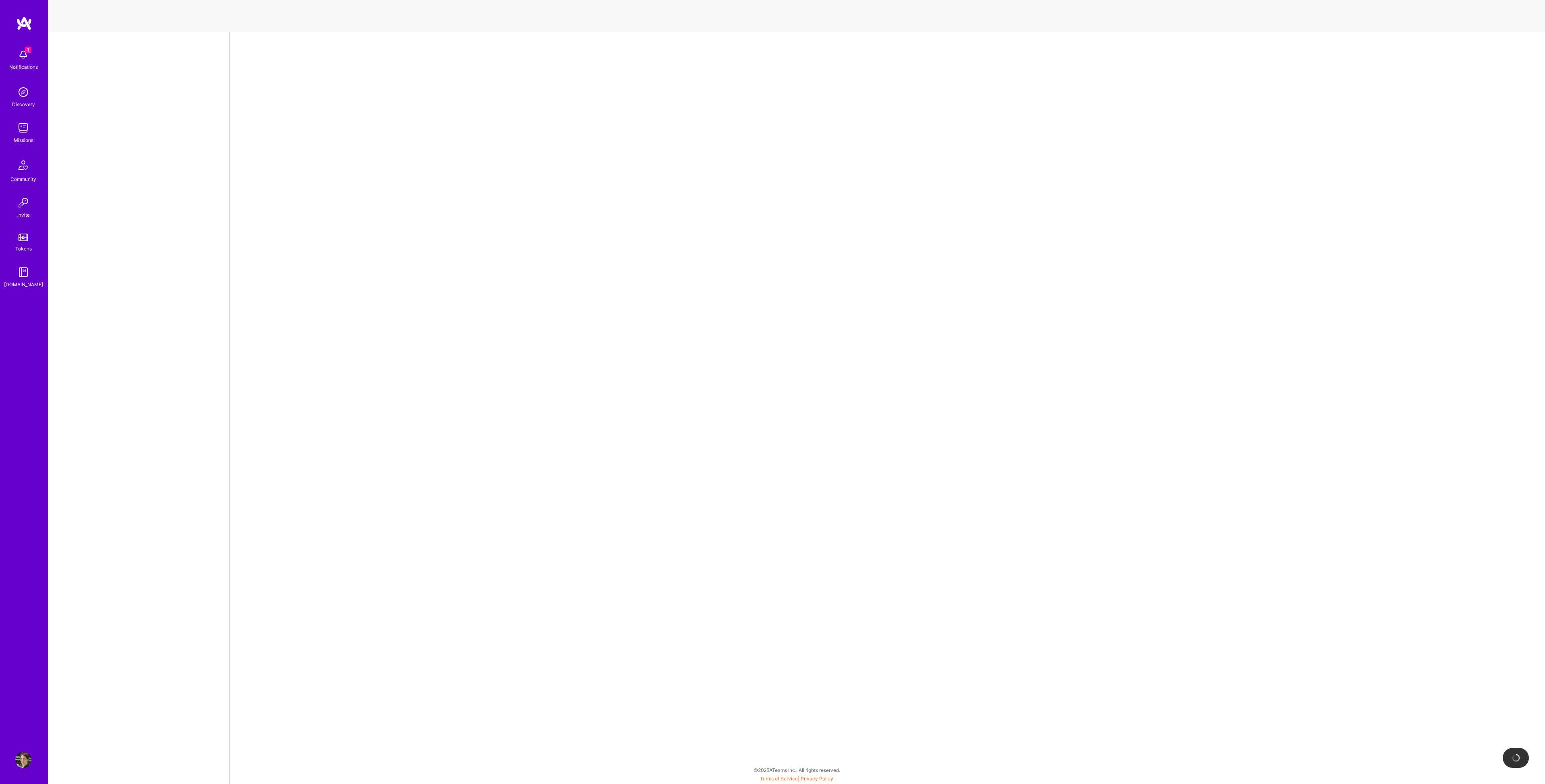
select select "US"
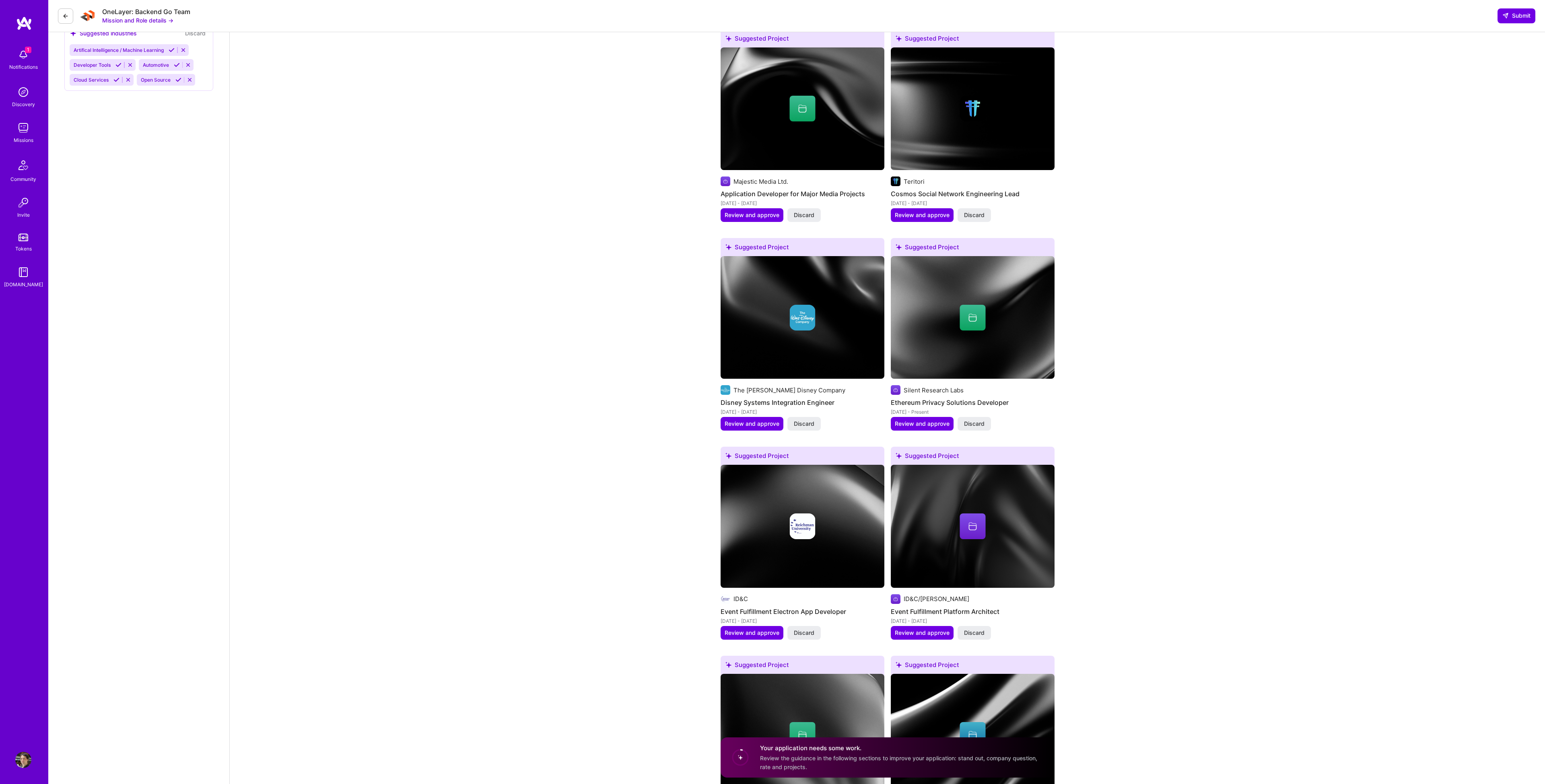
scroll to position [1236, 0]
